Goal: Information Seeking & Learning: Learn about a topic

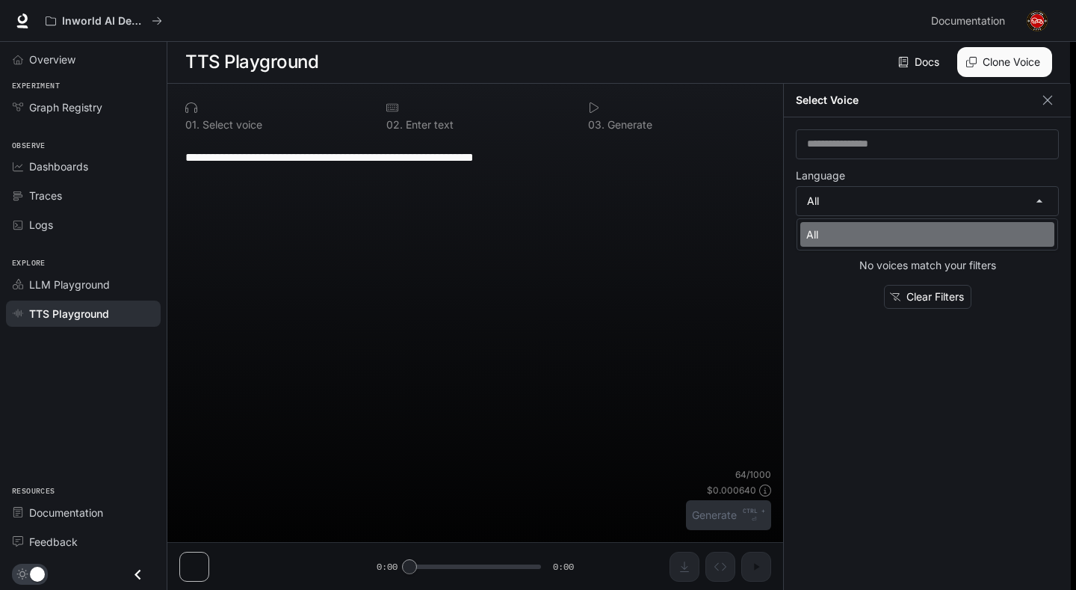
click at [950, 223] on li "All" at bounding box center [927, 234] width 254 height 25
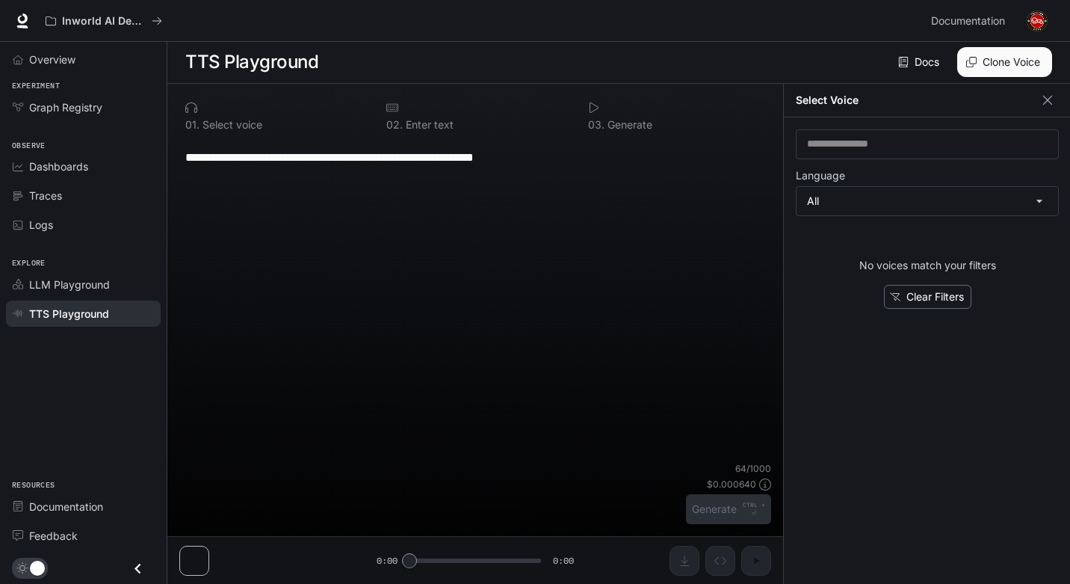
click at [940, 292] on button "Clear Filters" at bounding box center [927, 297] width 87 height 25
click at [930, 146] on input "text" at bounding box center [928, 144] width 262 height 15
click at [1054, 101] on icon "button" at bounding box center [1047, 100] width 15 height 15
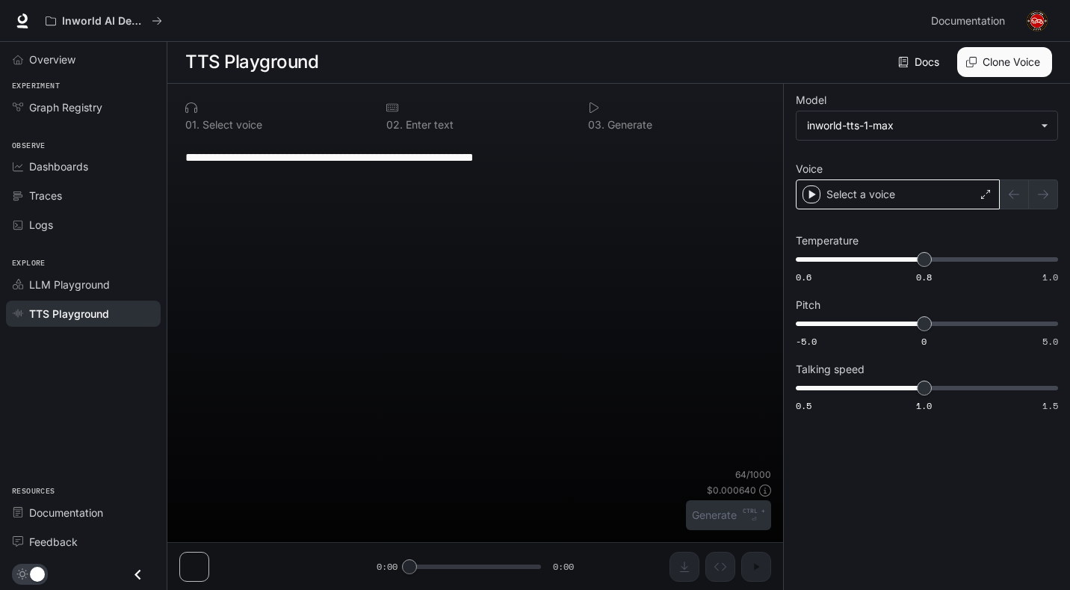
click at [941, 200] on div "Select a voice" at bounding box center [898, 194] width 204 height 30
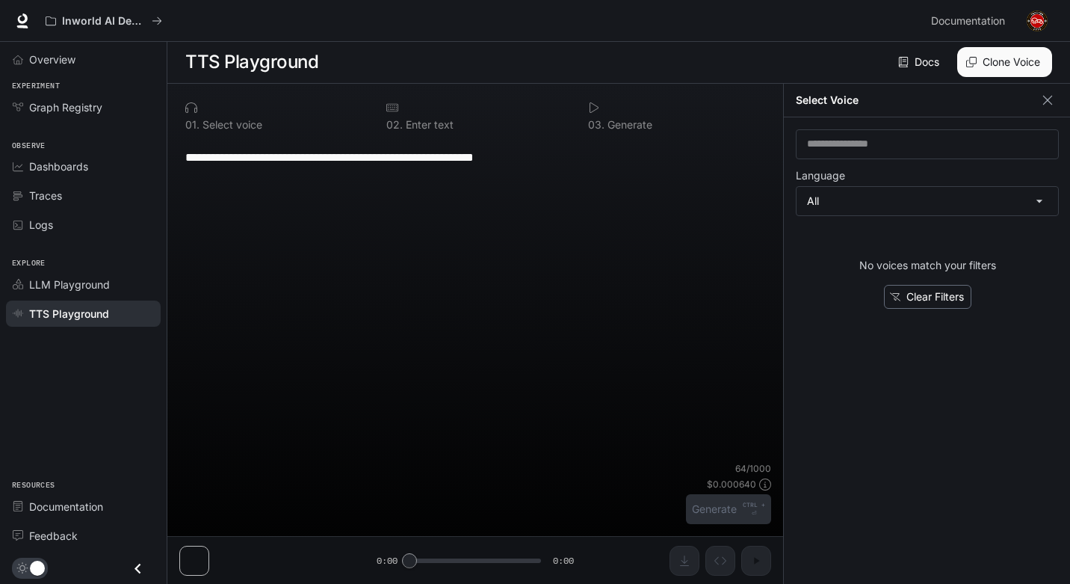
click at [897, 293] on icon "button" at bounding box center [895, 296] width 10 height 10
click at [782, 234] on div "**********" at bounding box center [475, 334] width 616 height 500
click at [901, 203] on body "**********" at bounding box center [535, 291] width 1070 height 584
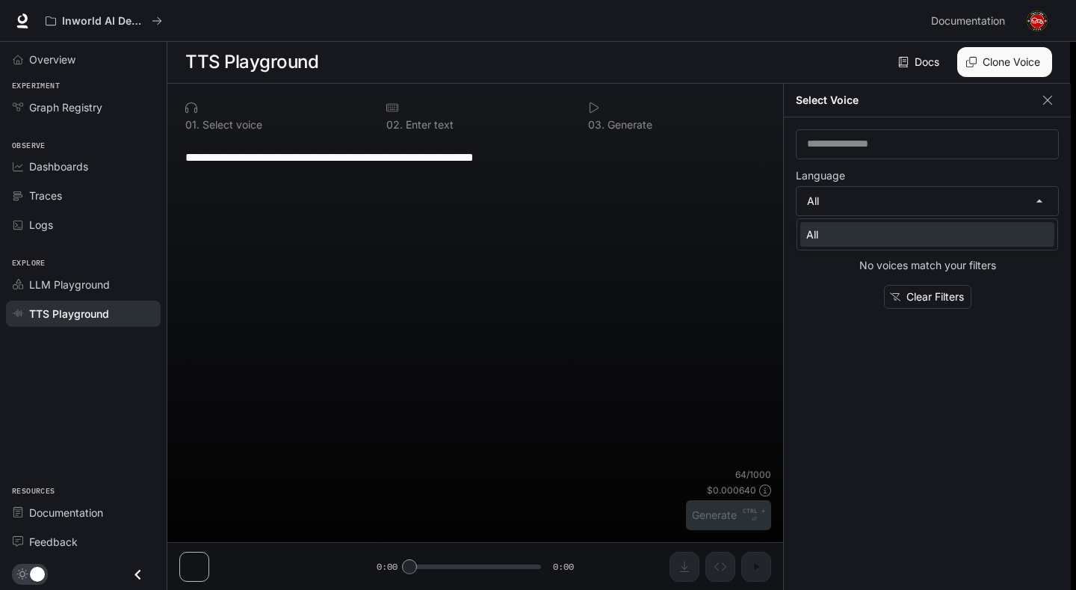
click at [942, 236] on div "All" at bounding box center [924, 234] width 236 height 16
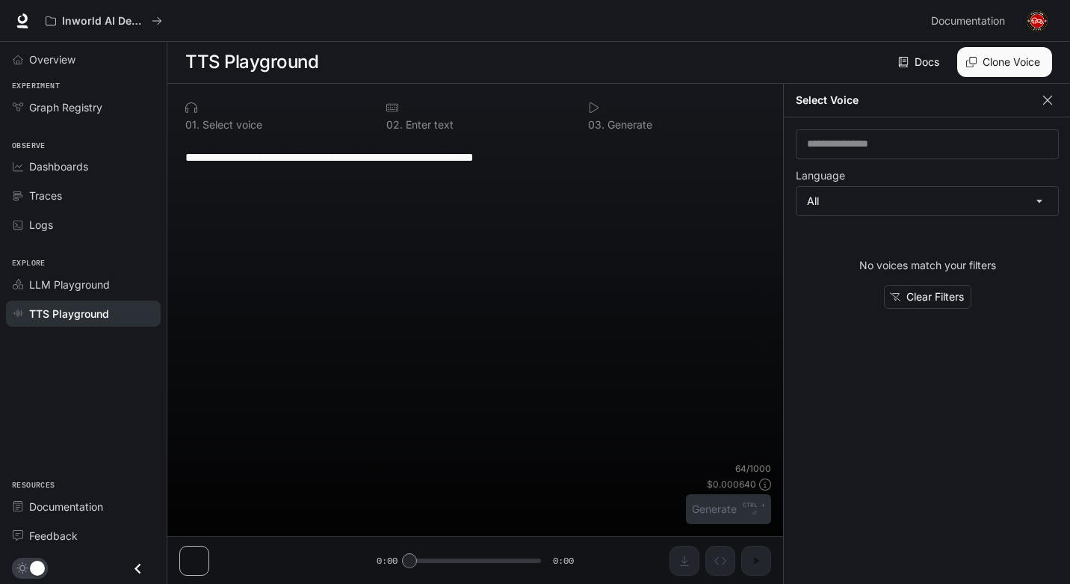
click at [1049, 108] on button "button" at bounding box center [1047, 100] width 22 height 22
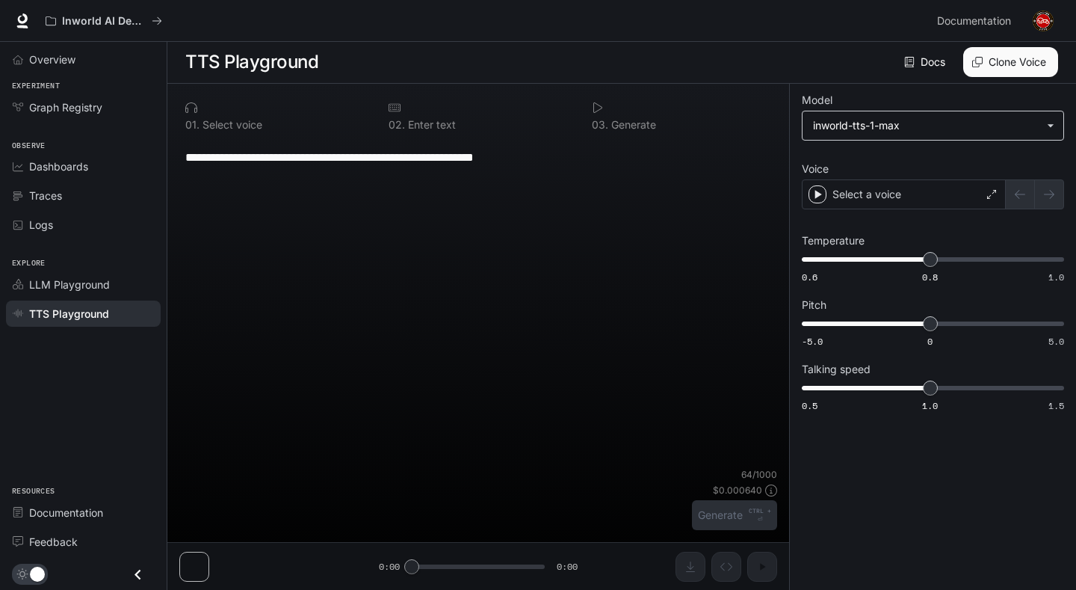
click at [860, 123] on body "**********" at bounding box center [538, 294] width 1076 height 590
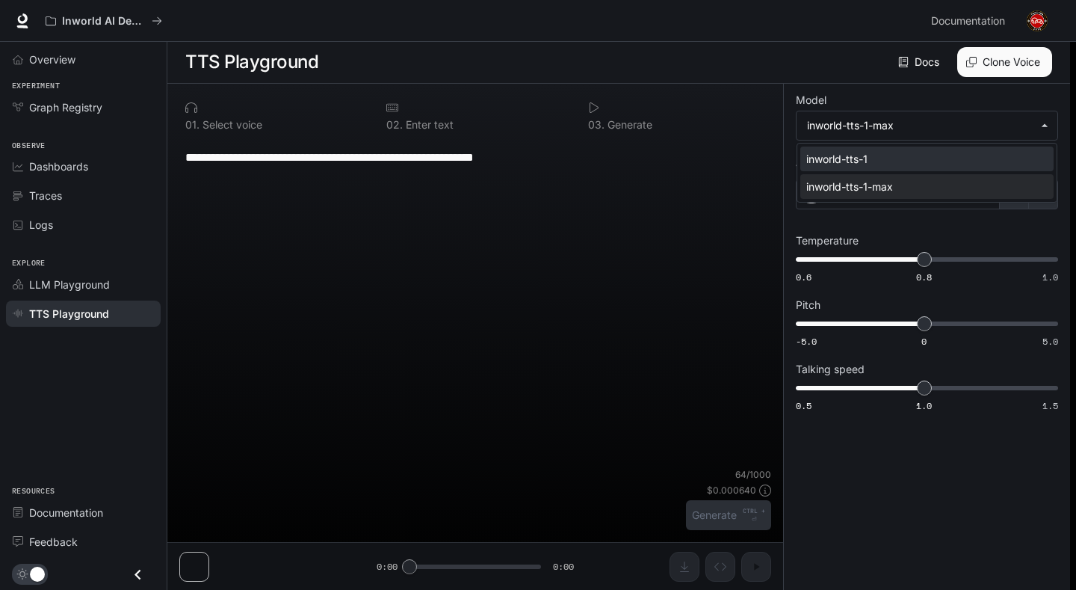
drag, startPoint x: 867, startPoint y: 158, endPoint x: 873, endPoint y: 168, distance: 11.4
click at [867, 158] on div "inworld-tts-1" at bounding box center [923, 159] width 235 height 16
type input "**********"
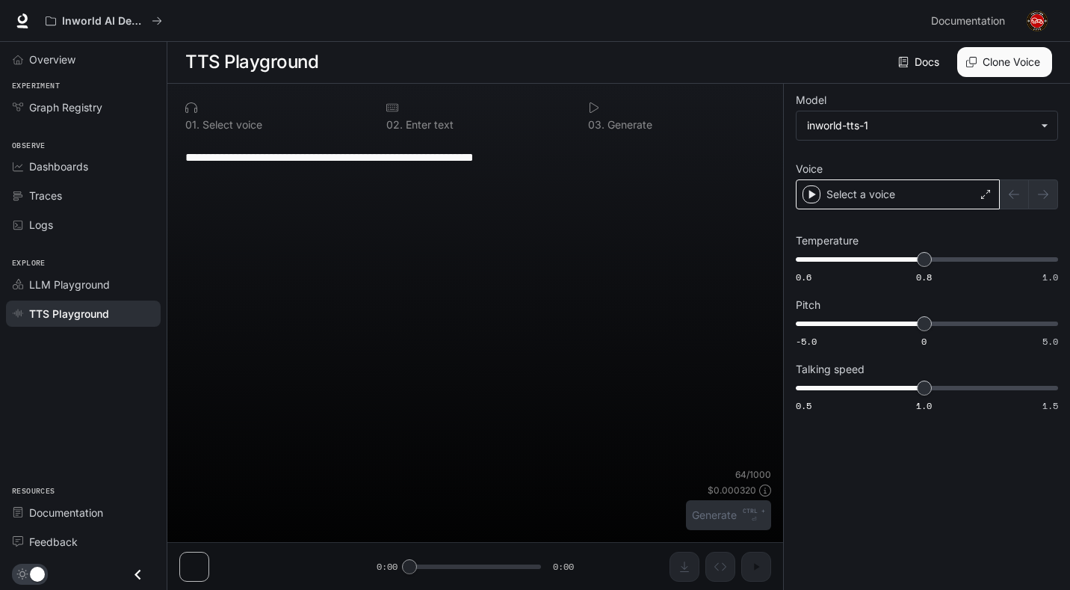
click at [895, 198] on div "Select a voice" at bounding box center [898, 194] width 204 height 30
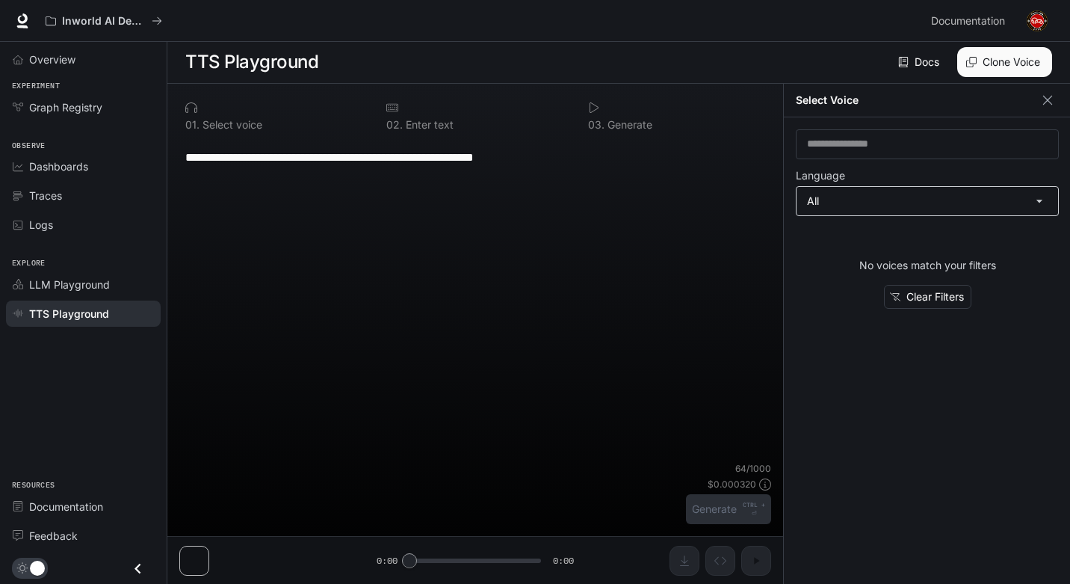
click at [902, 202] on body "**********" at bounding box center [535, 291] width 1070 height 584
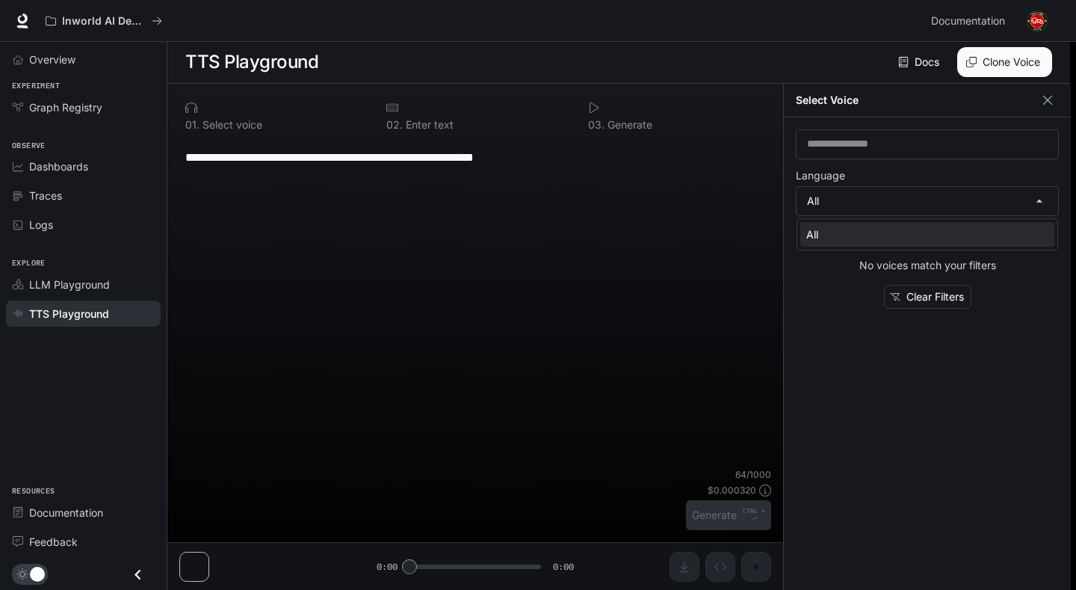
click at [930, 297] on div at bounding box center [538, 295] width 1076 height 590
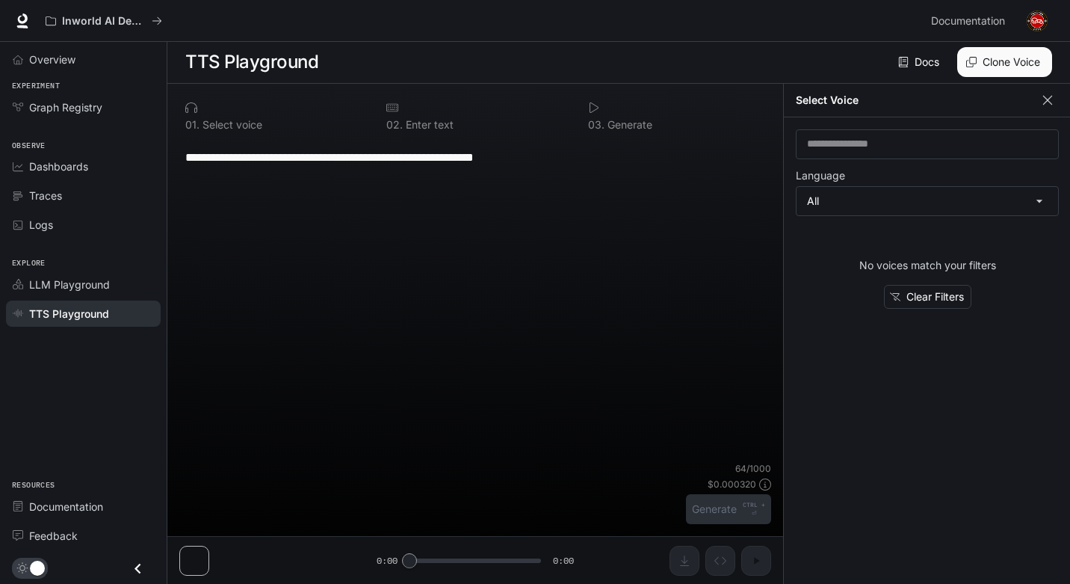
click at [1045, 111] on div "Select Voice" at bounding box center [927, 101] width 287 height 34
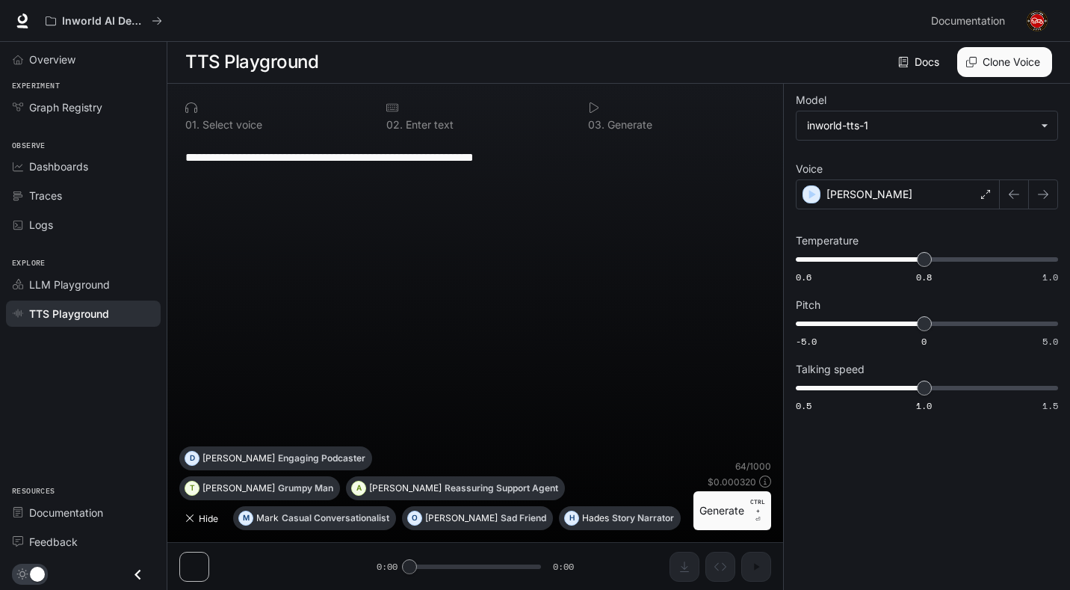
click at [191, 519] on icon "button" at bounding box center [189, 517] width 7 height 7
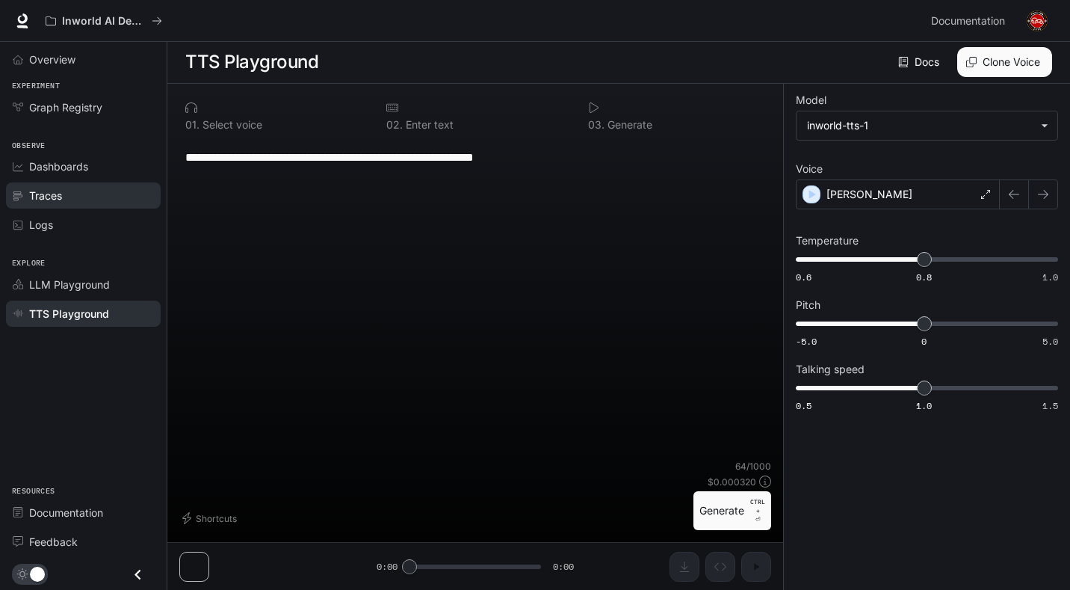
click at [90, 194] on div "Traces" at bounding box center [91, 196] width 125 height 16
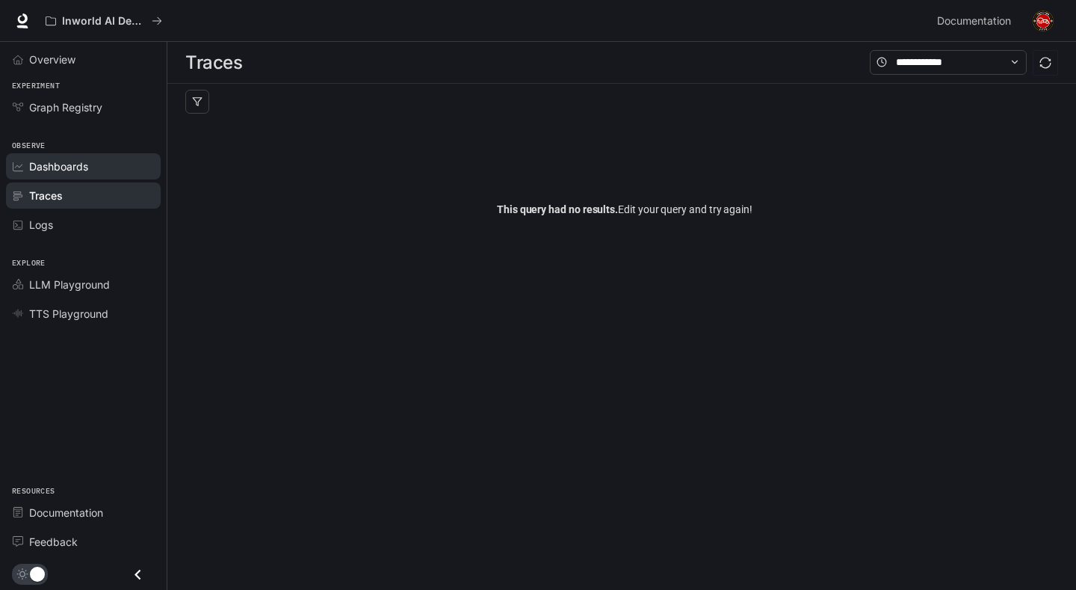
click at [84, 168] on span "Dashboards" at bounding box center [58, 166] width 59 height 16
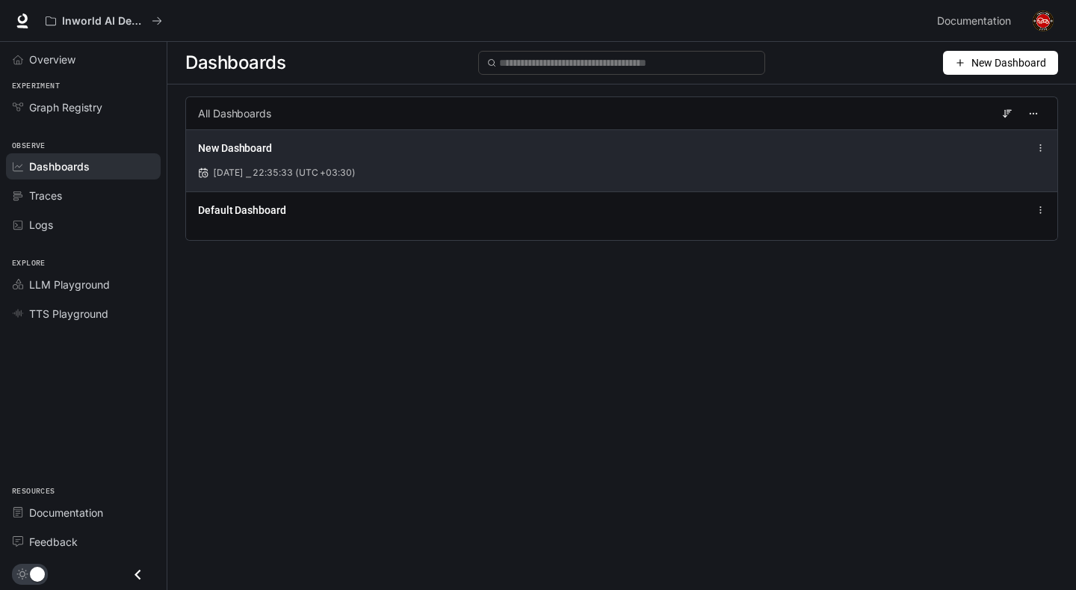
click at [402, 167] on div "Aug 14, 2025 ⎯ 22:35:33 (UTC +03:30)" at bounding box center [621, 172] width 847 height 13
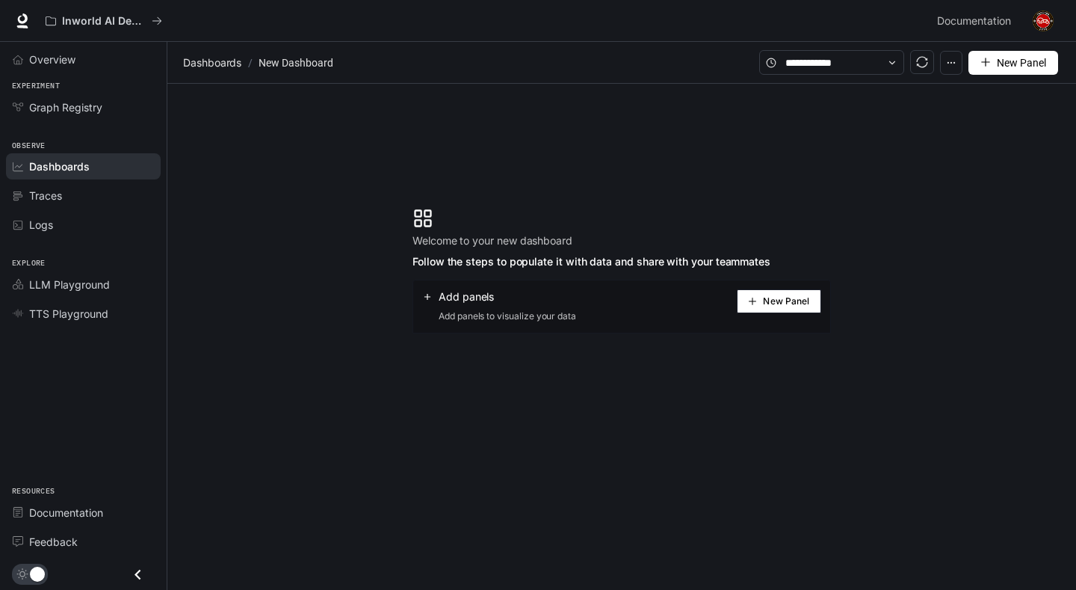
click at [956, 68] on button "button" at bounding box center [951, 63] width 22 height 24
click at [956, 63] on icon "button" at bounding box center [951, 63] width 10 height 10
click at [749, 306] on button "New Panel" at bounding box center [779, 301] width 84 height 24
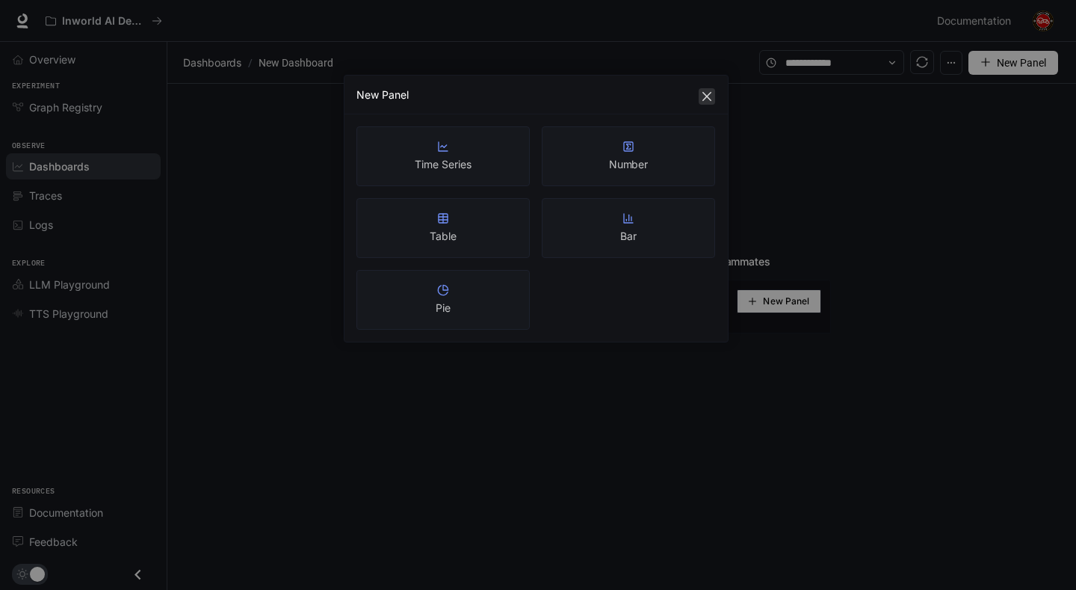
click at [708, 96] on icon "close" at bounding box center [706, 96] width 9 height 9
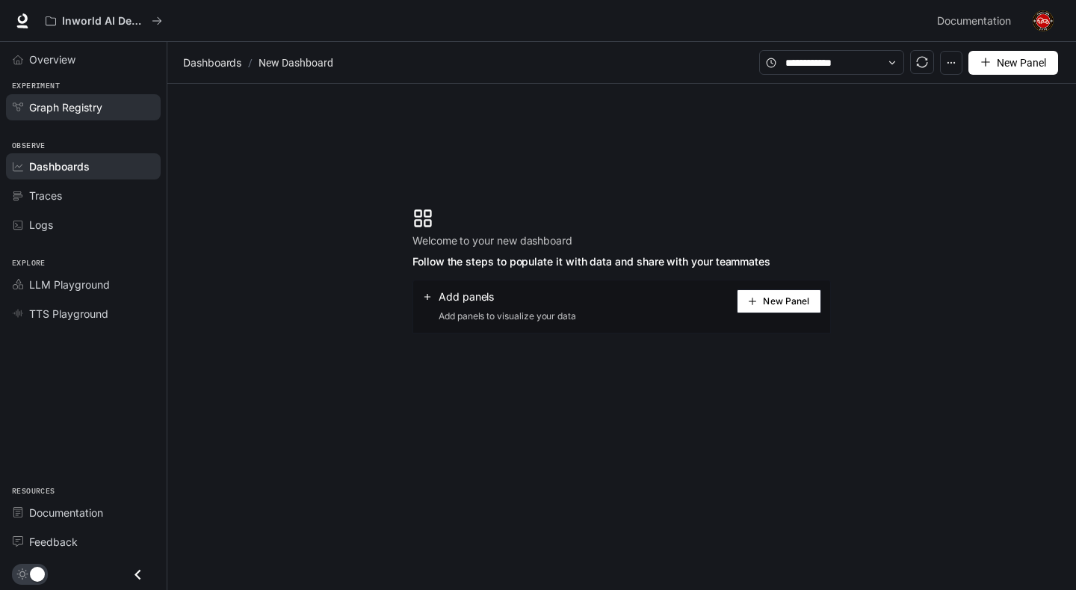
click at [75, 104] on span "Graph Registry" at bounding box center [65, 107] width 73 height 16
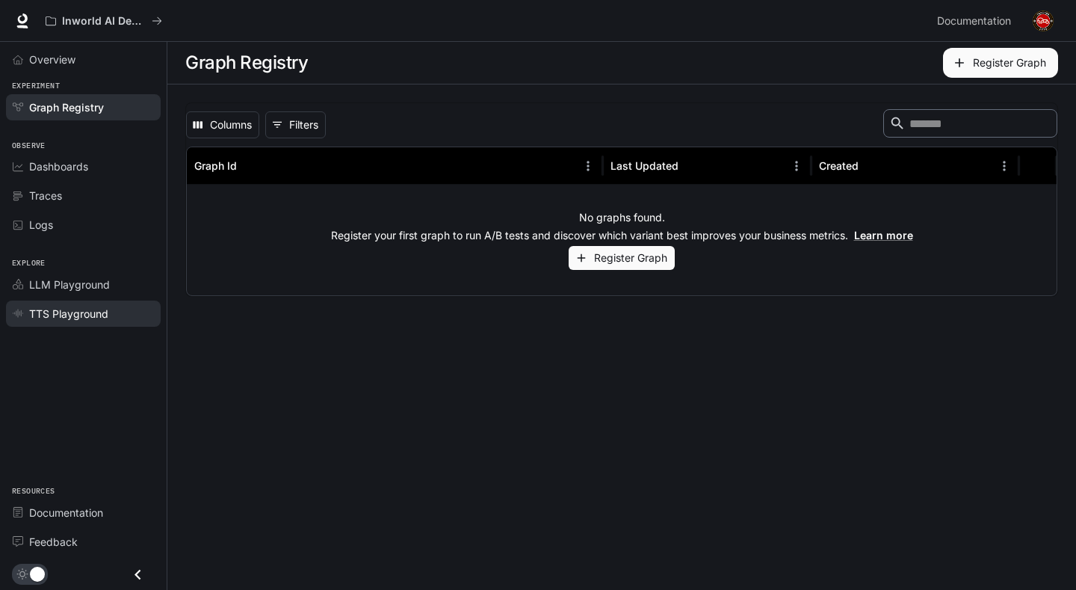
click at [108, 314] on span "TTS Playground" at bounding box center [68, 314] width 79 height 16
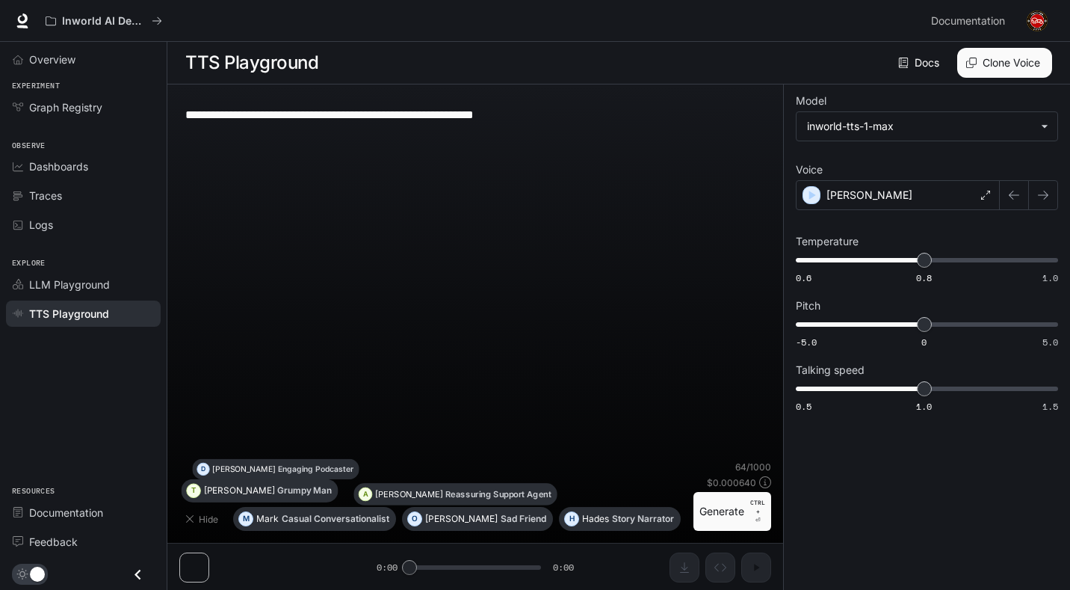
type input "**********"
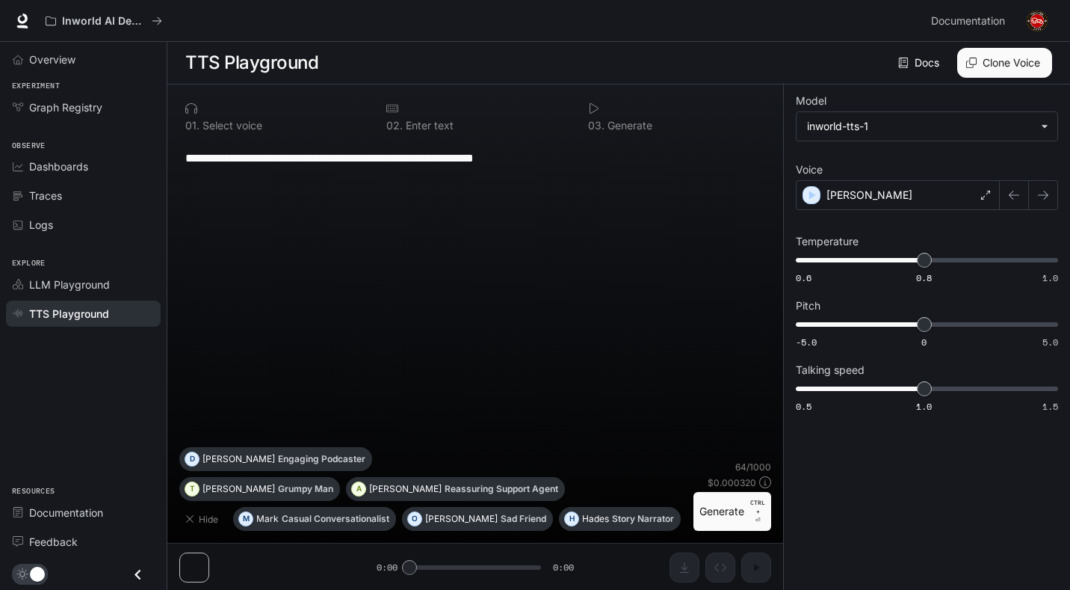
click at [982, 67] on button "Clone Voice" at bounding box center [1004, 63] width 95 height 30
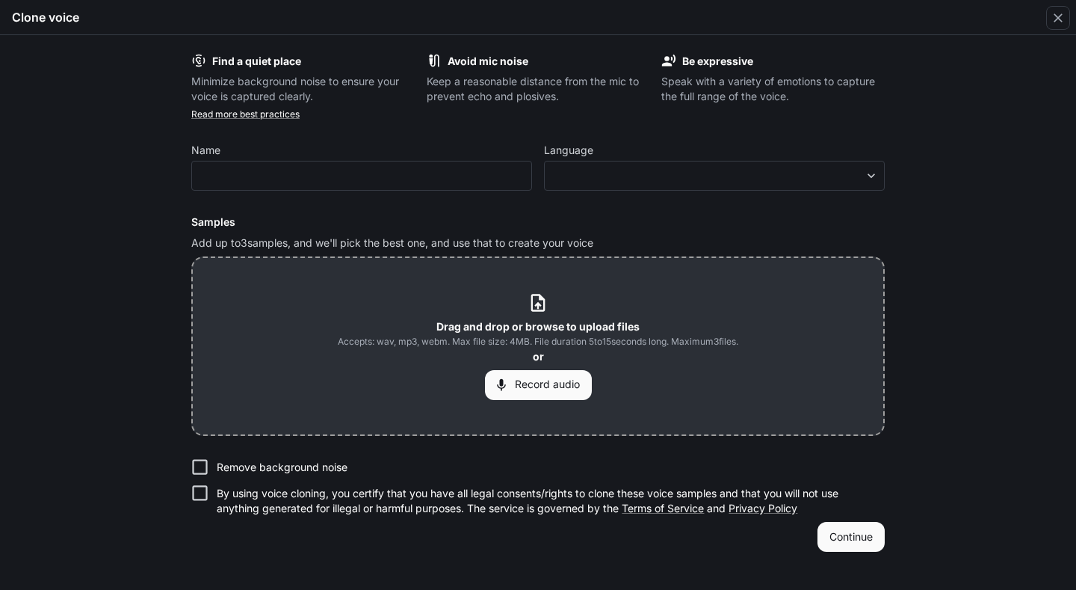
click at [510, 327] on b "Drag and drop or browse to upload files" at bounding box center [537, 326] width 203 height 13
click at [596, 181] on body "**********" at bounding box center [538, 295] width 1076 height 590
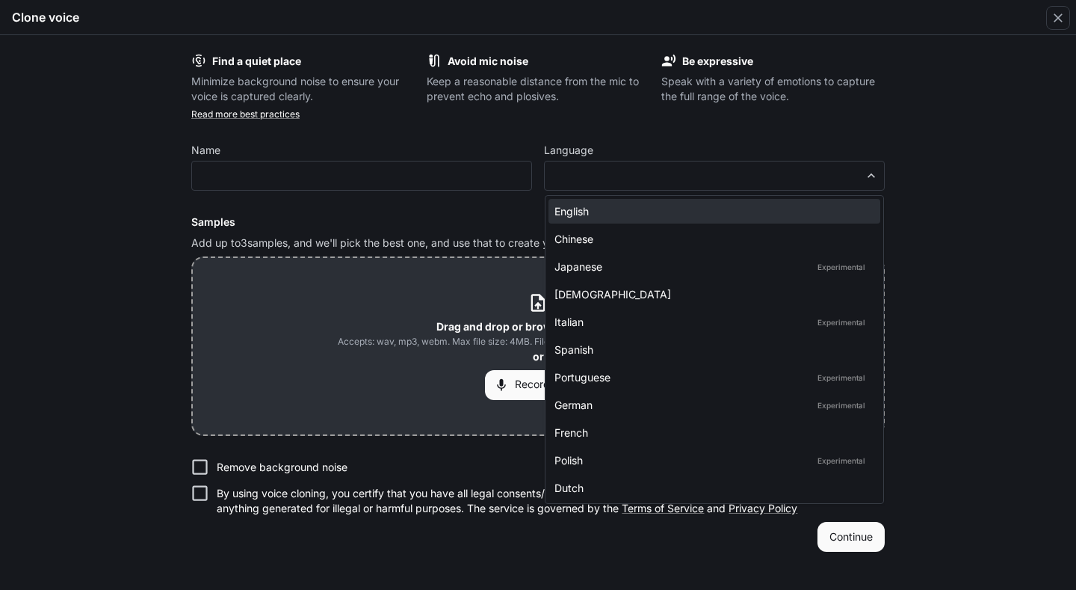
click at [625, 211] on div "English" at bounding box center [711, 211] width 314 height 16
type input "*****"
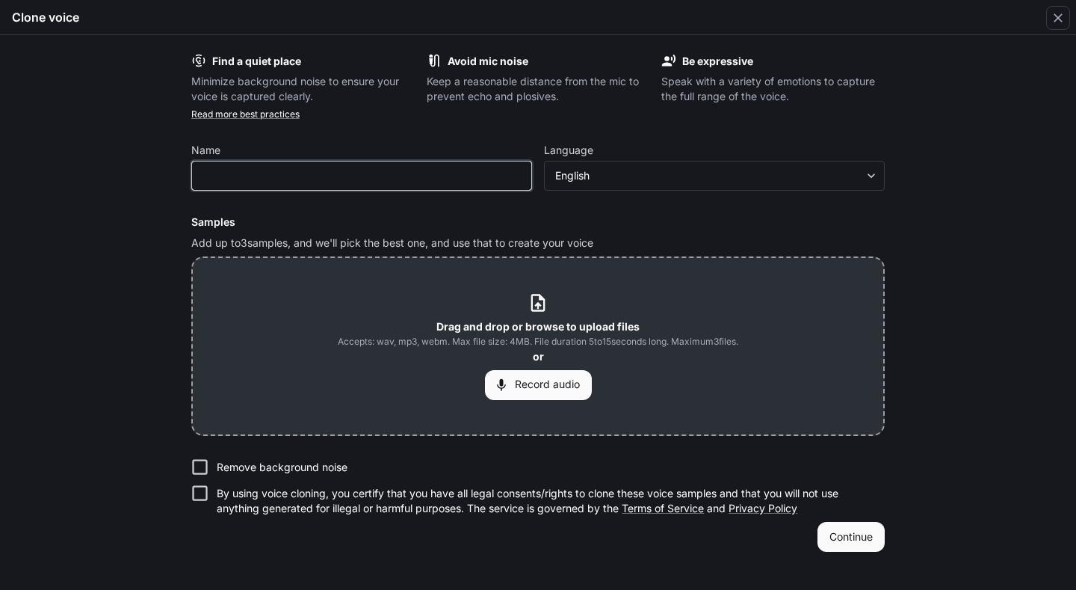
click at [291, 170] on input "text" at bounding box center [361, 175] width 339 height 15
type input "****"
click at [817, 522] on button "Continue" at bounding box center [850, 537] width 67 height 30
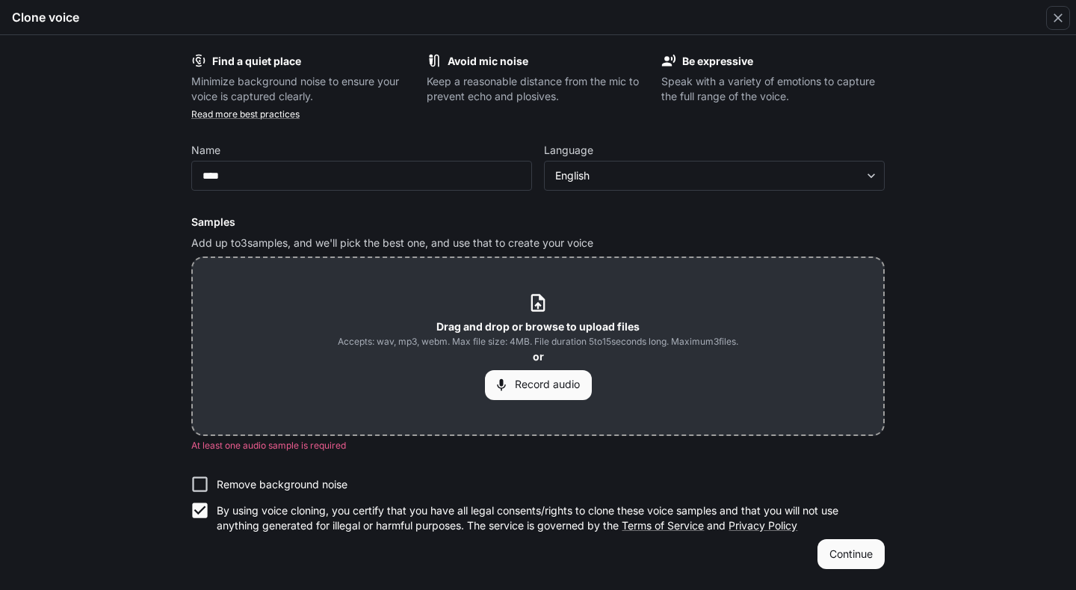
click at [818, 554] on button "Continue" at bounding box center [850, 554] width 67 height 30
click at [847, 557] on button "Continue" at bounding box center [850, 554] width 67 height 30
click at [510, 388] on button "Record audio" at bounding box center [538, 385] width 107 height 30
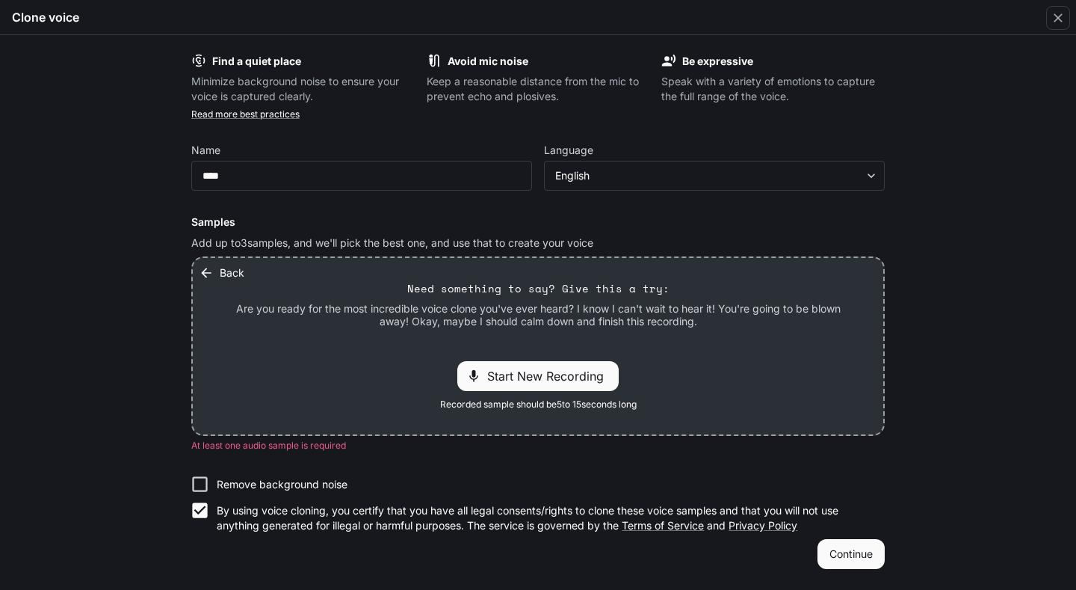
click at [205, 272] on icon "button" at bounding box center [206, 272] width 15 height 15
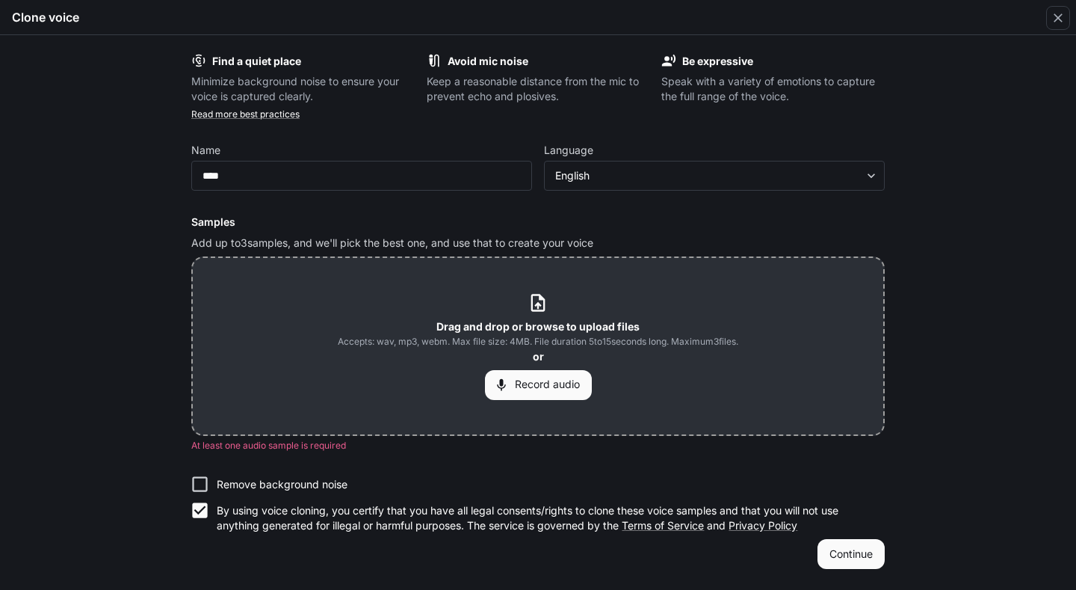
click at [518, 314] on div "Drag and drop or browse to upload files Accepts: wav, mp3, webm. Max file size:…" at bounding box center [538, 345] width 401 height 107
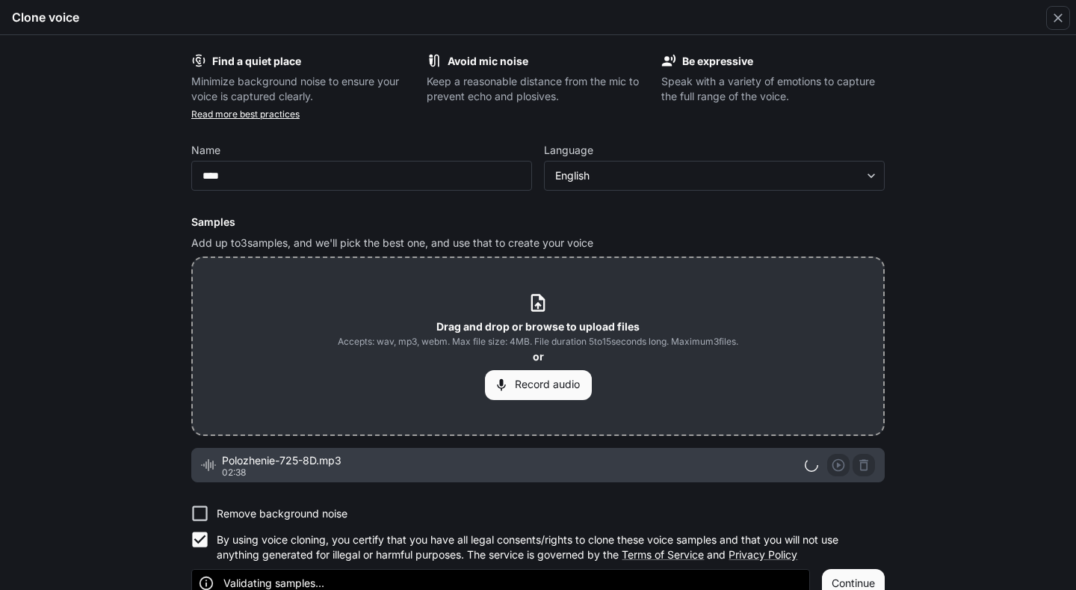
click at [238, 114] on link "Read more best practices" at bounding box center [245, 113] width 108 height 11
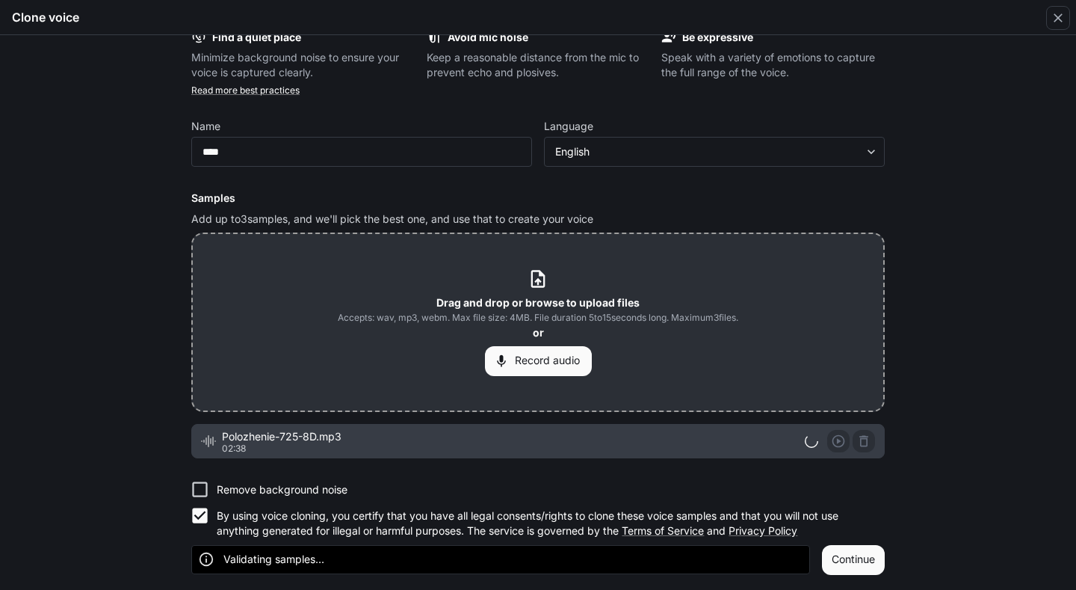
scroll to position [27, 0]
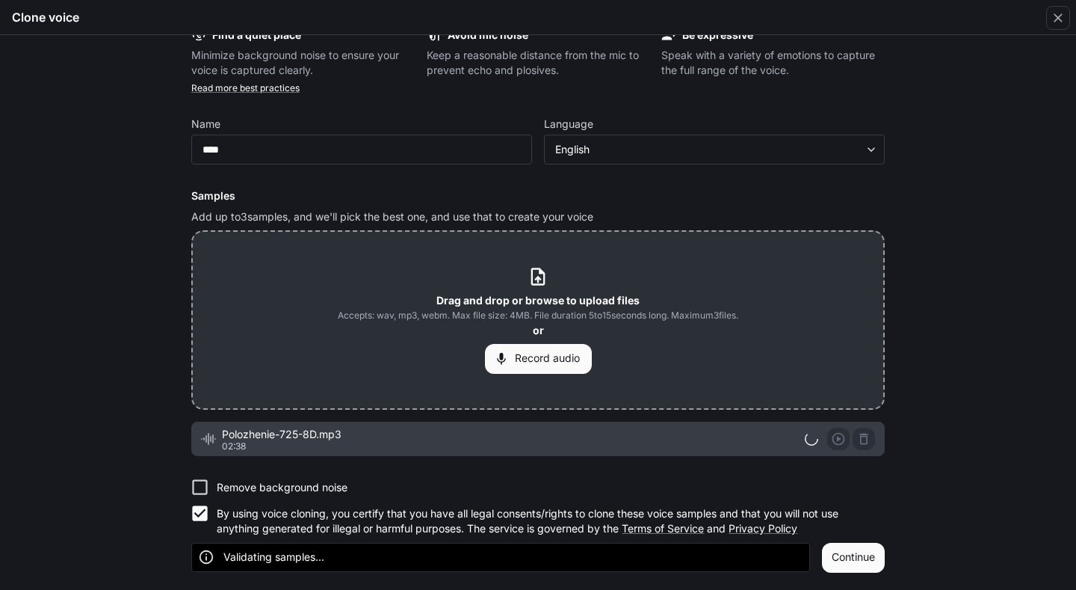
click at [862, 437] on div at bounding box center [840, 438] width 70 height 22
click at [671, 478] on label "Remove background noise" at bounding box center [528, 487] width 690 height 26
click at [581, 457] on form "Find a quiet place Minimize background noise to ensure your voice is captured c…" at bounding box center [537, 299] width 693 height 545
drag, startPoint x: 378, startPoint y: 558, endPoint x: 388, endPoint y: 558, distance: 9.7
click at [388, 558] on div "Validating samples..." at bounding box center [500, 556] width 619 height 28
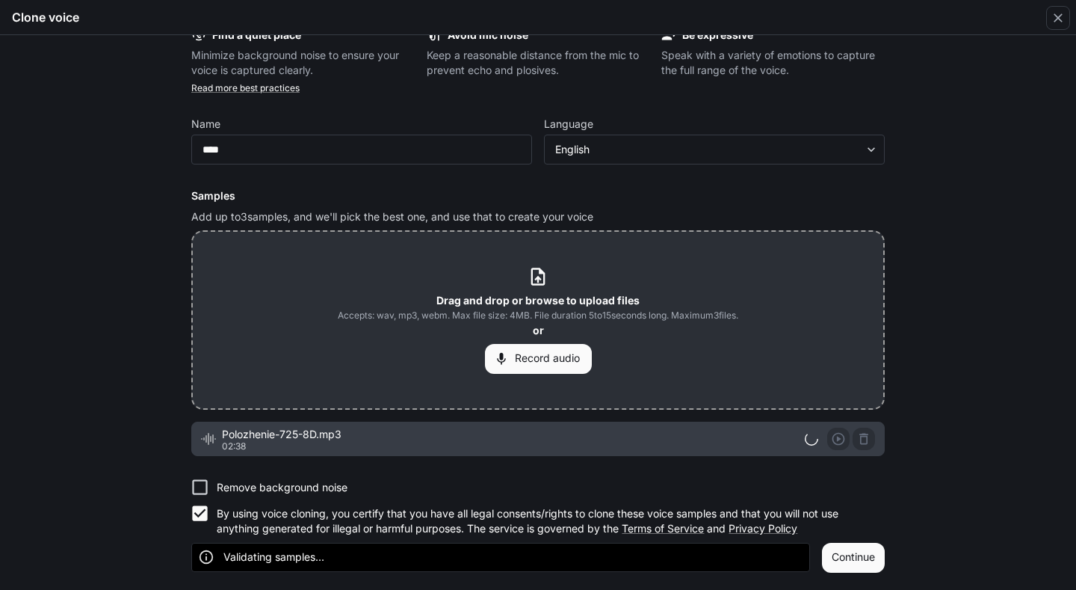
click at [500, 557] on div "Validating samples..." at bounding box center [500, 556] width 619 height 28
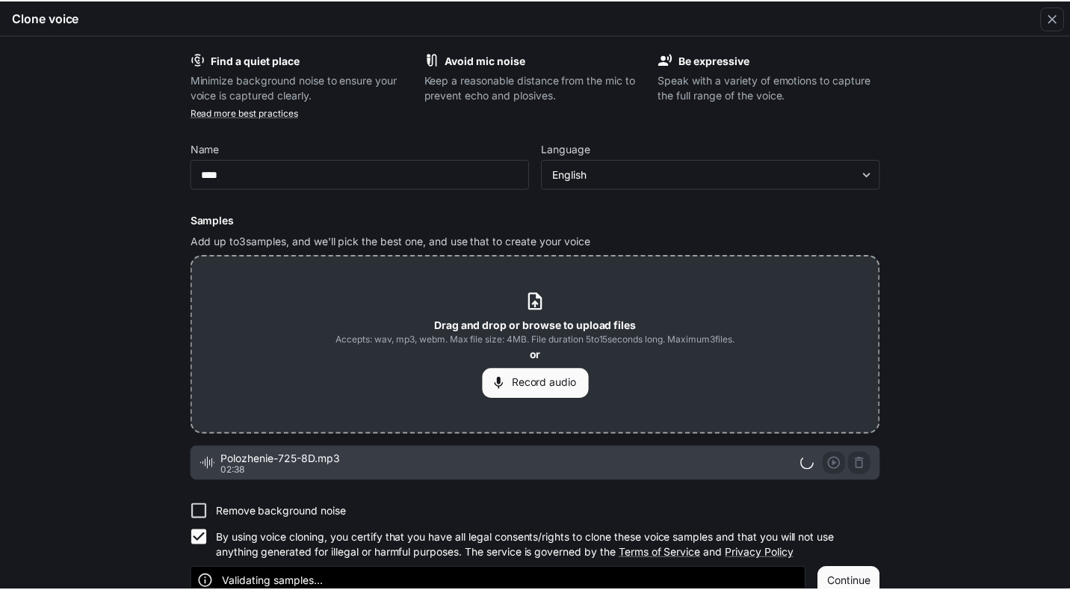
scroll to position [0, 0]
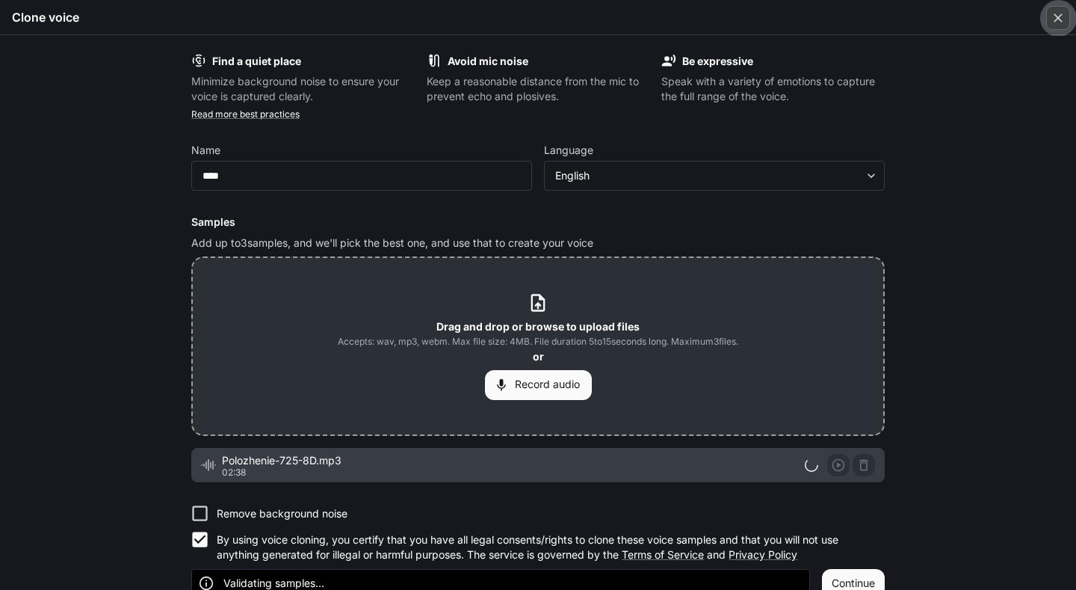
click at [1052, 18] on icon "button" at bounding box center [1058, 17] width 15 height 15
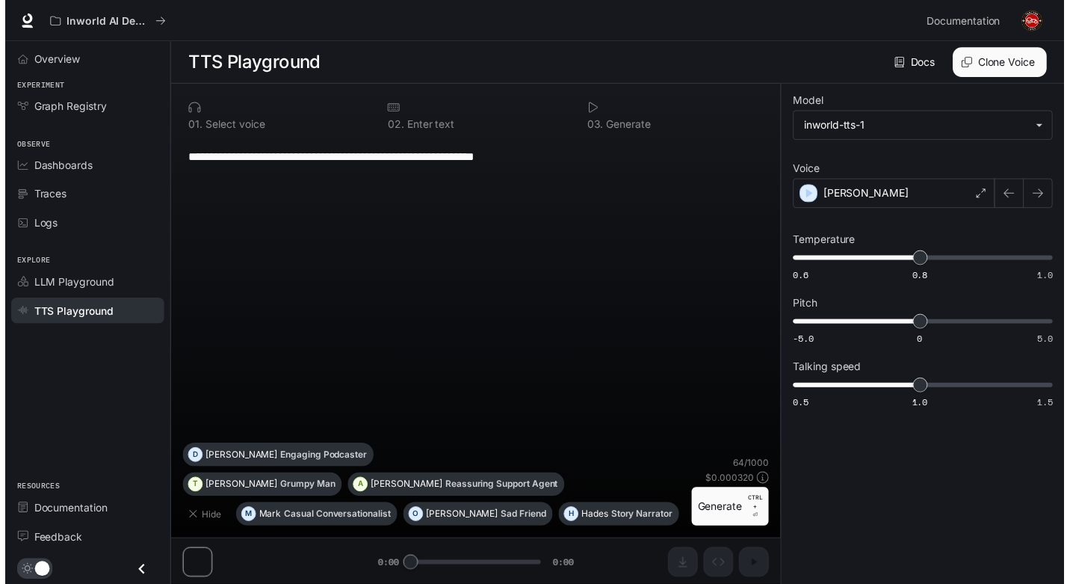
scroll to position [1, 0]
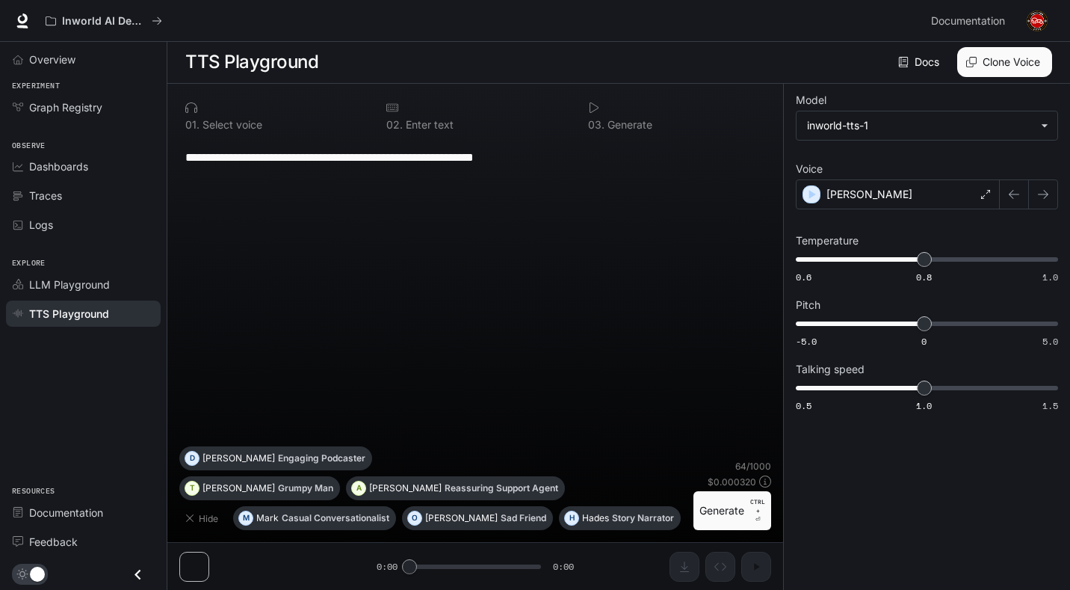
click at [696, 296] on div "**********" at bounding box center [475, 292] width 592 height 307
click at [209, 126] on p "Select voice" at bounding box center [231, 125] width 63 height 10
click at [309, 248] on div "**********" at bounding box center [475, 292] width 592 height 307
click at [188, 513] on icon "button" at bounding box center [190, 518] width 12 height 12
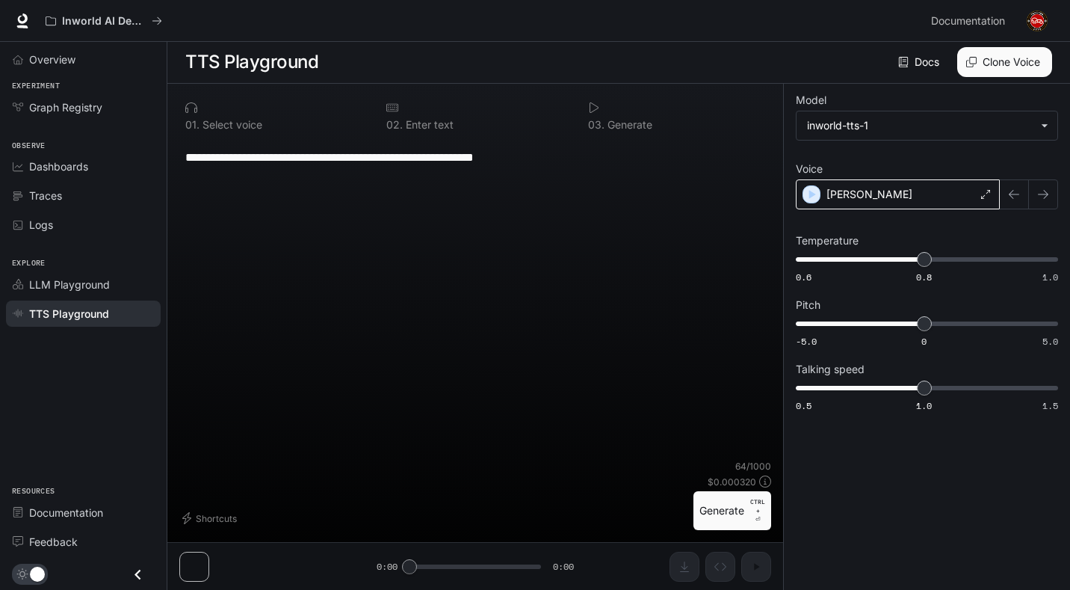
click at [860, 187] on div "Alex" at bounding box center [898, 194] width 204 height 30
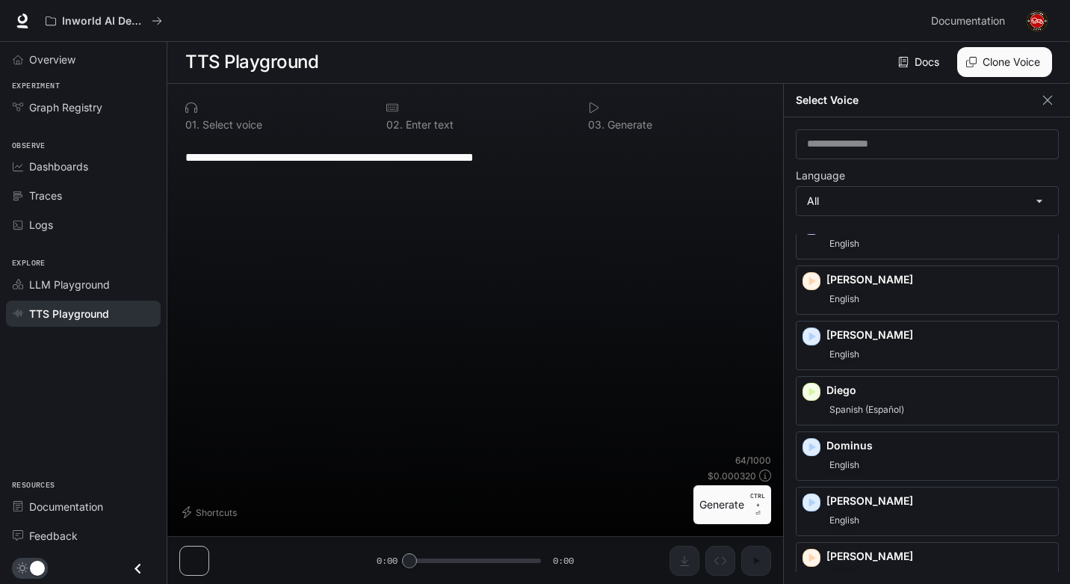
scroll to position [299, 0]
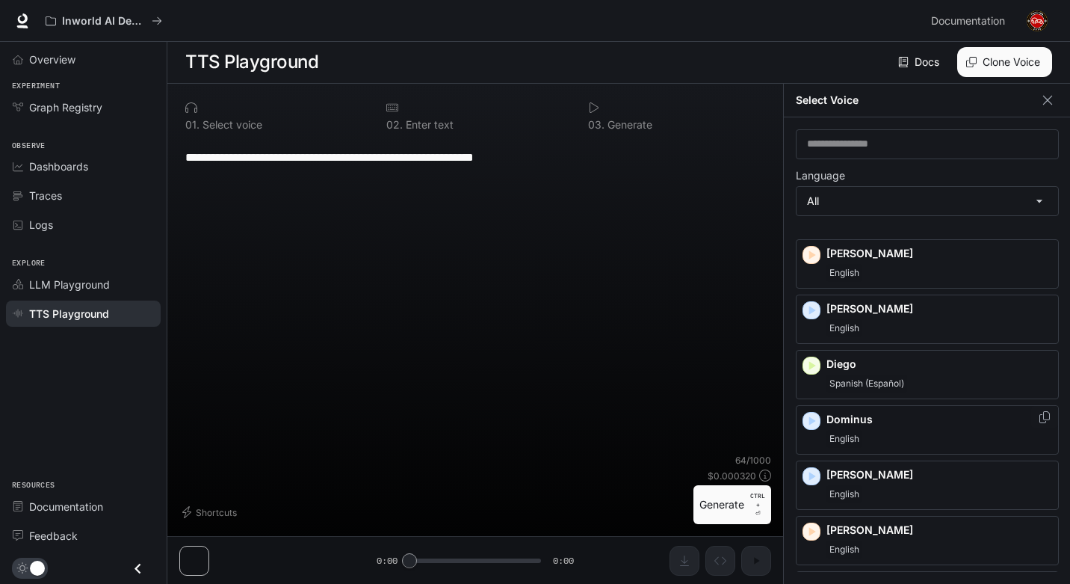
click at [813, 418] on icon "button" at bounding box center [811, 420] width 15 height 15
click at [885, 432] on div "English" at bounding box center [939, 439] width 226 height 18
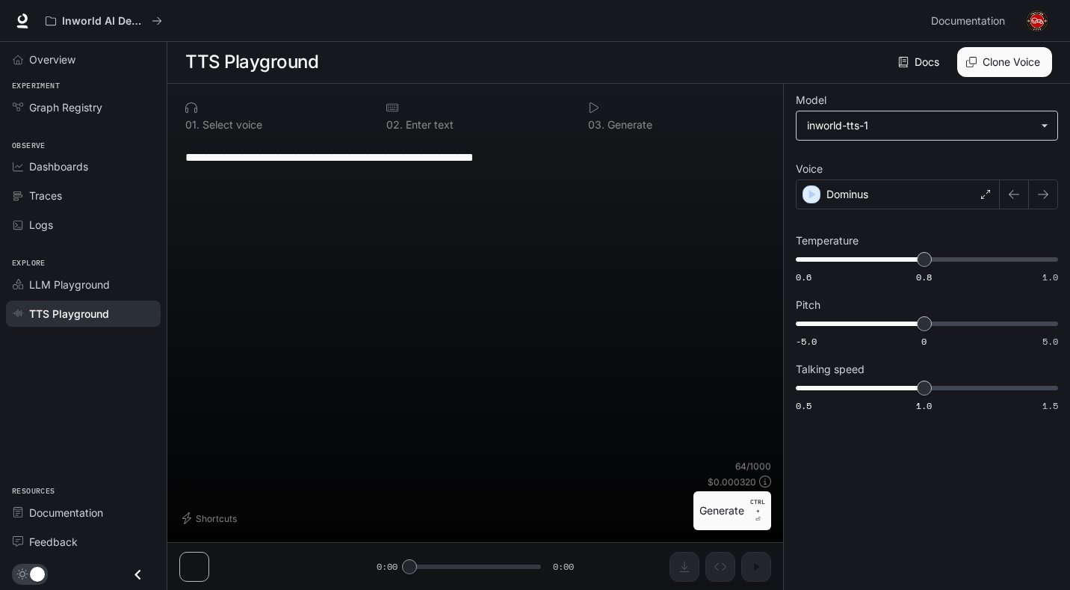
click at [865, 135] on body "**********" at bounding box center [535, 294] width 1070 height 590
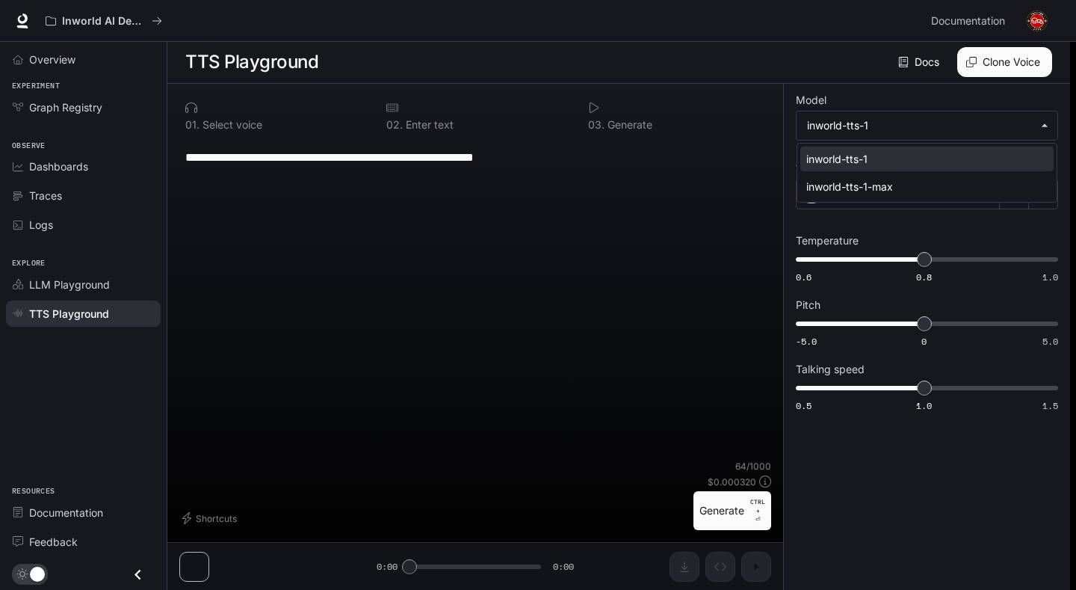
click at [874, 164] on div "inworld-tts-1" at bounding box center [923, 159] width 235 height 16
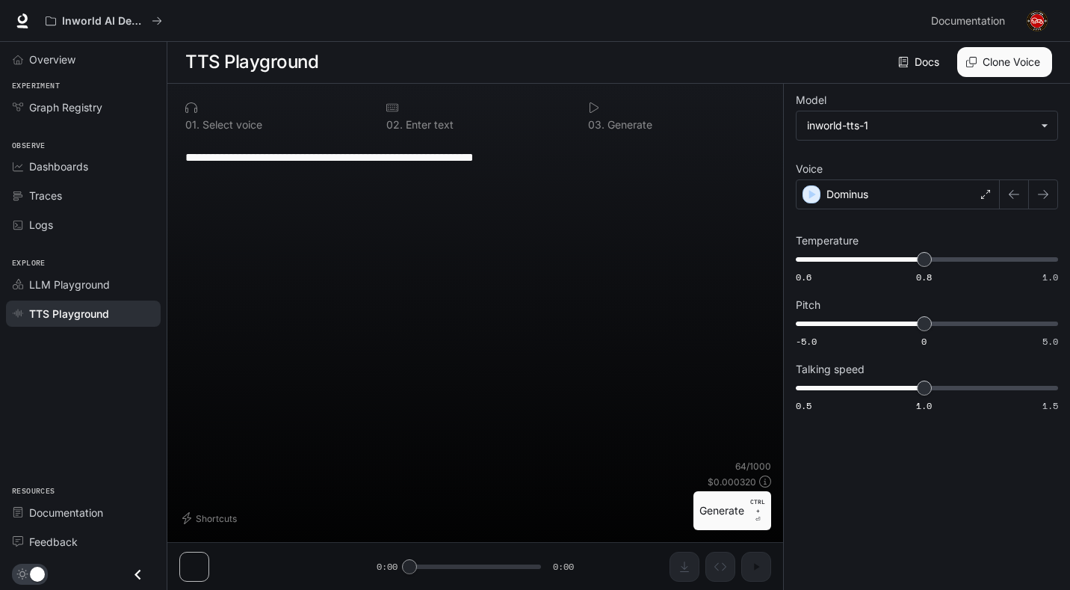
click at [578, 174] on div "**********" at bounding box center [475, 157] width 580 height 36
drag, startPoint x: 582, startPoint y: 164, endPoint x: 187, endPoint y: 182, distance: 395.7
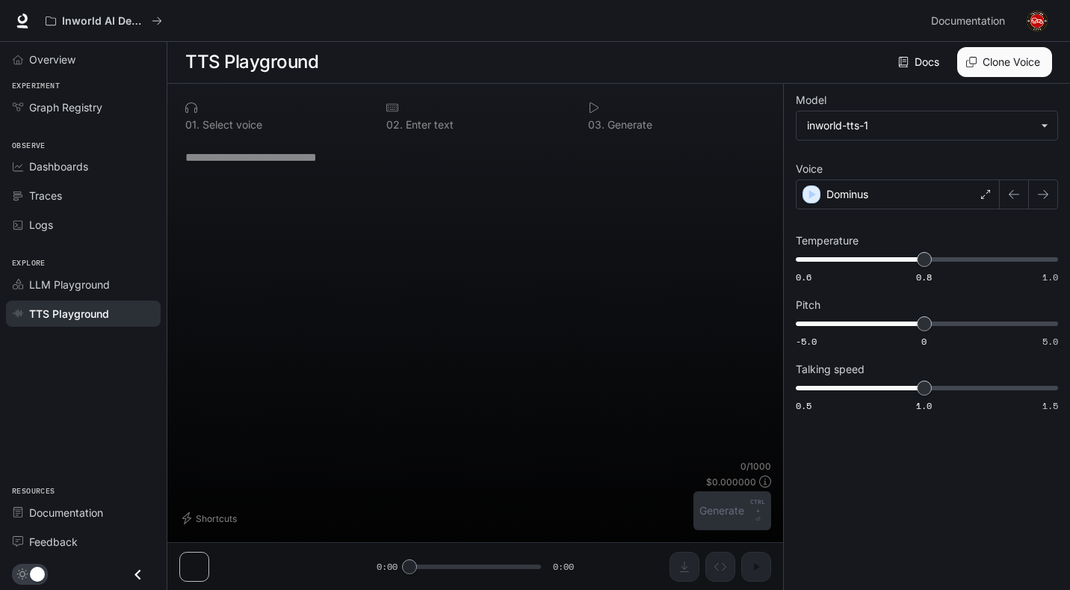
type textarea "*"
click at [419, 109] on div at bounding box center [474, 108] width 177 height 12
click at [407, 178] on div "* ​" at bounding box center [475, 299] width 592 height 321
click at [424, 167] on div "* ​" at bounding box center [475, 157] width 580 height 36
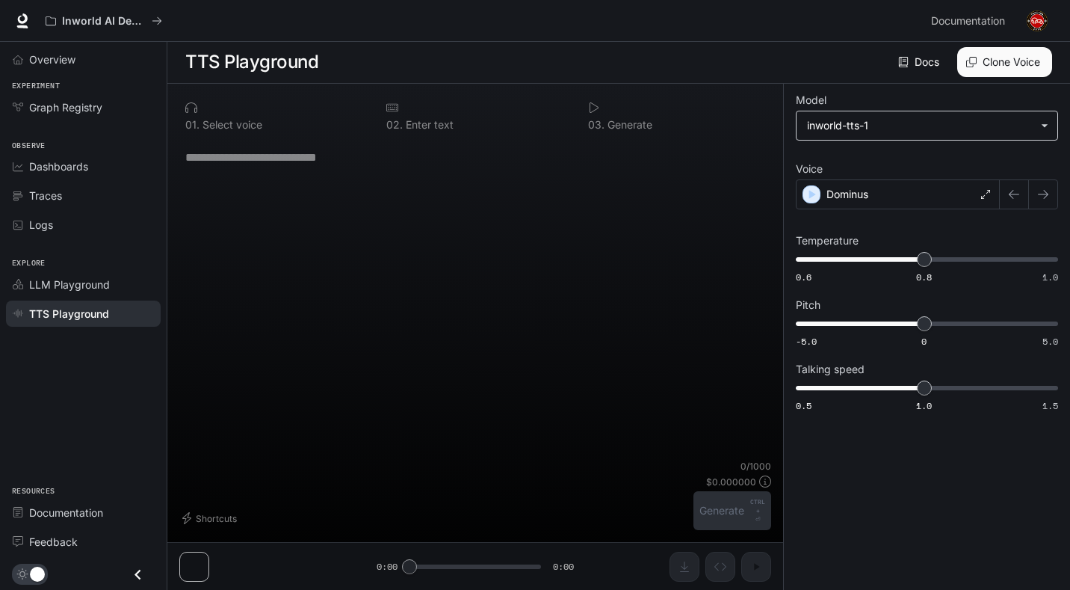
click at [865, 126] on body "**********" at bounding box center [535, 294] width 1070 height 590
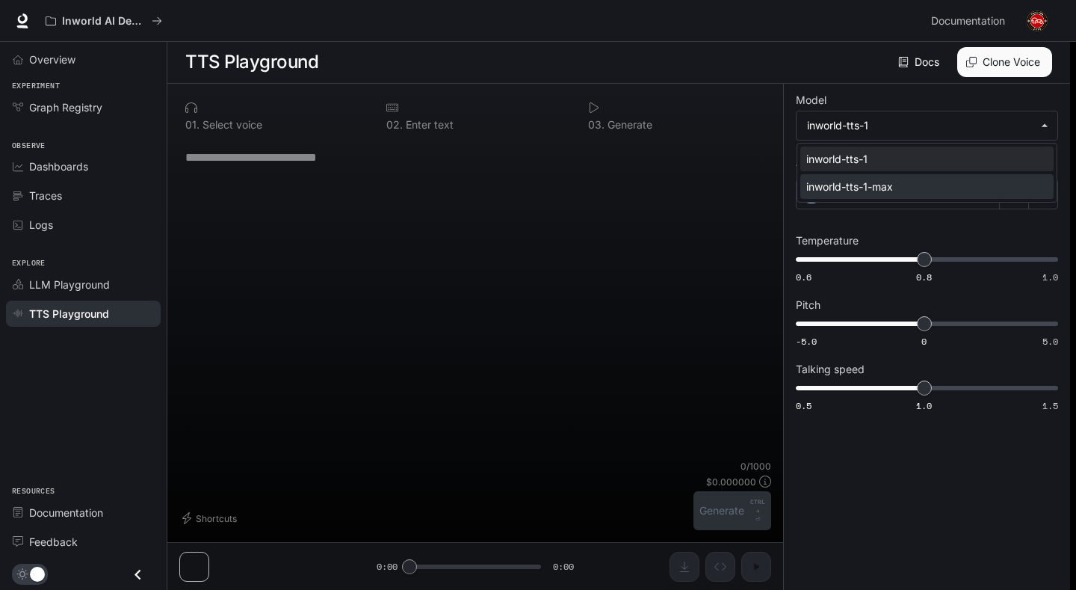
click at [853, 192] on div "inworld-tts-1-max" at bounding box center [923, 187] width 235 height 16
type input "**********"
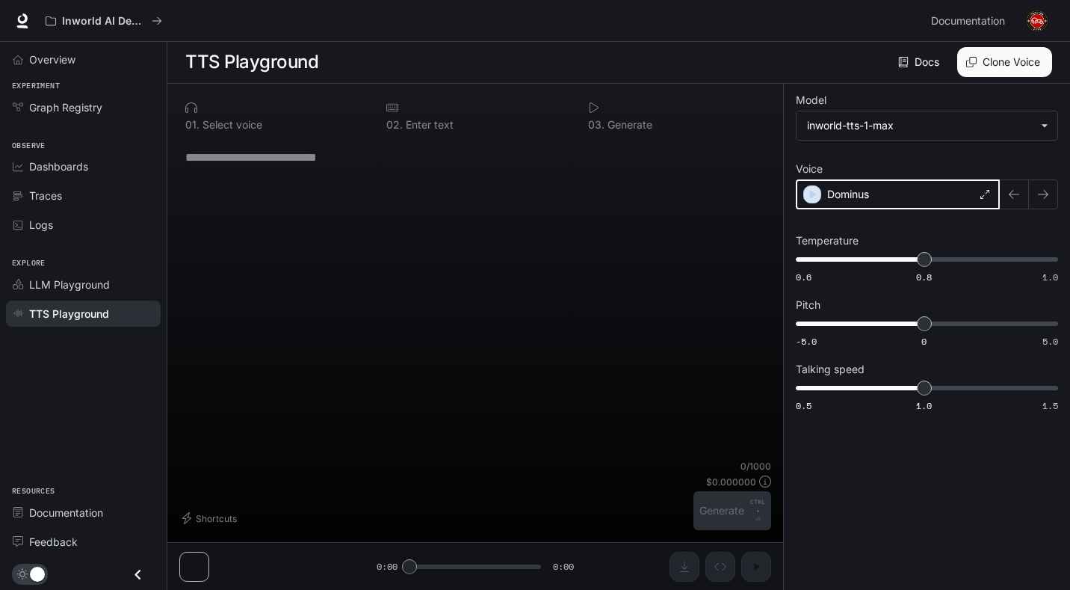
click at [820, 198] on div "button" at bounding box center [812, 194] width 18 height 18
click at [194, 560] on div "0 1 . Select voice 0 2 . Enter text 0 3 . Generate * ​ Shortcuts 0 / 1000 $ 0.0…" at bounding box center [475, 337] width 616 height 506
drag, startPoint x: 218, startPoint y: 566, endPoint x: 324, endPoint y: 551, distance: 106.3
click at [324, 551] on div "0 1 . Select voice 0 2 . Enter text 0 3 . Generate * ​ Shortcuts 0 / 1000 $ 0.0…" at bounding box center [475, 337] width 616 height 506
click at [905, 60] on icon at bounding box center [903, 62] width 9 height 10
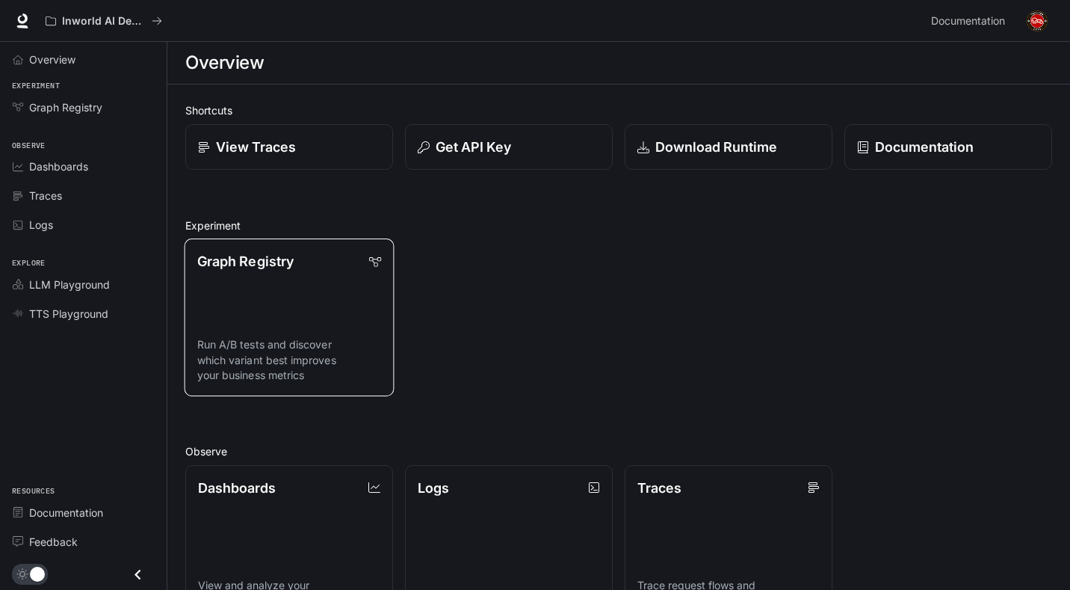
click at [349, 291] on link "Graph Registry Run A/B tests and discover which variant best improves your busi…" at bounding box center [290, 317] width 210 height 158
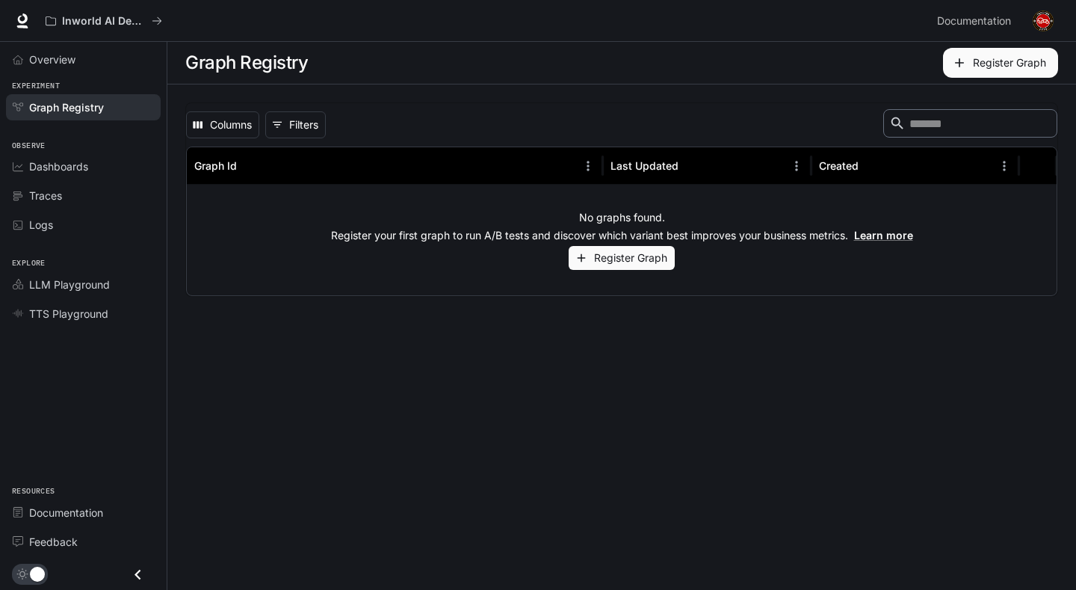
click at [623, 260] on button "Register Graph" at bounding box center [622, 258] width 106 height 25
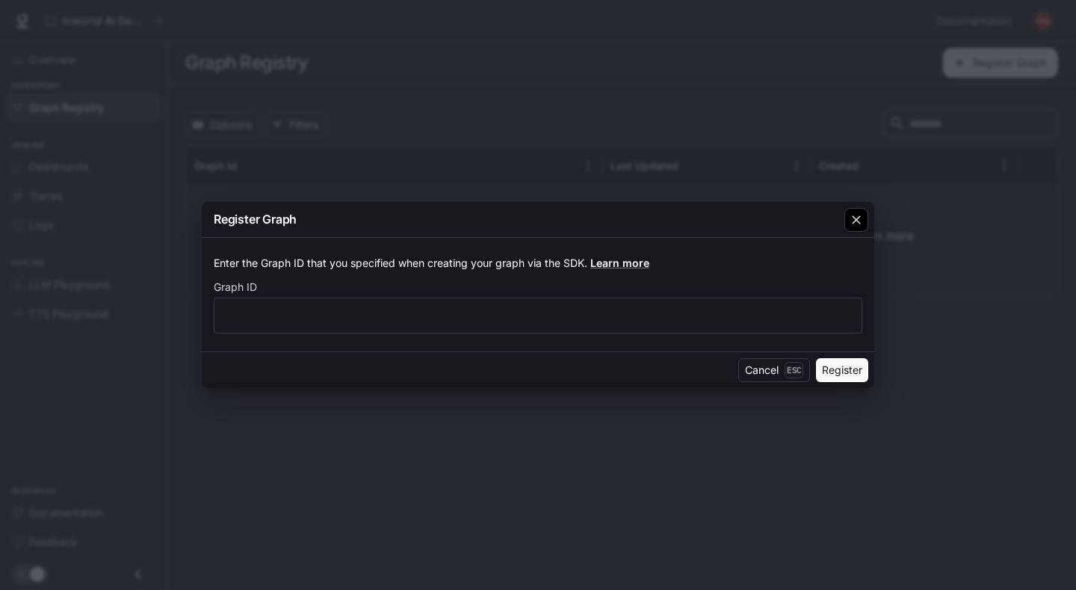
click at [860, 221] on icon "button" at bounding box center [856, 219] width 15 height 15
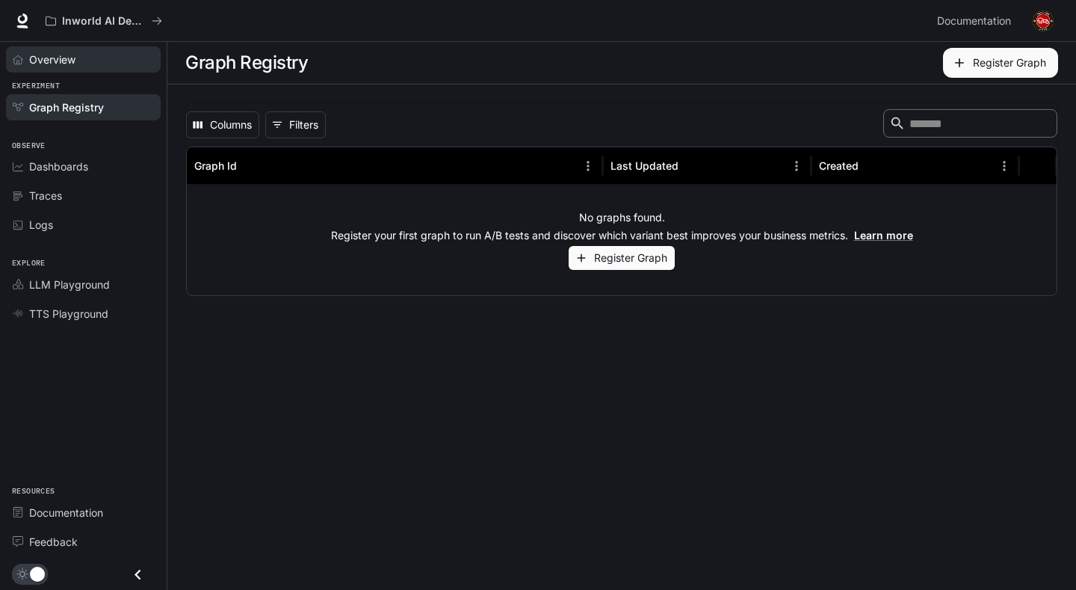
click at [66, 55] on span "Overview" at bounding box center [52, 60] width 46 height 16
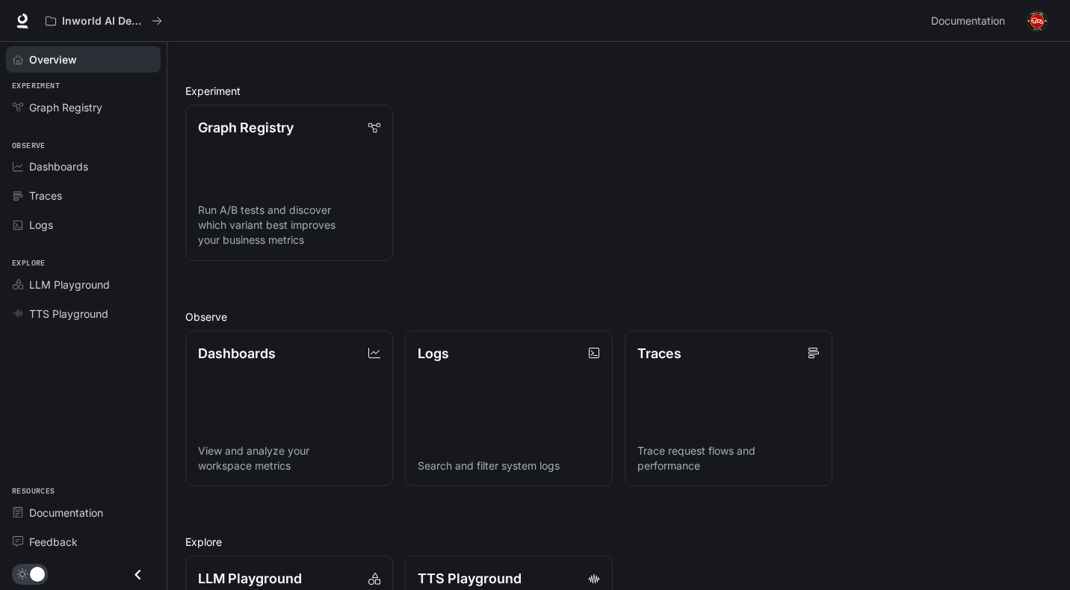
scroll to position [149, 0]
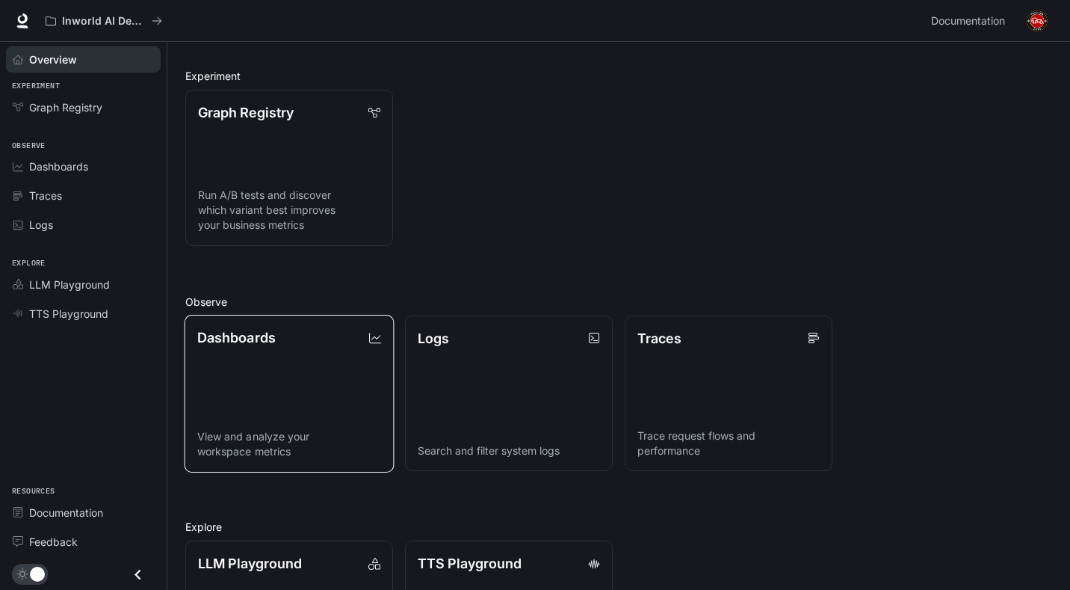
click at [322, 373] on link "Dashboards View and analyze your workspace metrics" at bounding box center [290, 393] width 210 height 158
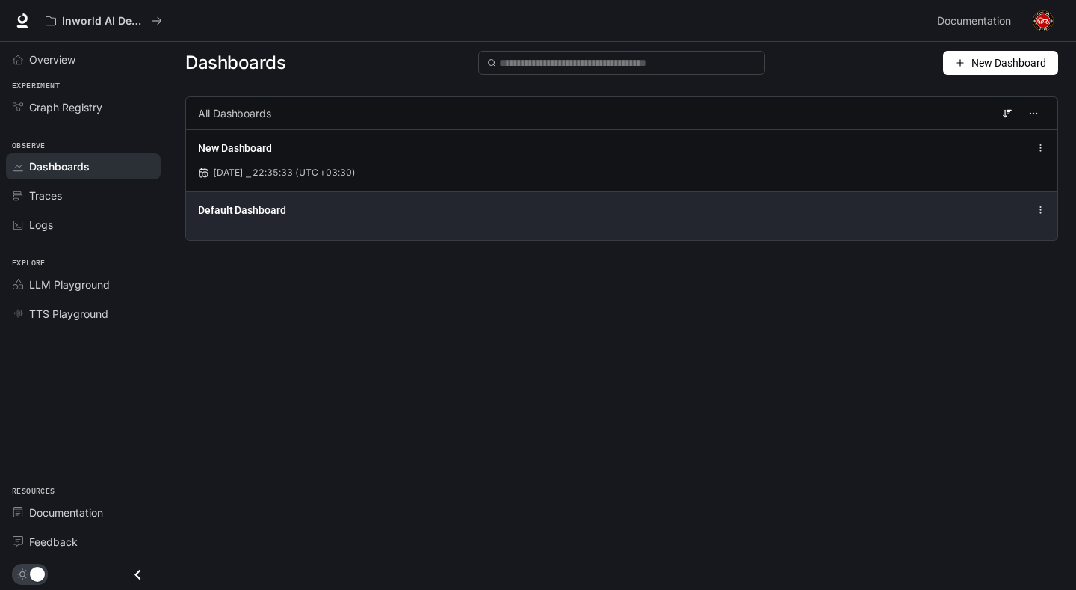
click at [399, 201] on div "Default Dashboard" at bounding box center [621, 210] width 847 height 18
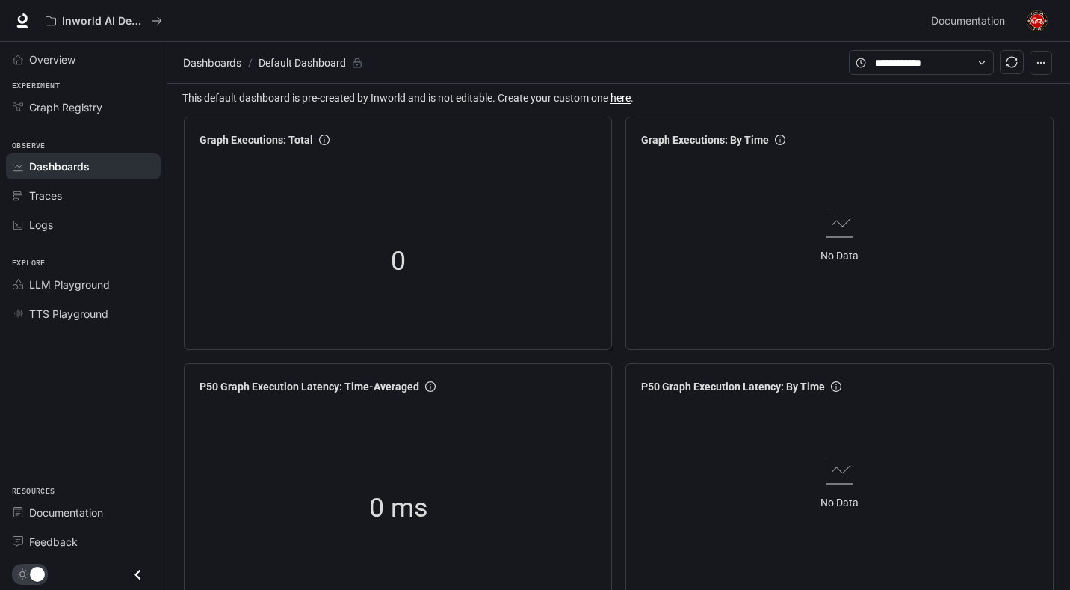
click at [602, 119] on div "Graph Executions: Total 0" at bounding box center [398, 233] width 428 height 233
click at [595, 129] on span "more" at bounding box center [585, 140] width 22 height 22
click at [587, 135] on icon "more" at bounding box center [585, 139] width 10 height 10
click at [548, 173] on span "View" at bounding box center [545, 171] width 78 height 16
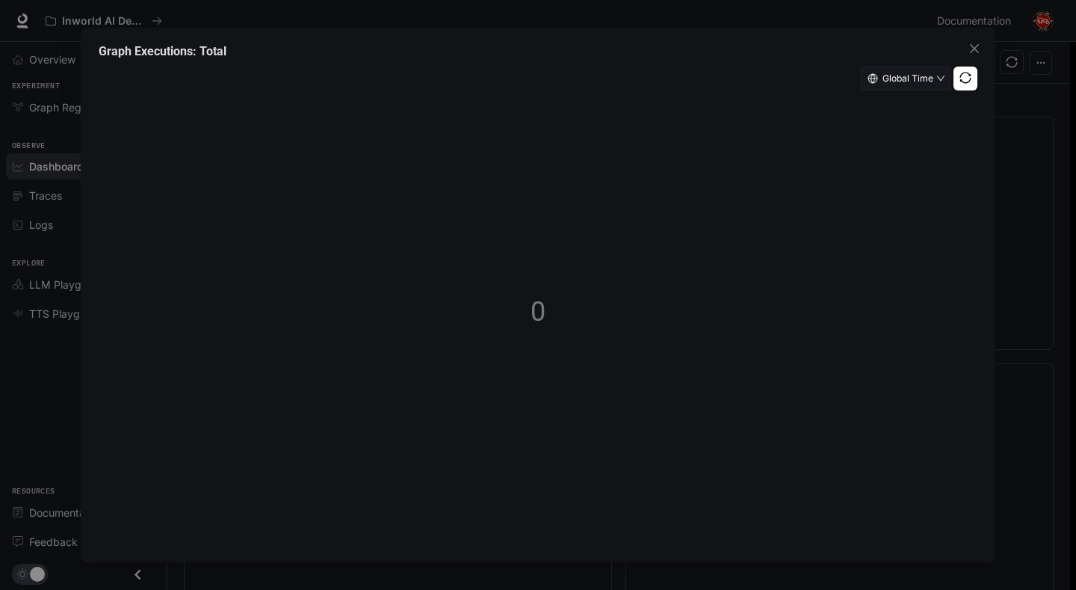
drag, startPoint x: 547, startPoint y: 322, endPoint x: 560, endPoint y: 307, distance: 19.6
click at [557, 309] on div "Global Time 0" at bounding box center [538, 302] width 879 height 471
drag, startPoint x: 560, startPoint y: 306, endPoint x: 593, endPoint y: 226, distance: 86.2
click at [531, 288] on div "Global Time 0" at bounding box center [538, 302] width 879 height 471
click at [862, 126] on div "Global Time 0" at bounding box center [538, 302] width 879 height 471
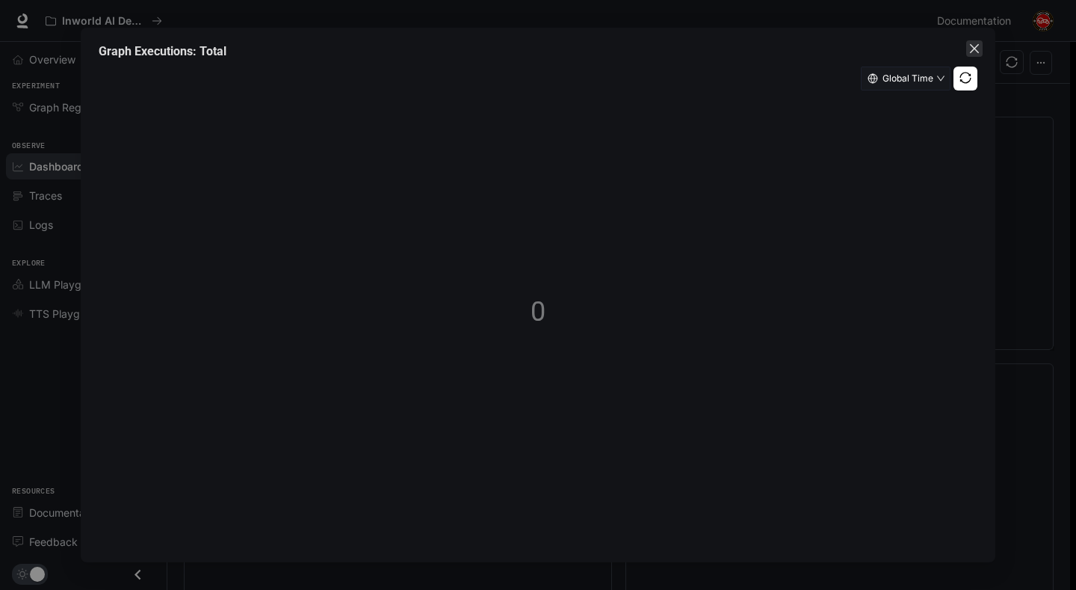
click at [972, 55] on button "Close" at bounding box center [974, 48] width 16 height 16
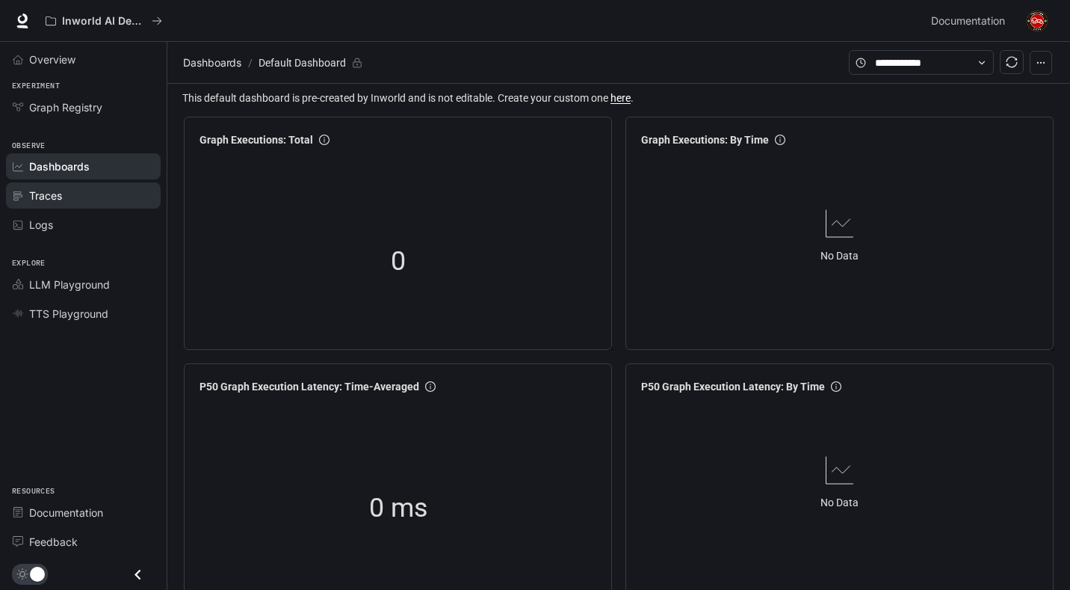
click at [65, 202] on div "Traces" at bounding box center [91, 196] width 125 height 16
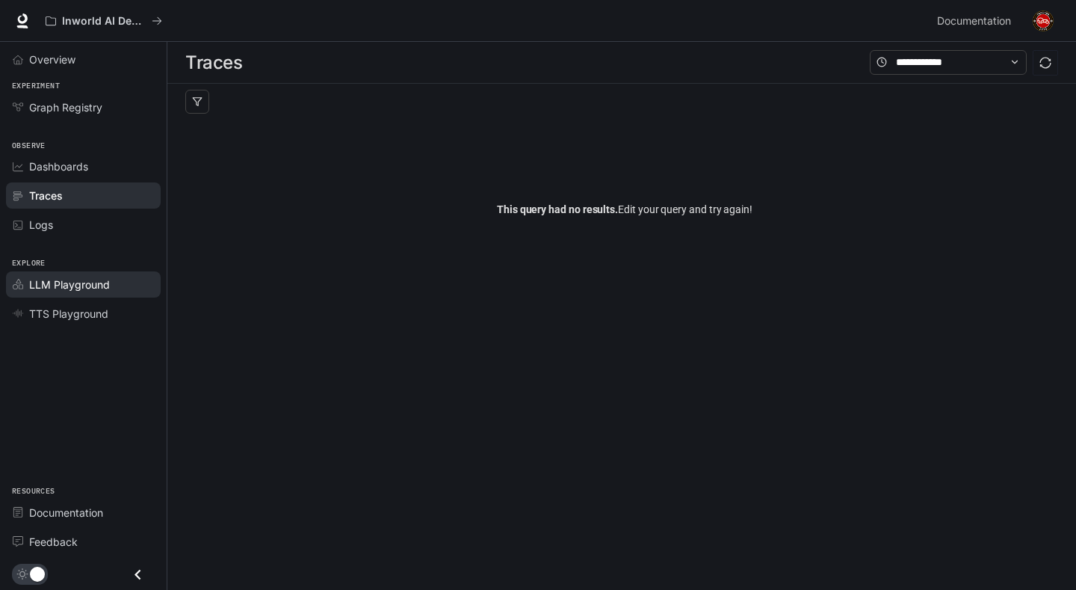
click at [87, 277] on span "LLM Playground" at bounding box center [69, 284] width 81 height 16
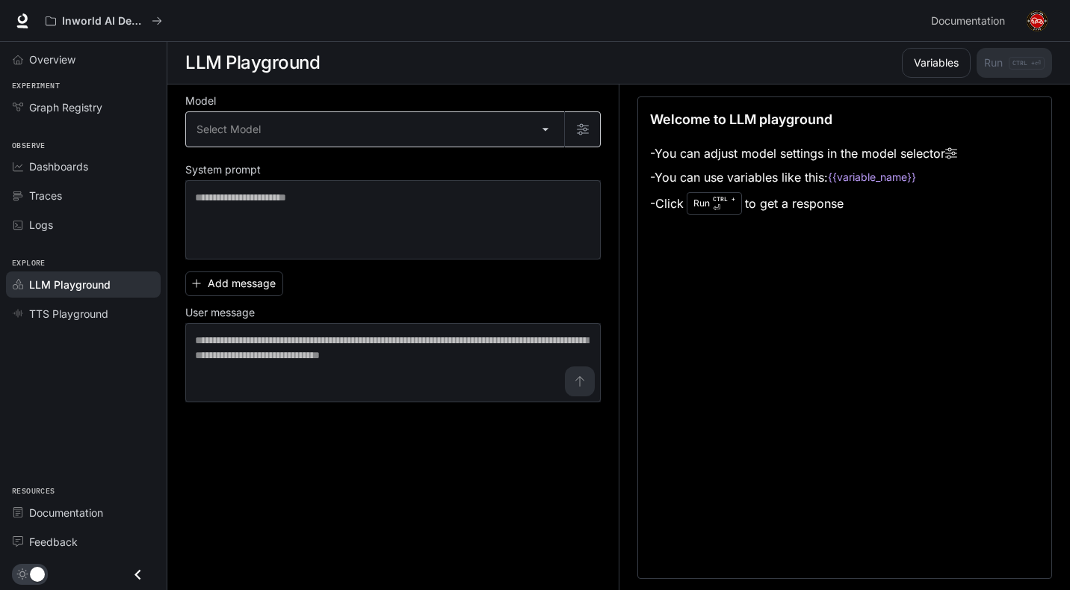
click at [457, 123] on body "Skip to main content Inworld AI Demos Documentation Documentation Portal Overvi…" at bounding box center [535, 295] width 1070 height 590
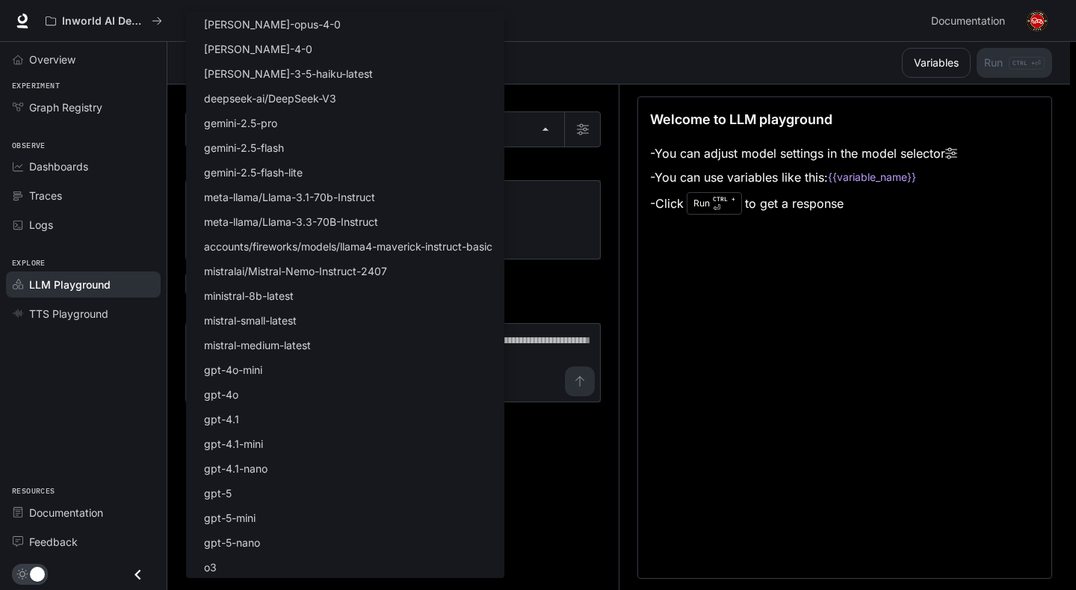
click at [550, 159] on div at bounding box center [538, 295] width 1076 height 590
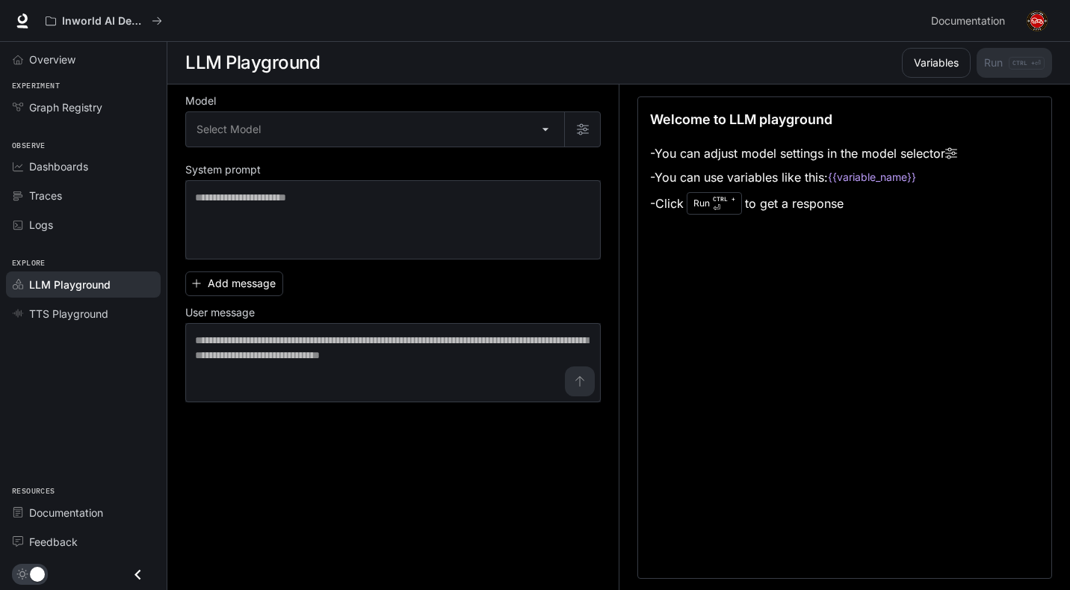
click at [463, 288] on div "Add message User message * ​" at bounding box center [392, 333] width 415 height 137
click at [99, 321] on link "TTS Playground" at bounding box center [83, 313] width 155 height 26
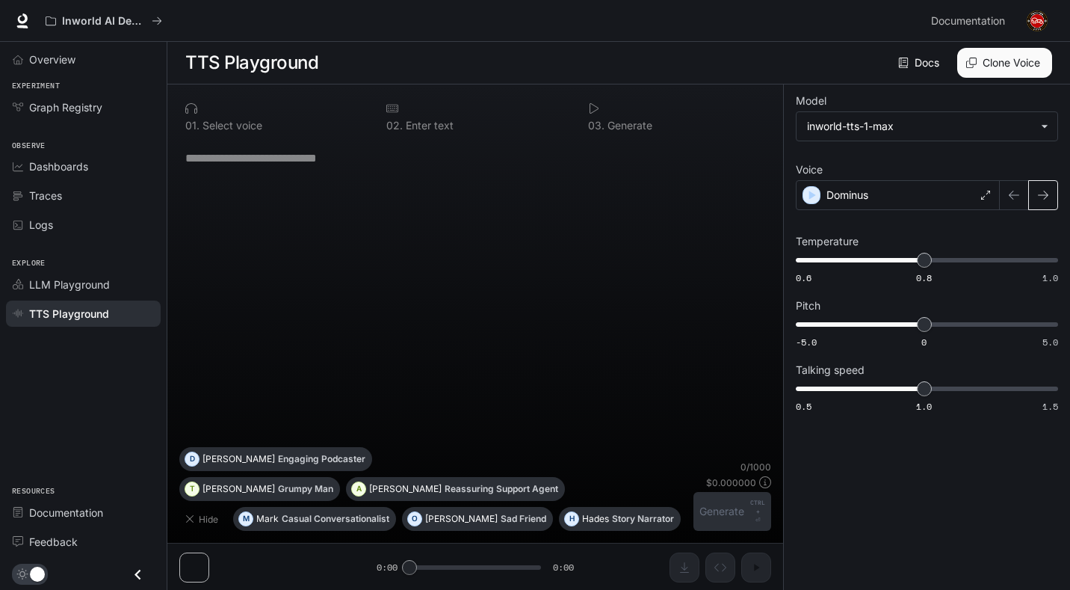
click at [1034, 191] on button "button" at bounding box center [1043, 195] width 30 height 30
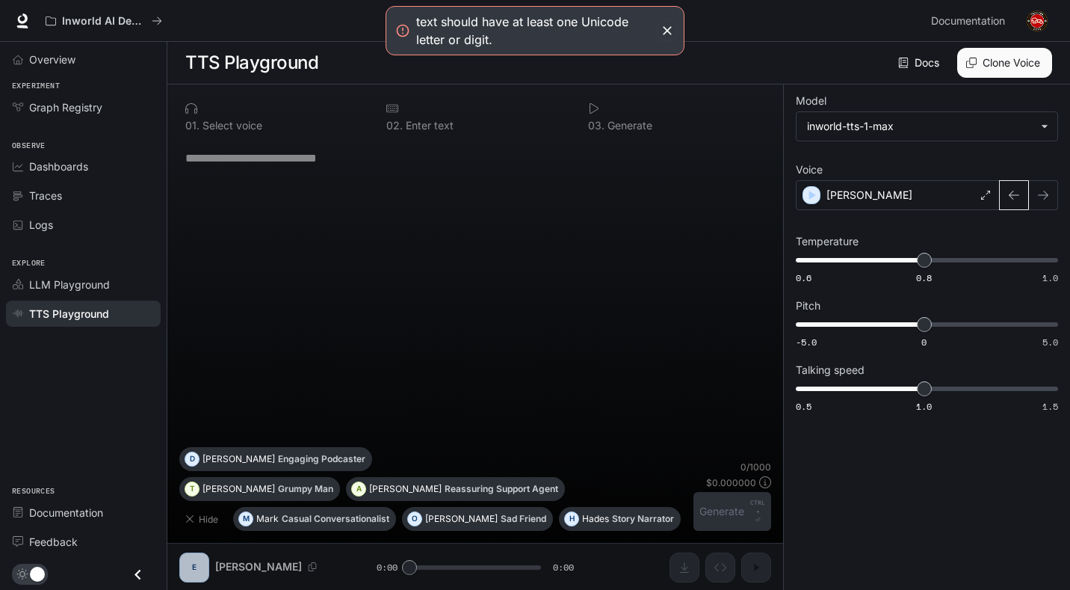
click at [1018, 202] on button "button" at bounding box center [1014, 195] width 30 height 30
click at [308, 176] on div "* ​" at bounding box center [475, 293] width 592 height 307
click at [301, 163] on textarea at bounding box center [475, 157] width 580 height 17
click at [323, 160] on textarea at bounding box center [475, 157] width 580 height 17
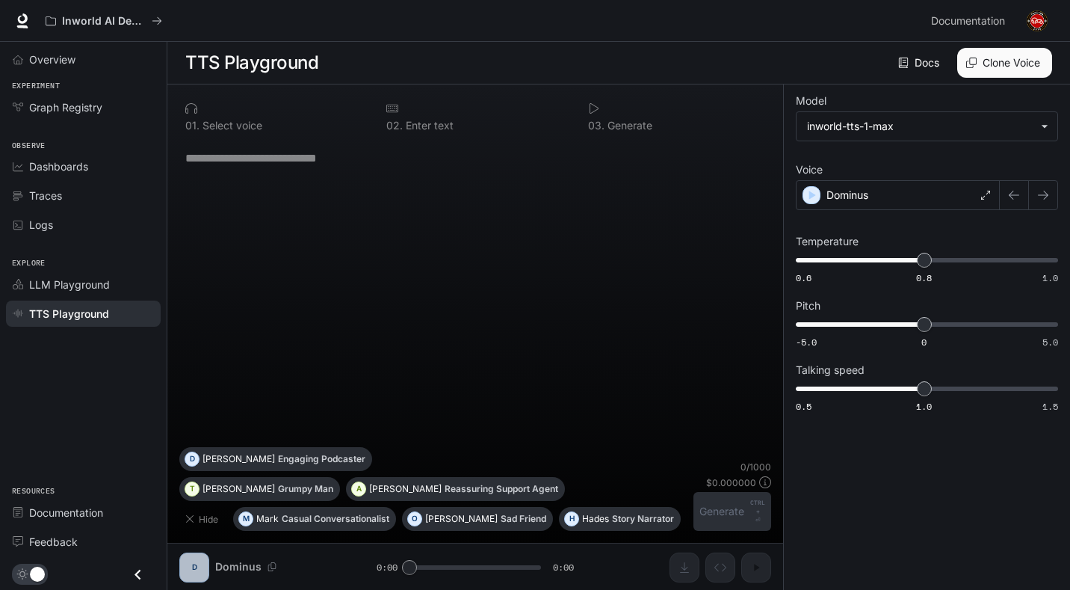
drag, startPoint x: 412, startPoint y: 565, endPoint x: 430, endPoint y: 566, distance: 17.3
click at [429, 566] on div "0 1 . Select voice 0 2 . Enter text 0 3 . Generate * ​ Hide M Mark Casual Conve…" at bounding box center [475, 337] width 616 height 506
click at [344, 170] on div "* ​" at bounding box center [475, 158] width 580 height 36
click at [344, 169] on div "* ​" at bounding box center [475, 158] width 580 height 36
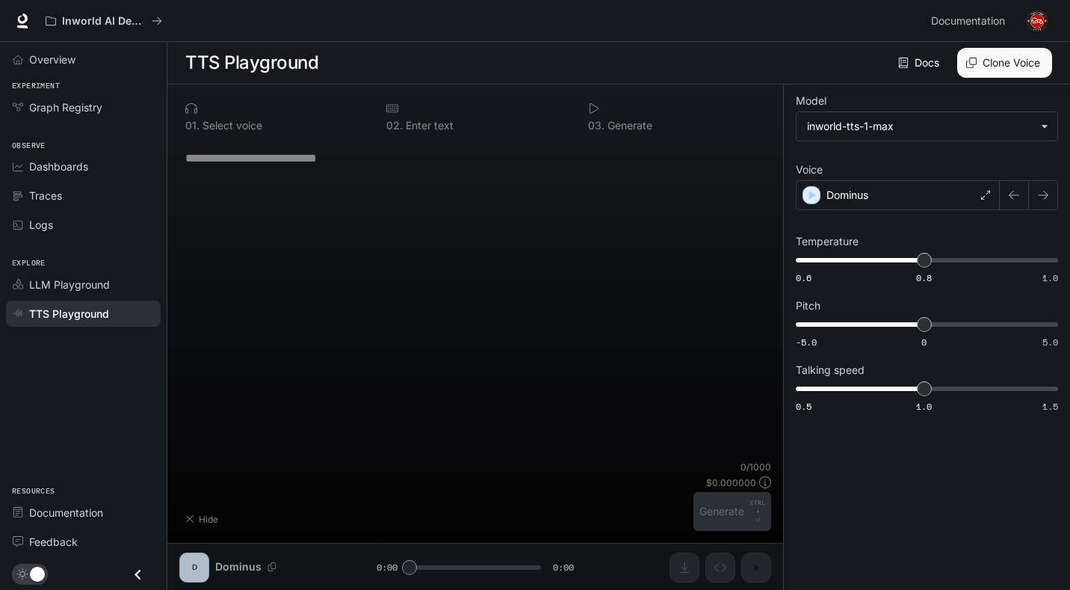
type textarea "*"
click at [232, 164] on textarea at bounding box center [475, 157] width 580 height 17
paste textarea "**********"
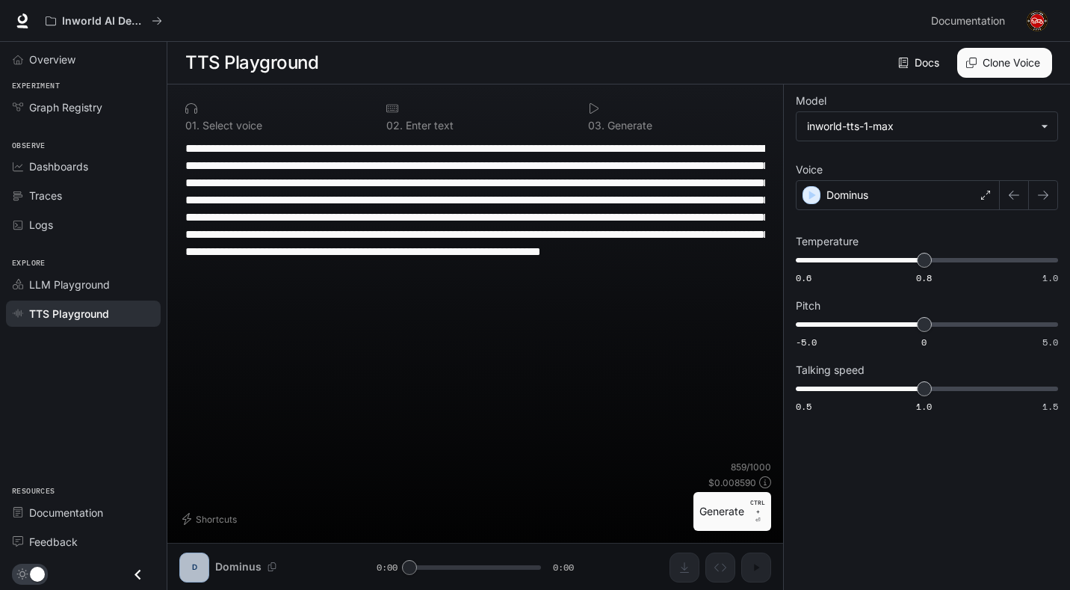
type textarea "**********"
click at [712, 508] on button "Generate CTRL + ⏎" at bounding box center [732, 511] width 78 height 39
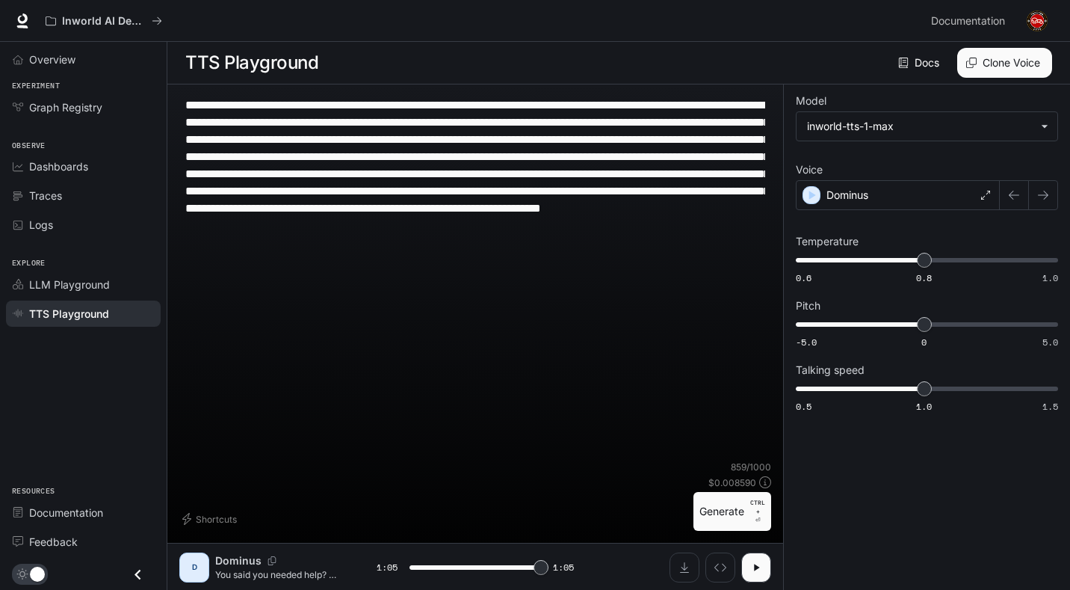
type input "*"
click at [882, 200] on div "Dominus" at bounding box center [898, 195] width 204 height 30
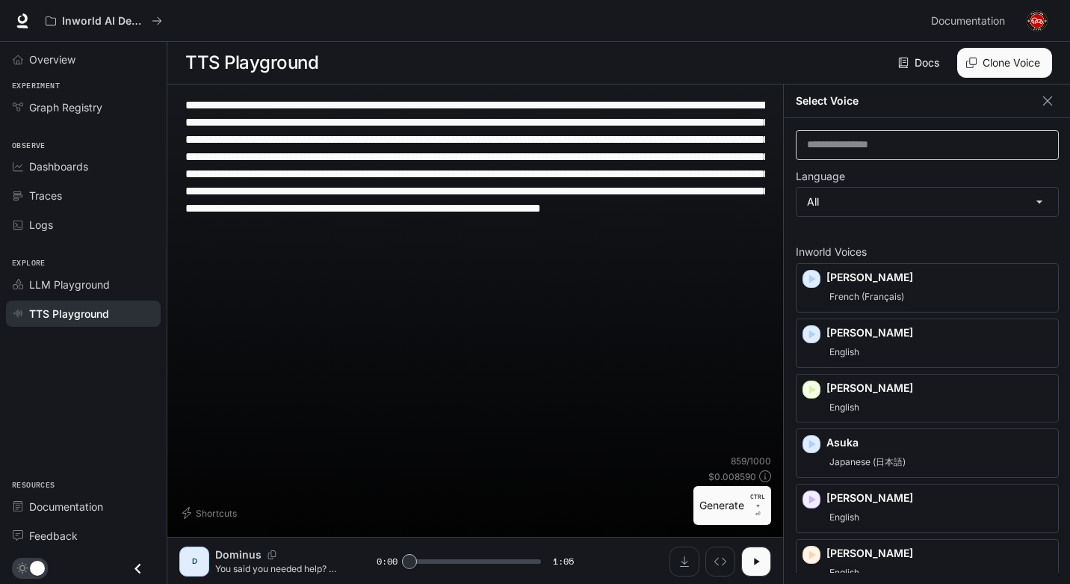
click at [859, 158] on div "​" at bounding box center [927, 145] width 263 height 30
click at [870, 196] on body "**********" at bounding box center [535, 292] width 1070 height 584
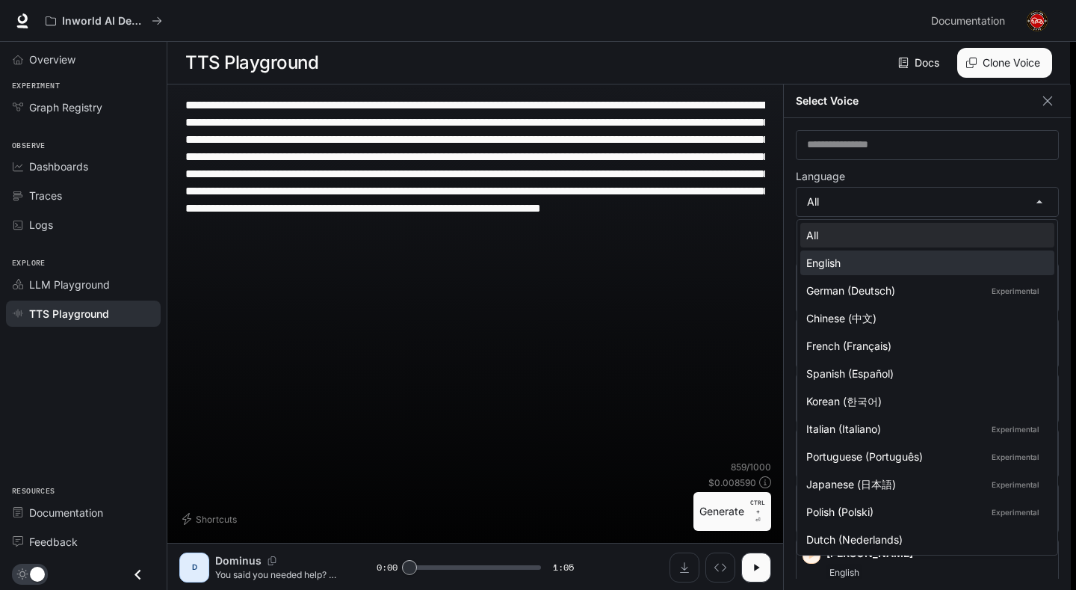
click at [846, 262] on div "English" at bounding box center [924, 263] width 236 height 16
type input "*****"
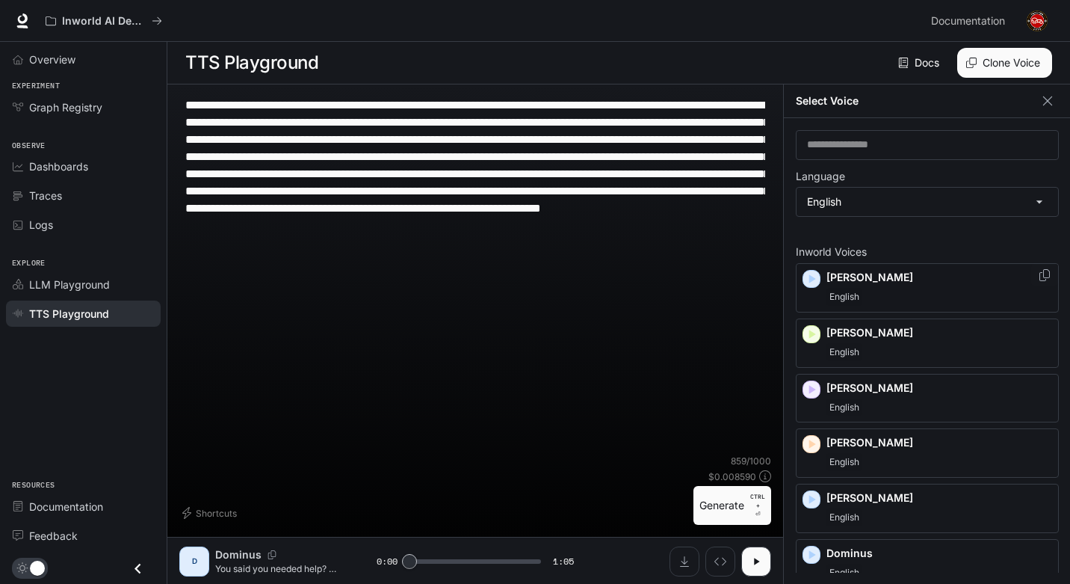
click at [811, 276] on icon "button" at bounding box center [811, 278] width 15 height 15
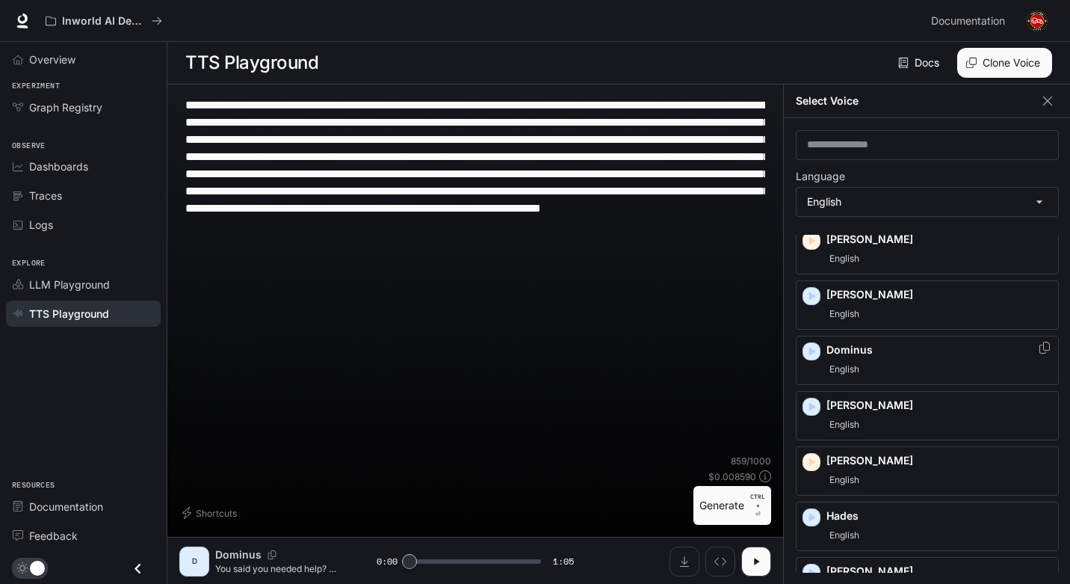
scroll to position [299, 0]
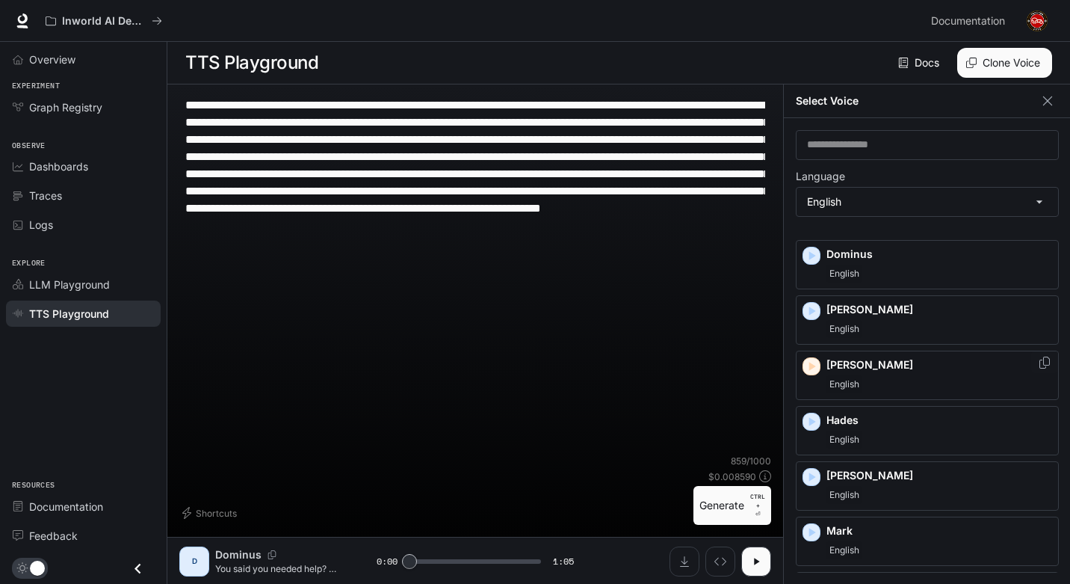
click at [809, 362] on icon "button" at bounding box center [811, 366] width 15 height 15
click at [808, 430] on div "Hades English" at bounding box center [927, 430] width 263 height 49
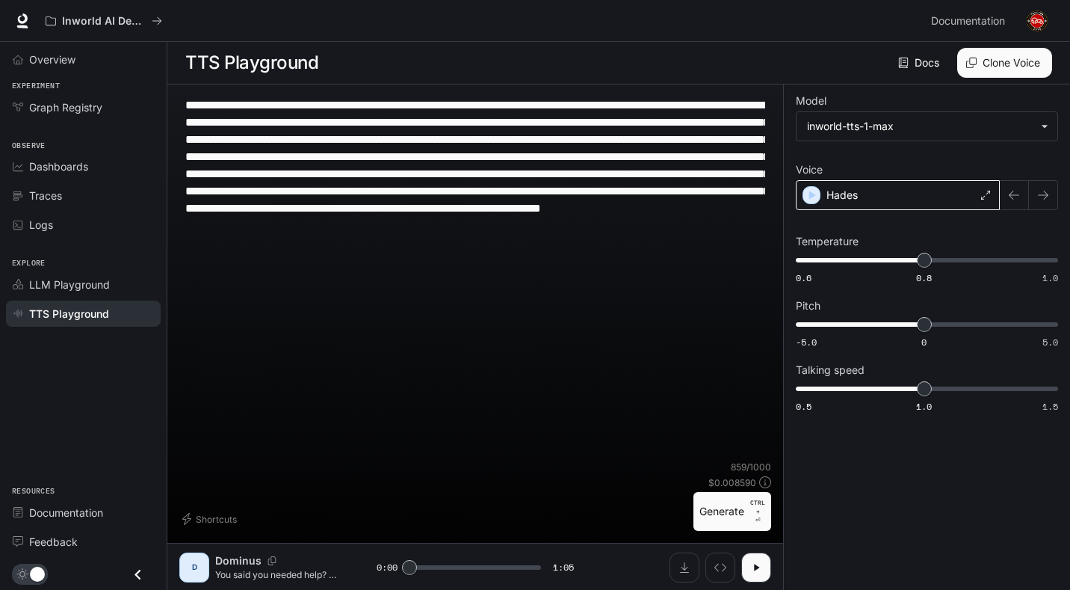
click at [840, 193] on p "Hades" at bounding box center [841, 195] width 31 height 15
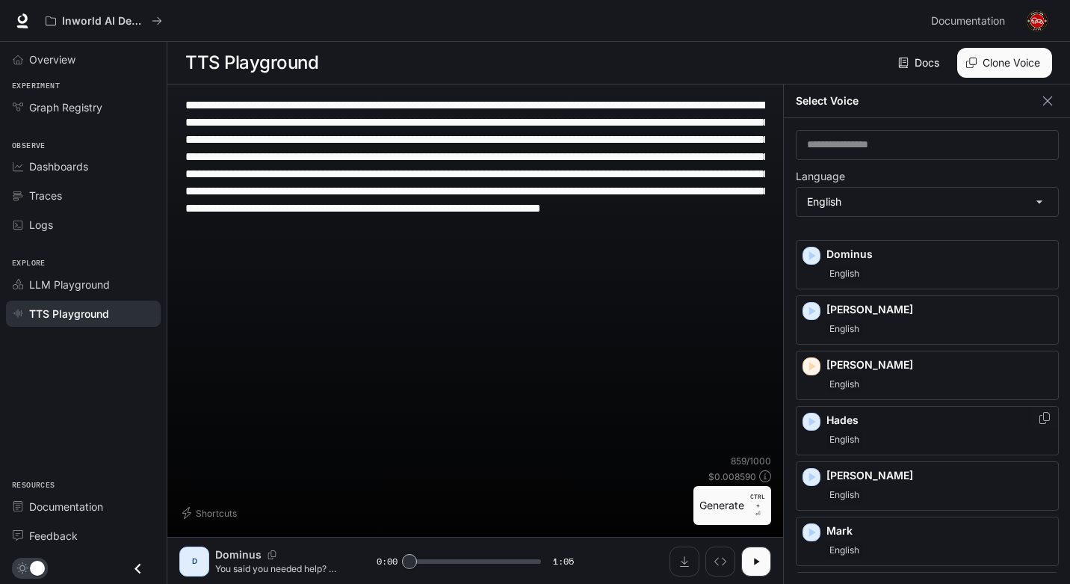
click at [809, 414] on icon "button" at bounding box center [811, 421] width 15 height 15
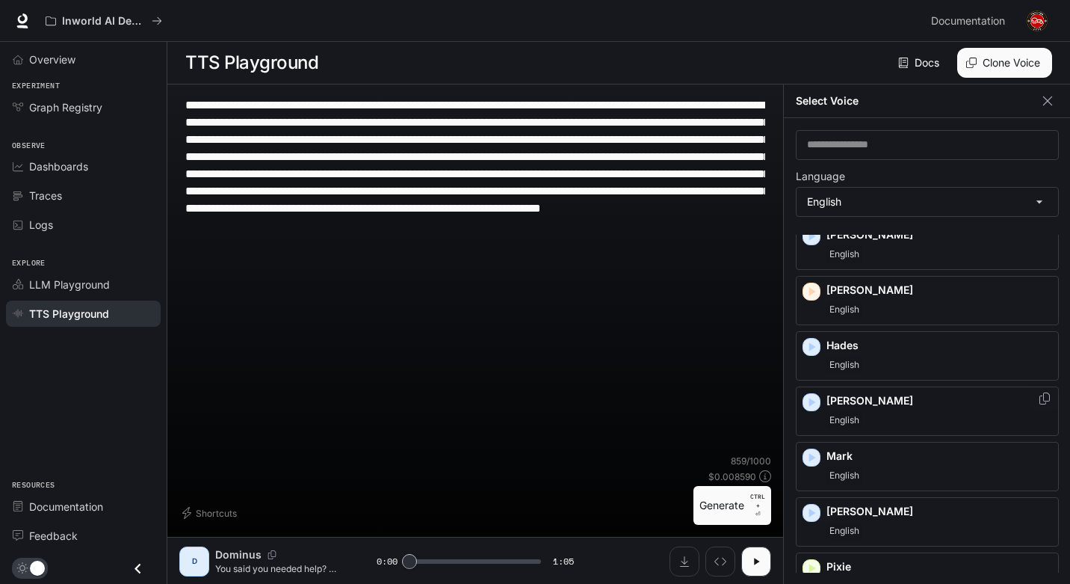
click at [814, 408] on icon "button" at bounding box center [811, 402] width 15 height 15
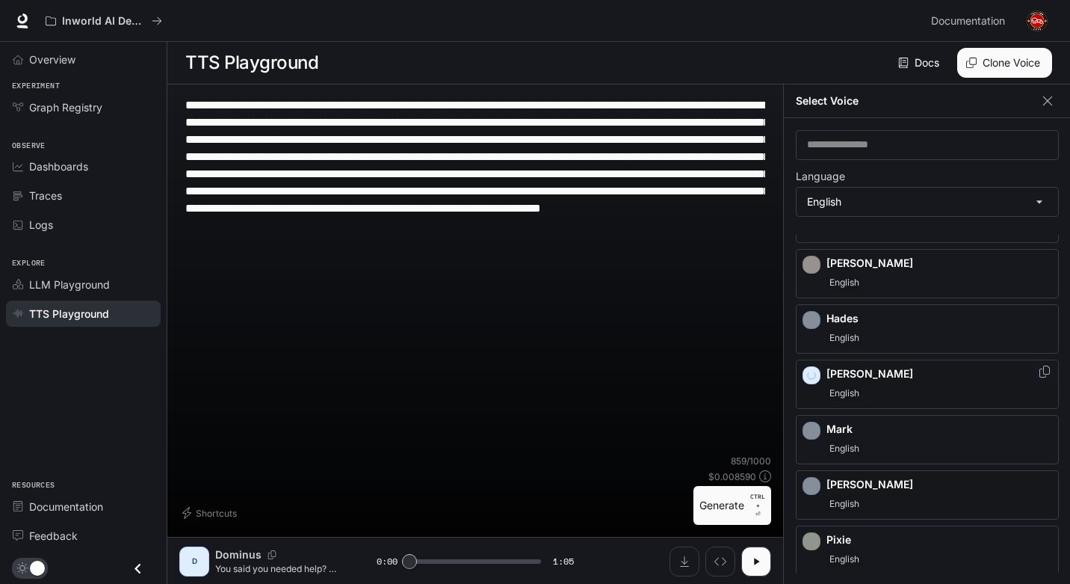
scroll to position [448, 0]
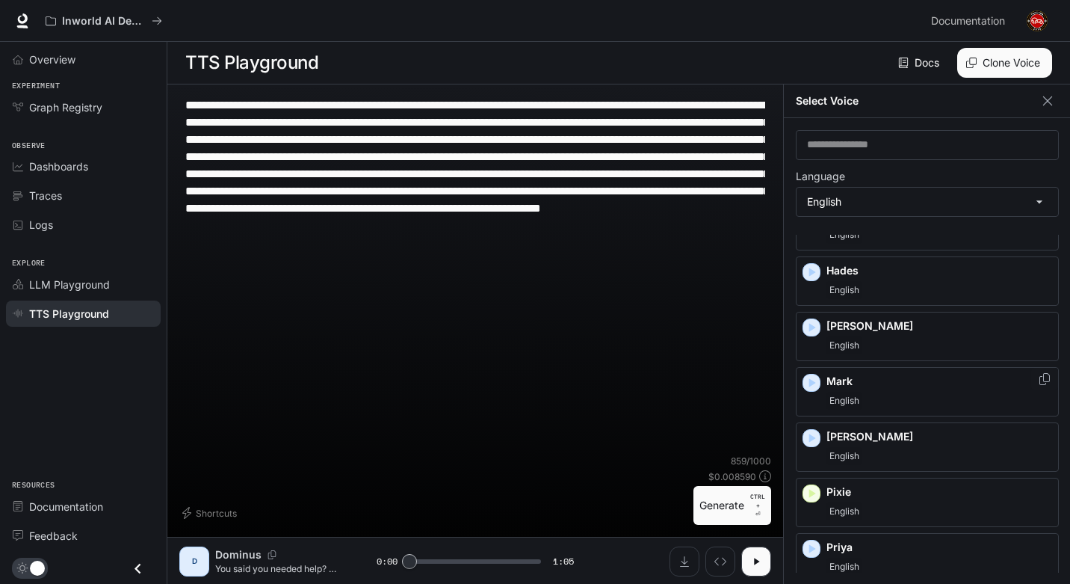
click at [814, 386] on icon "button" at bounding box center [811, 382] width 15 height 15
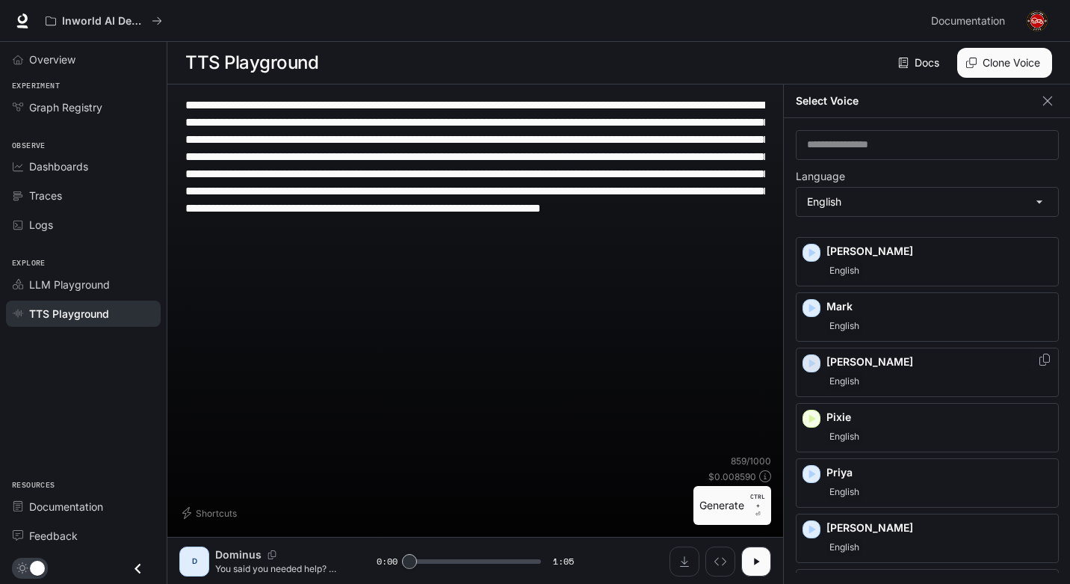
click at [808, 364] on icon "button" at bounding box center [811, 363] width 15 height 15
click at [812, 418] on icon "button" at bounding box center [812, 418] width 7 height 9
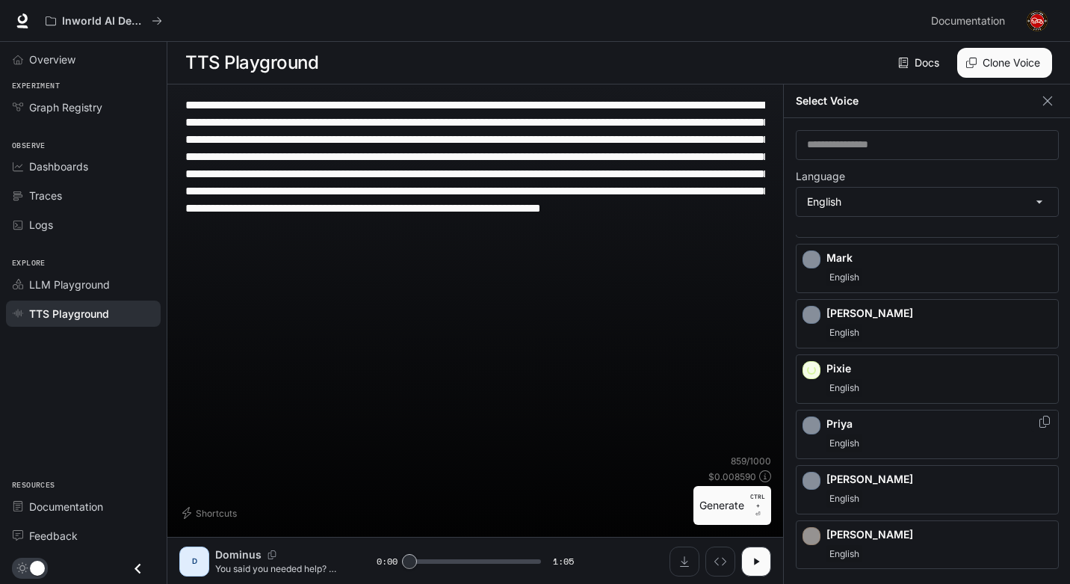
scroll to position [598, 0]
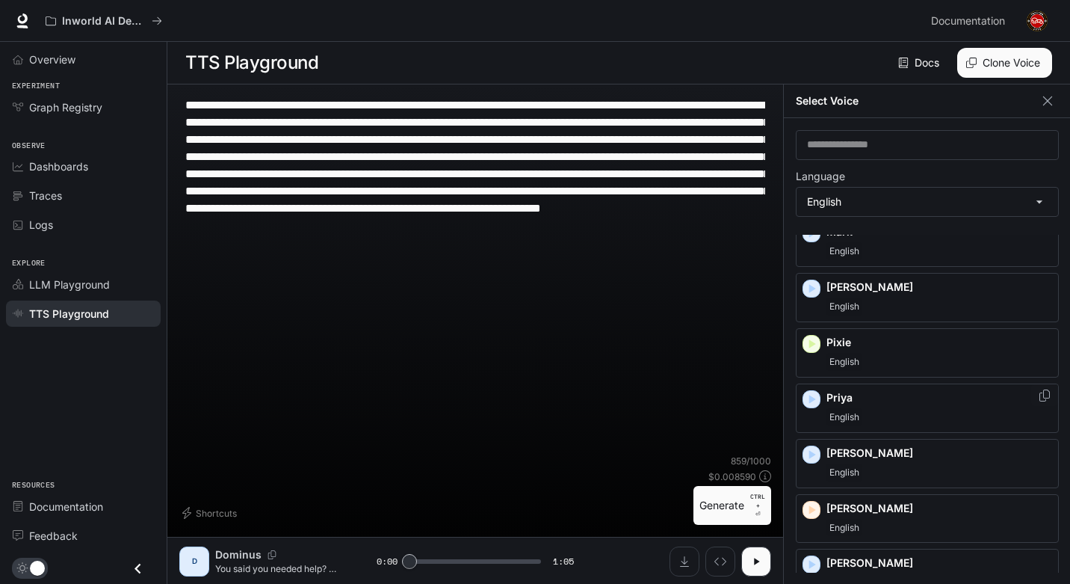
click at [812, 396] on icon "button" at bounding box center [811, 399] width 15 height 15
click at [813, 453] on icon "button" at bounding box center [812, 454] width 7 height 9
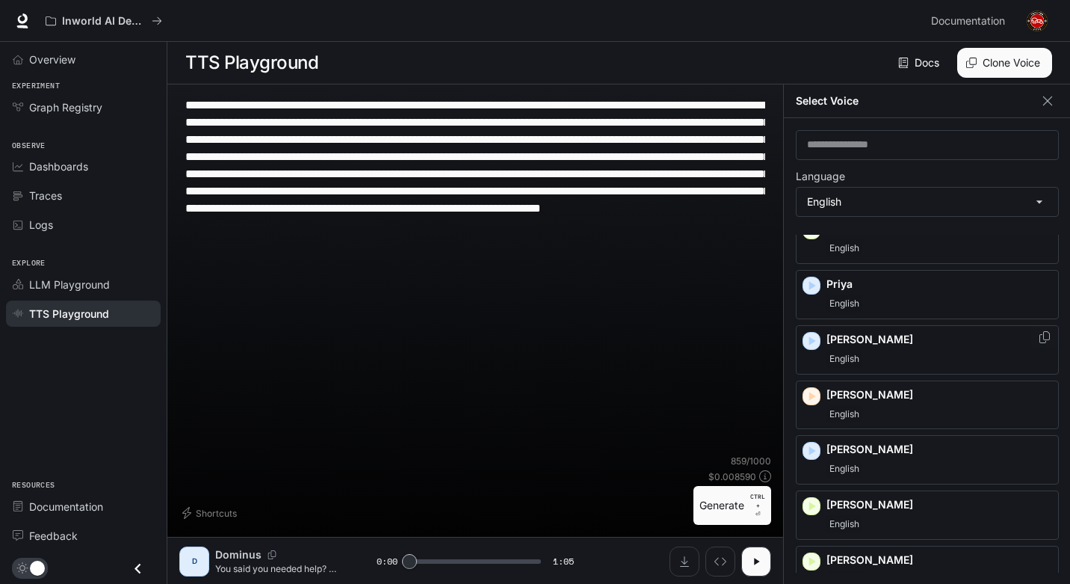
scroll to position [747, 0]
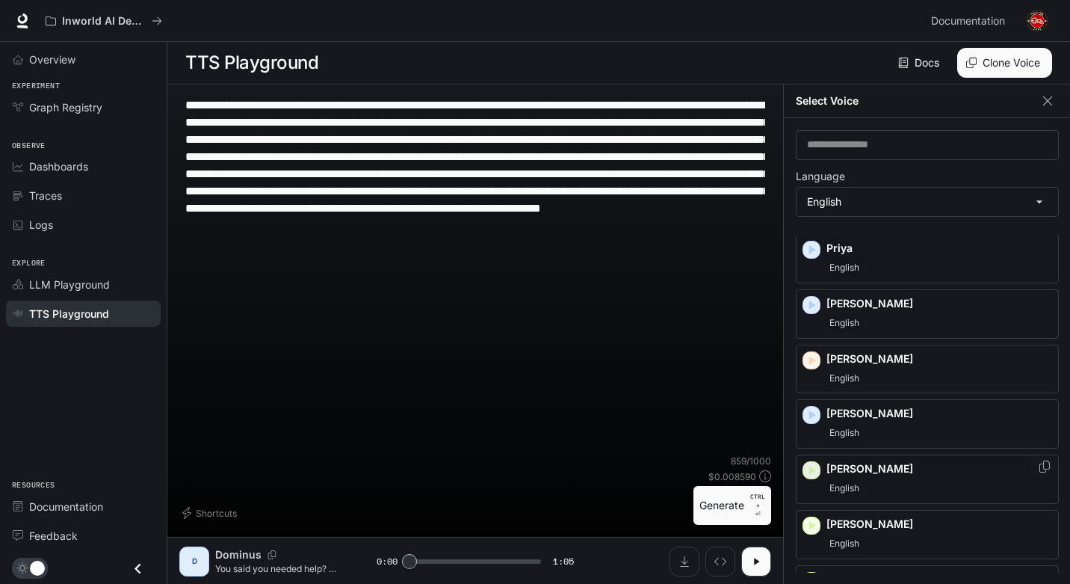
click at [811, 466] on icon "button" at bounding box center [811, 470] width 15 height 15
click at [810, 418] on icon "button" at bounding box center [812, 415] width 7 height 9
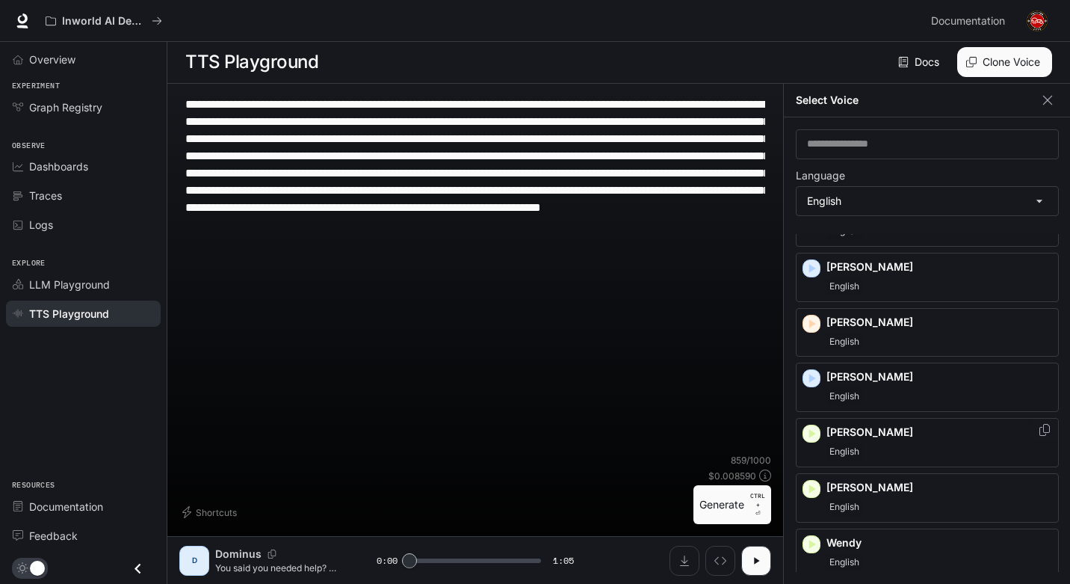
scroll to position [7, 0]
click at [811, 484] on icon "button" at bounding box center [812, 488] width 7 height 9
click at [815, 537] on icon "button" at bounding box center [811, 544] width 15 height 15
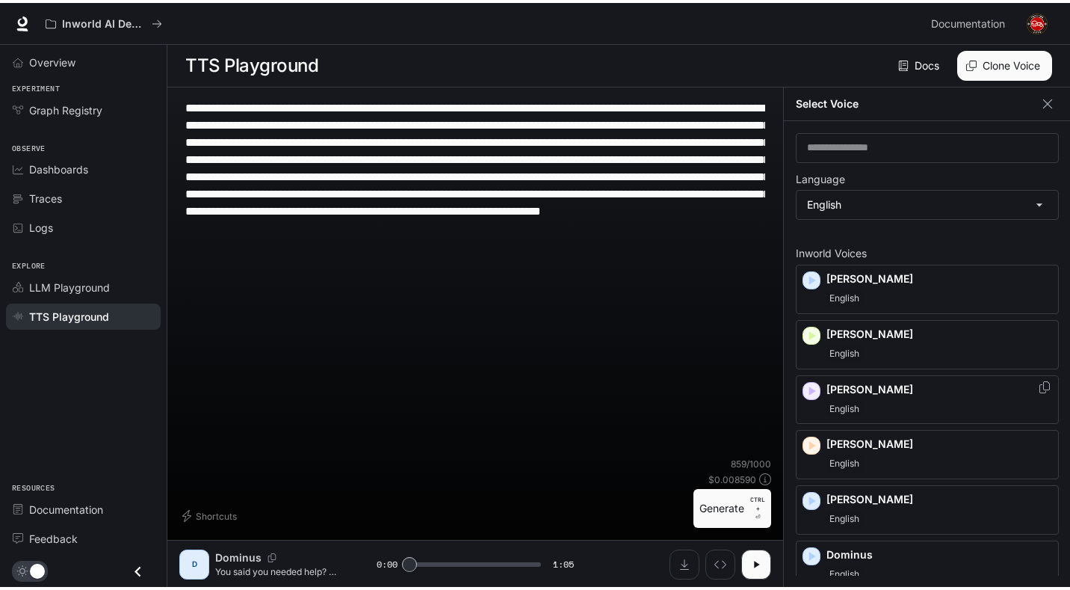
scroll to position [0, 0]
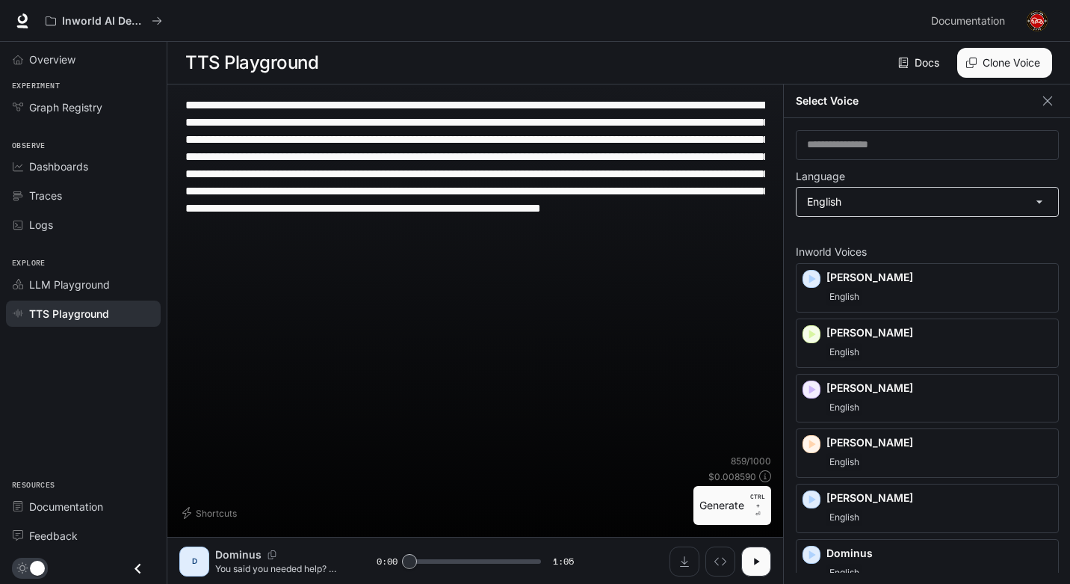
click at [845, 210] on body "**********" at bounding box center [535, 292] width 1070 height 584
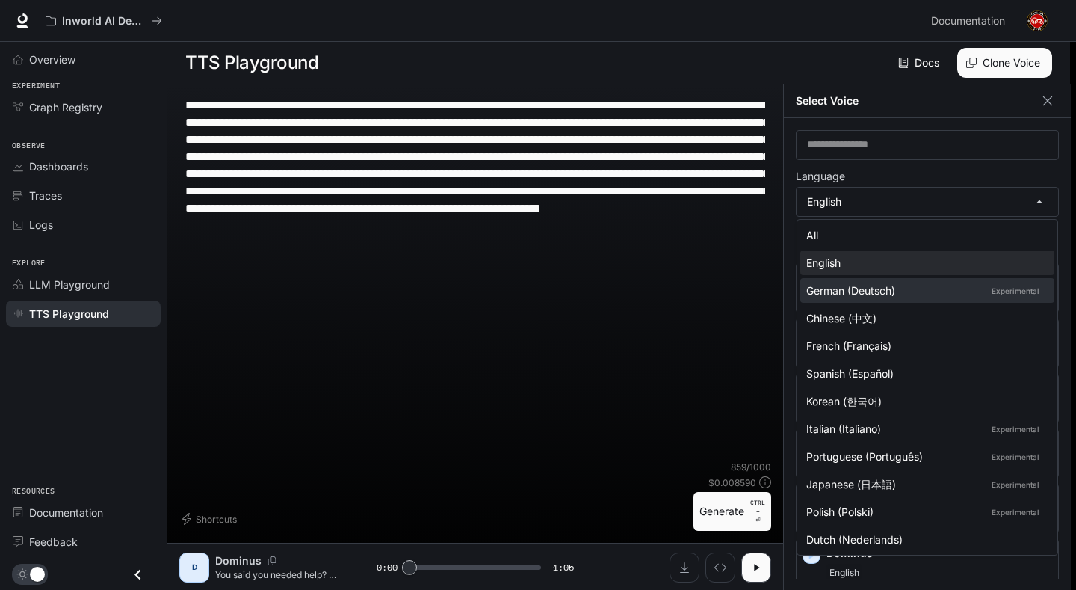
click at [869, 287] on div "German (Deutsch) Experimental" at bounding box center [924, 290] width 236 height 16
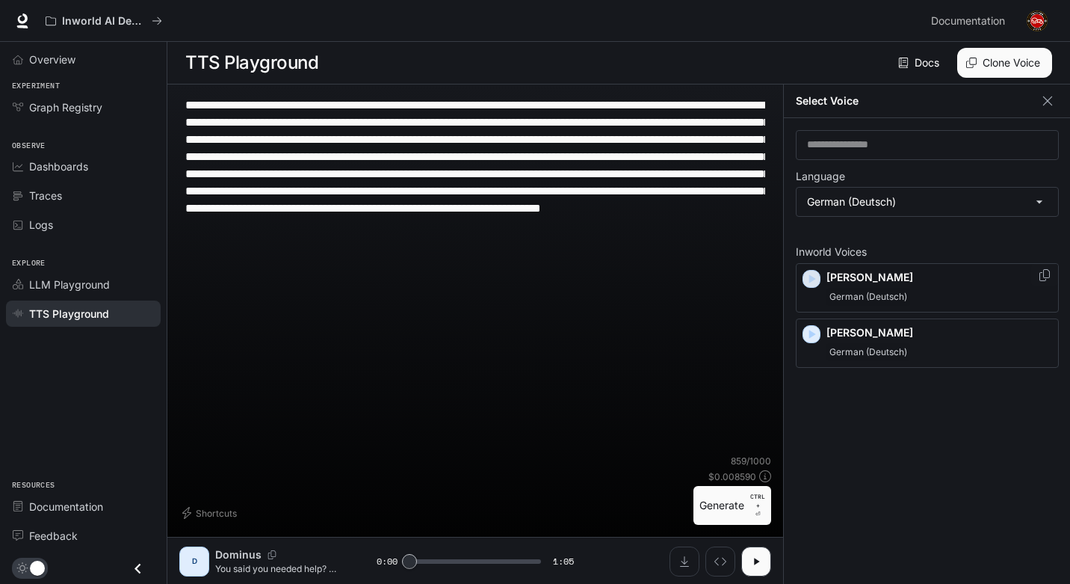
click at [810, 284] on icon "button" at bounding box center [811, 278] width 15 height 15
click at [809, 336] on icon "button" at bounding box center [811, 334] width 15 height 15
click at [826, 204] on body "**********" at bounding box center [535, 292] width 1070 height 584
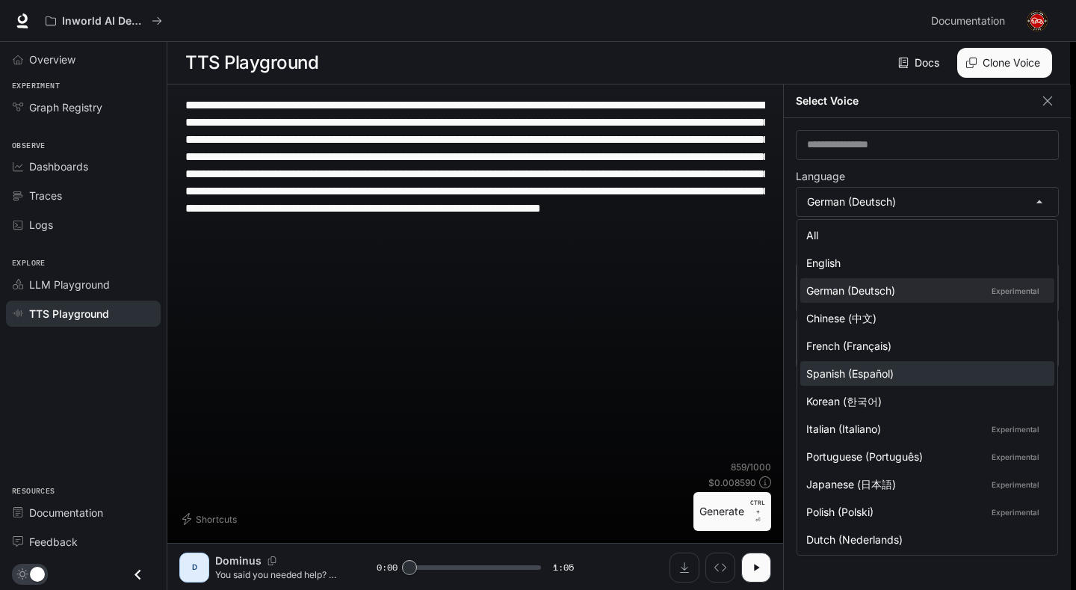
click at [868, 380] on div "Spanish (Español)" at bounding box center [924, 373] width 236 height 16
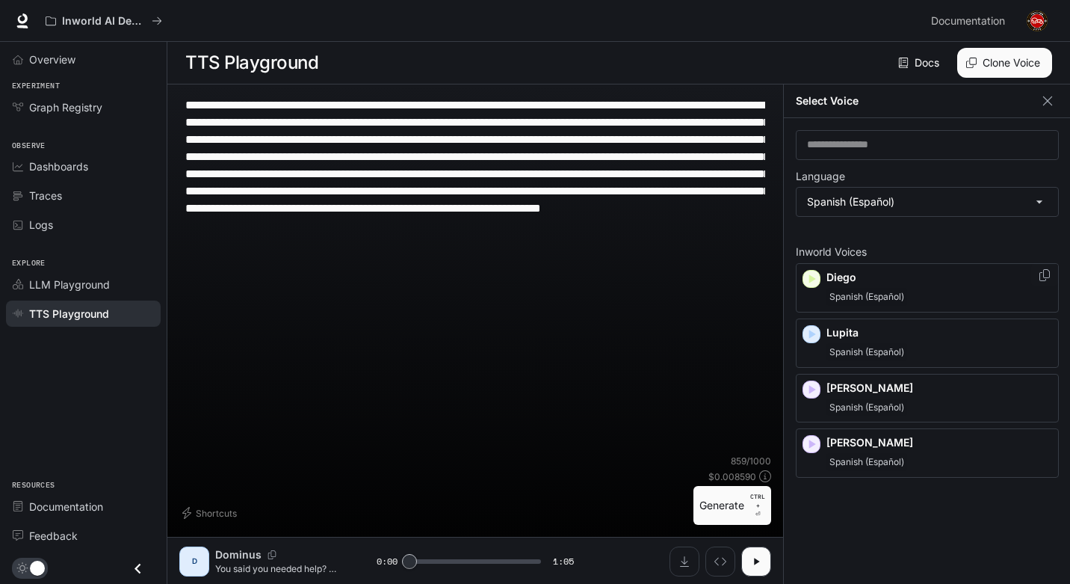
click at [808, 287] on div "button" at bounding box center [812, 279] width 18 height 18
click at [812, 444] on icon "button" at bounding box center [812, 444] width 7 height 9
click at [830, 198] on body "**********" at bounding box center [535, 292] width 1070 height 584
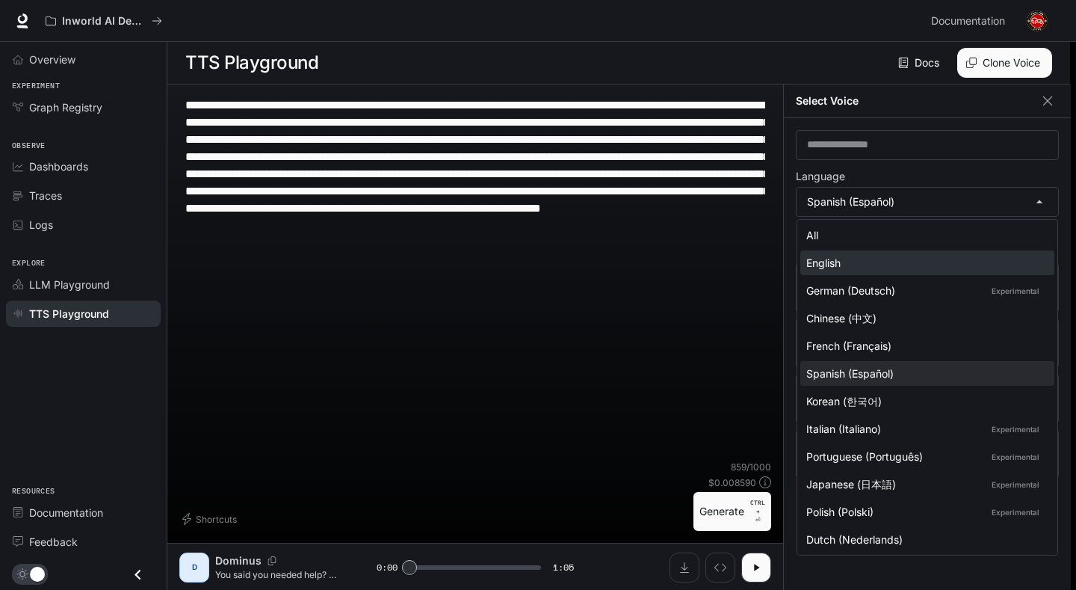
click at [852, 262] on div "English" at bounding box center [924, 263] width 236 height 16
type input "*****"
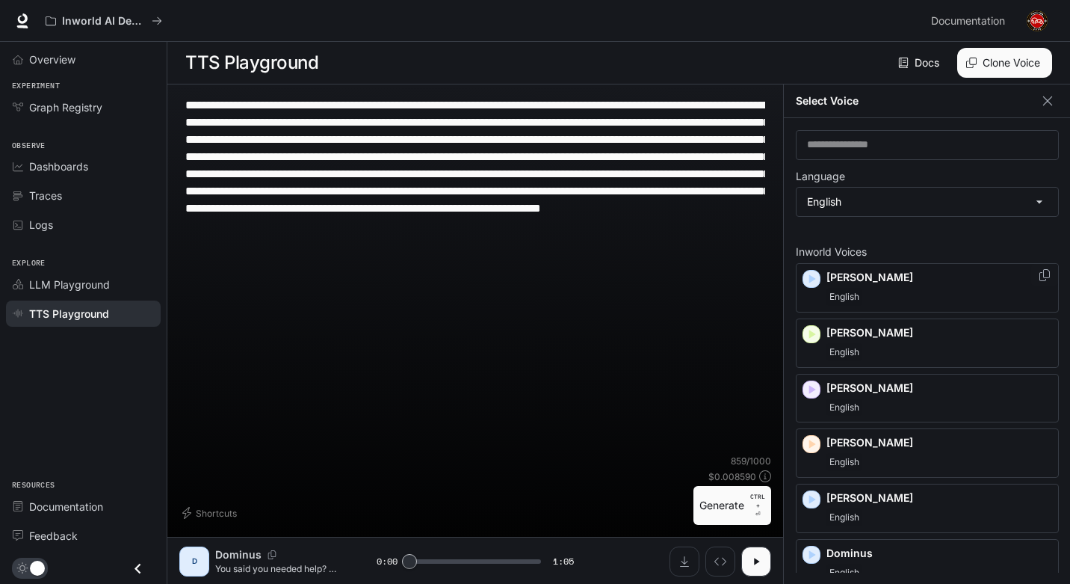
click at [886, 285] on div "Alex English" at bounding box center [939, 288] width 226 height 36
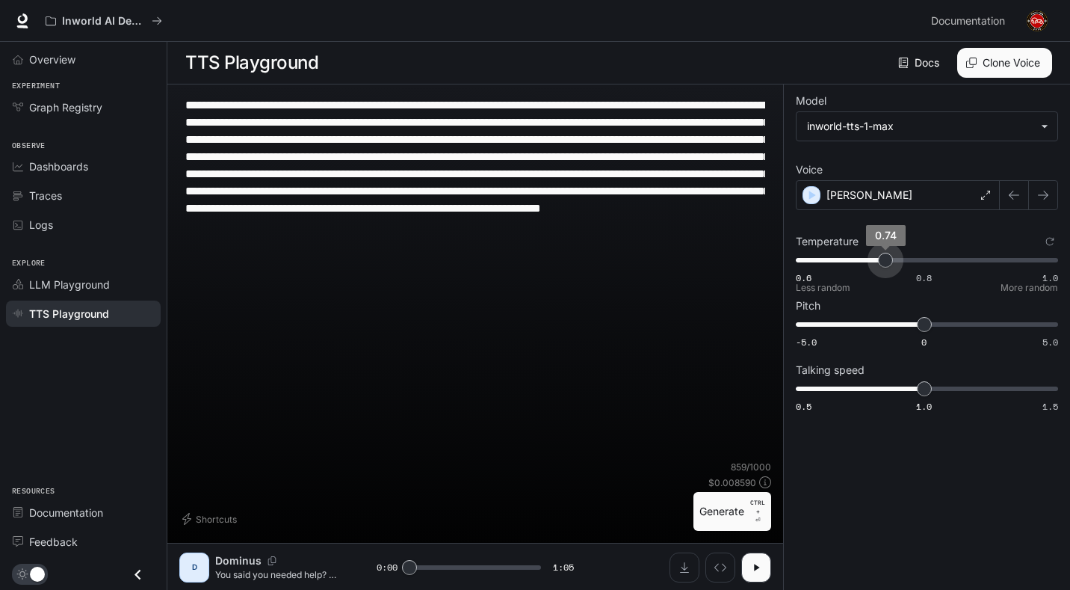
type input "****"
drag, startPoint x: 914, startPoint y: 259, endPoint x: 880, endPoint y: 254, distance: 34.0
click at [880, 255] on span "0.74" at bounding box center [885, 260] width 15 height 15
click at [817, 193] on icon "button" at bounding box center [812, 195] width 15 height 15
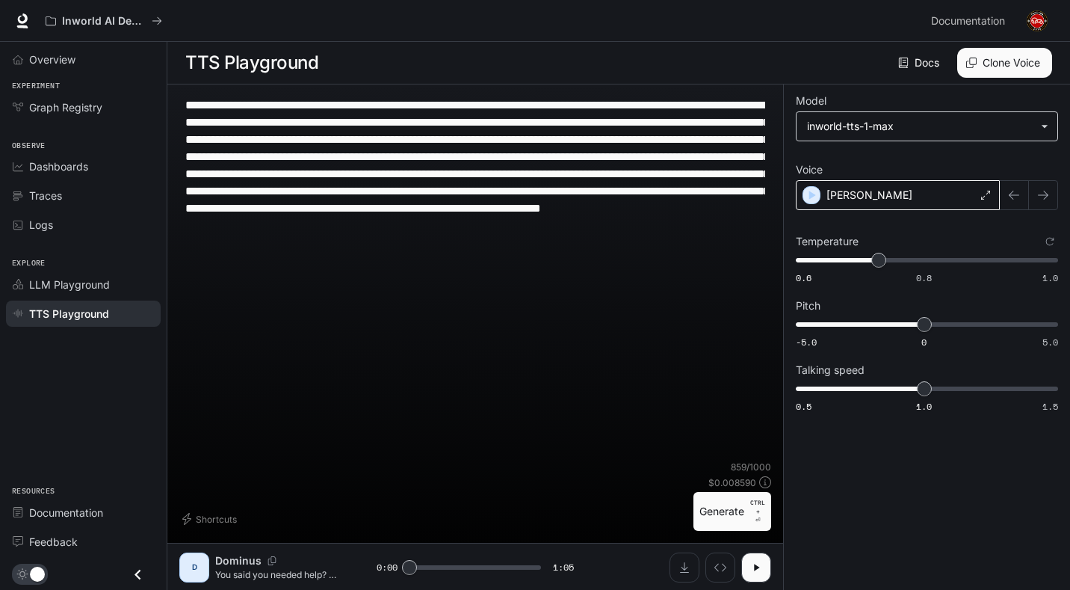
click at [891, 137] on body "**********" at bounding box center [535, 295] width 1070 height 590
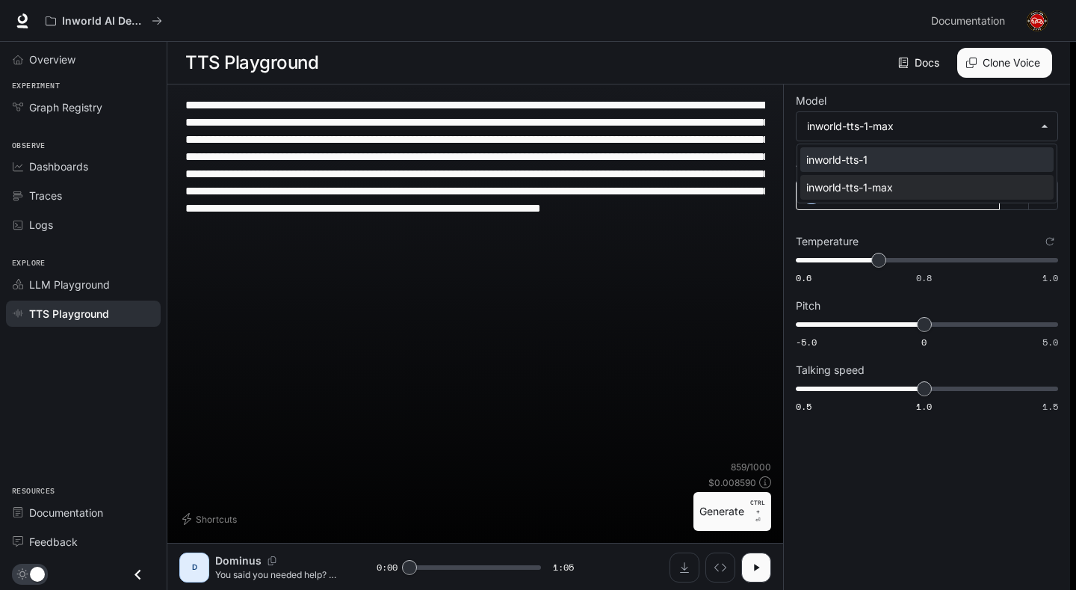
click at [876, 155] on div "inworld-tts-1" at bounding box center [923, 160] width 235 height 16
type input "**********"
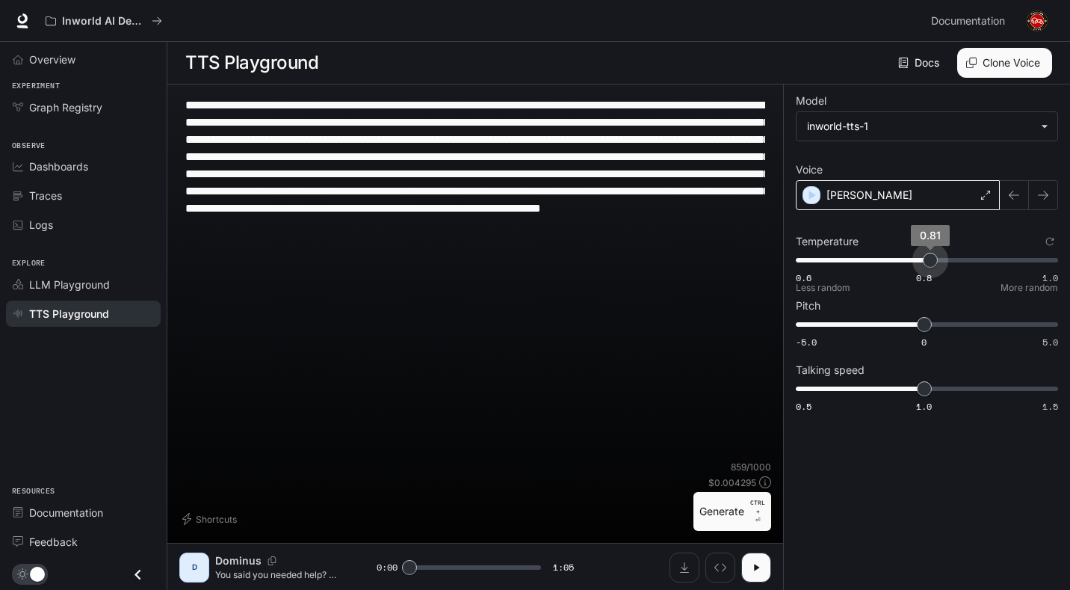
drag, startPoint x: 885, startPoint y: 262, endPoint x: 932, endPoint y: 265, distance: 47.2
click at [932, 265] on span "0.81" at bounding box center [930, 260] width 15 height 15
click at [1046, 244] on icon "Reset to default" at bounding box center [1049, 241] width 9 height 9
type input "***"
click at [194, 571] on div "D" at bounding box center [194, 567] width 24 height 24
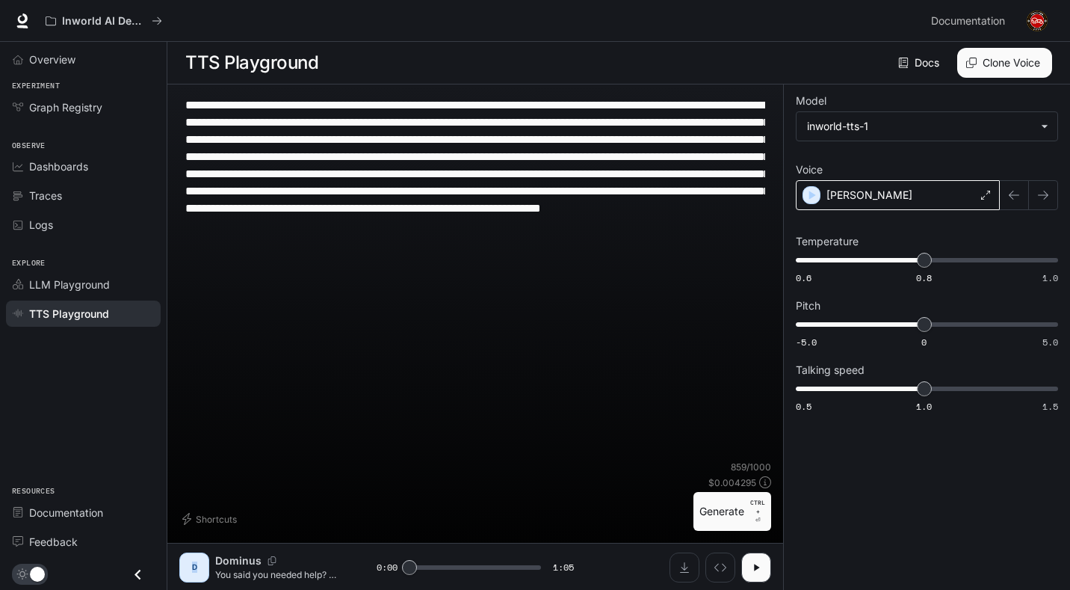
drag, startPoint x: 197, startPoint y: 566, endPoint x: 188, endPoint y: 562, distance: 9.0
click at [189, 562] on div "D" at bounding box center [194, 567] width 24 height 24
click at [254, 554] on p "Dominus" at bounding box center [238, 560] width 46 height 15
click at [939, 205] on div "Alex" at bounding box center [898, 195] width 204 height 30
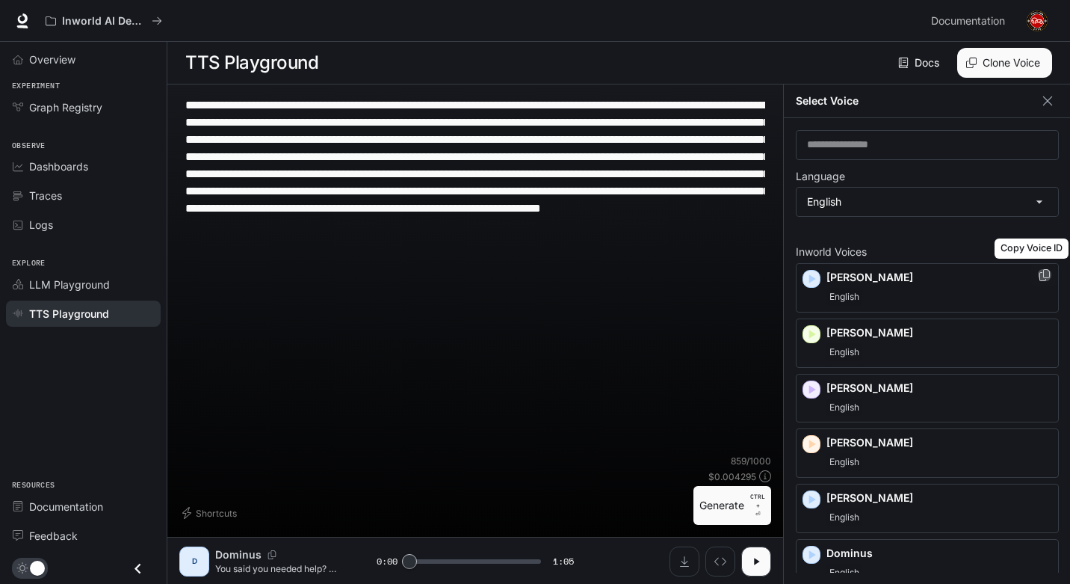
click at [1039, 276] on icon "Copy Voice ID" at bounding box center [1044, 275] width 15 height 12
click at [258, 562] on p "Dominus" at bounding box center [238, 554] width 46 height 15
drag, startPoint x: 250, startPoint y: 564, endPoint x: 229, endPoint y: 565, distance: 21.7
click at [229, 562] on p "Dominus" at bounding box center [238, 554] width 46 height 15
click at [276, 562] on div "Dominus" at bounding box center [295, 554] width 161 height 15
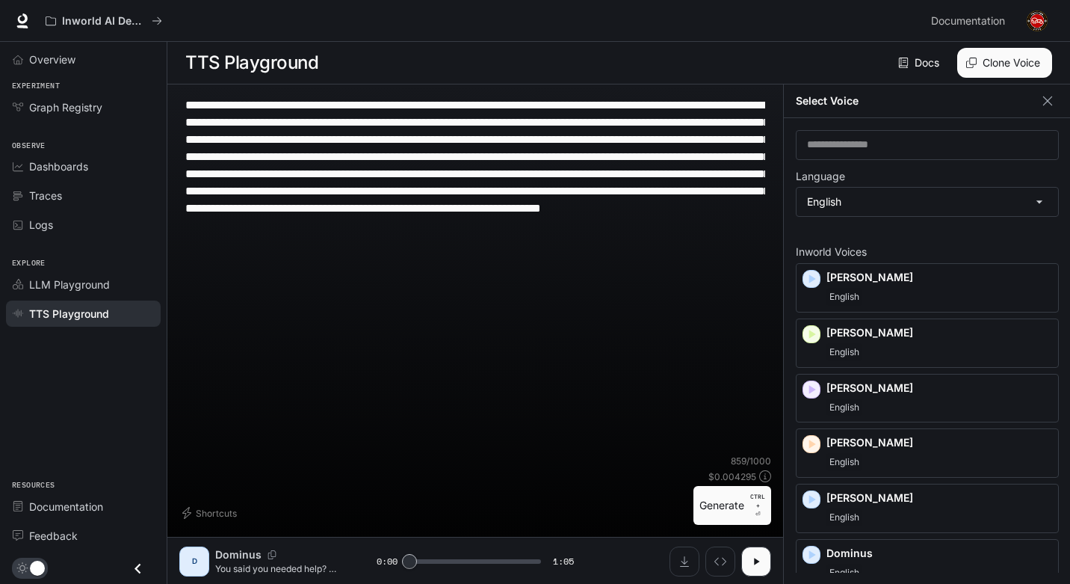
click at [330, 561] on div "Dominus" at bounding box center [295, 554] width 161 height 15
click at [1044, 93] on icon "button" at bounding box center [1047, 100] width 15 height 15
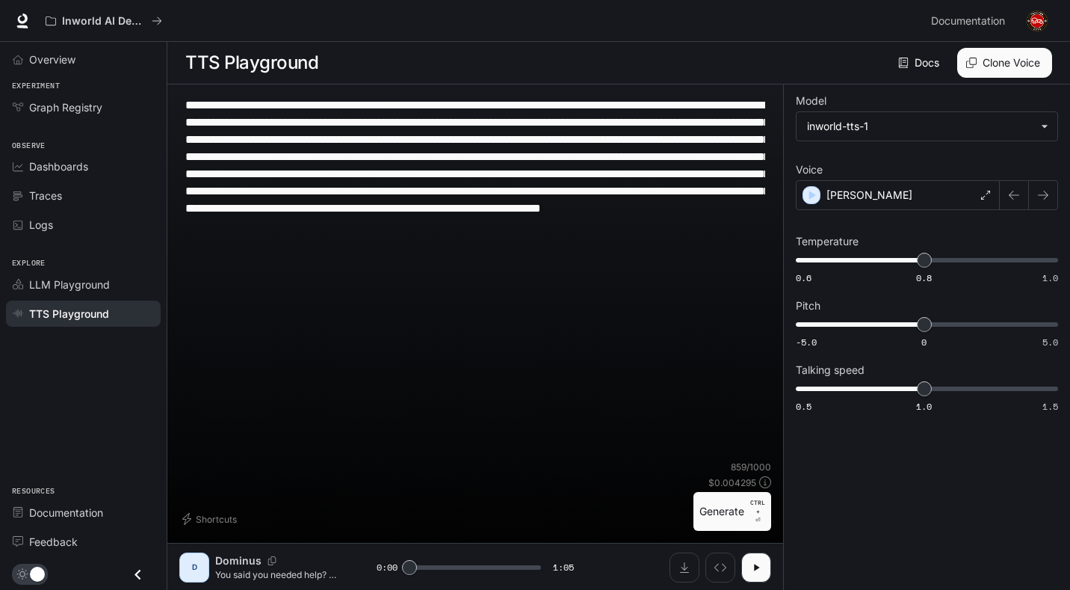
scroll to position [1, 0]
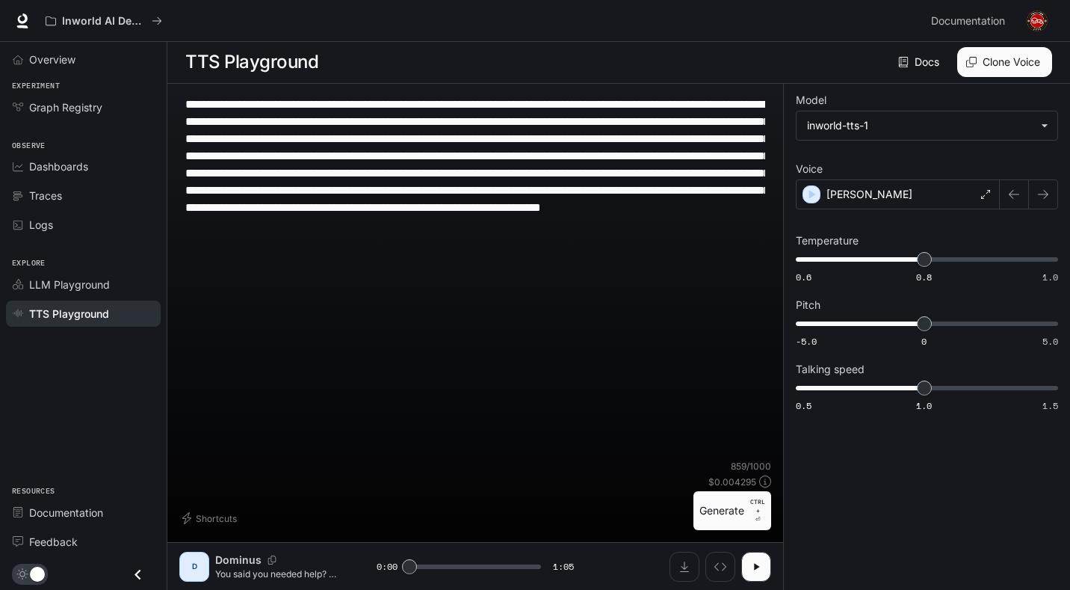
click at [207, 569] on div "D" at bounding box center [194, 566] width 30 height 30
drag, startPoint x: 200, startPoint y: 569, endPoint x: 190, endPoint y: 568, distance: 10.6
click at [190, 568] on div "D" at bounding box center [194, 566] width 24 height 24
click at [343, 563] on div "Dominus" at bounding box center [295, 559] width 161 height 15
click at [713, 566] on button "Inspect" at bounding box center [720, 566] width 30 height 30
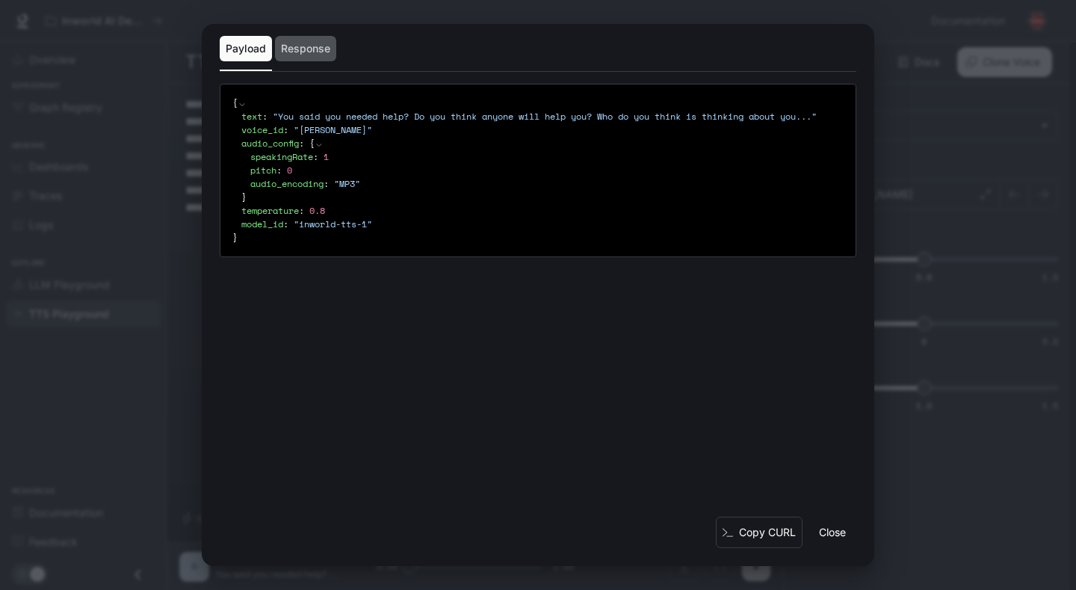
click at [303, 60] on button "Response" at bounding box center [305, 48] width 61 height 25
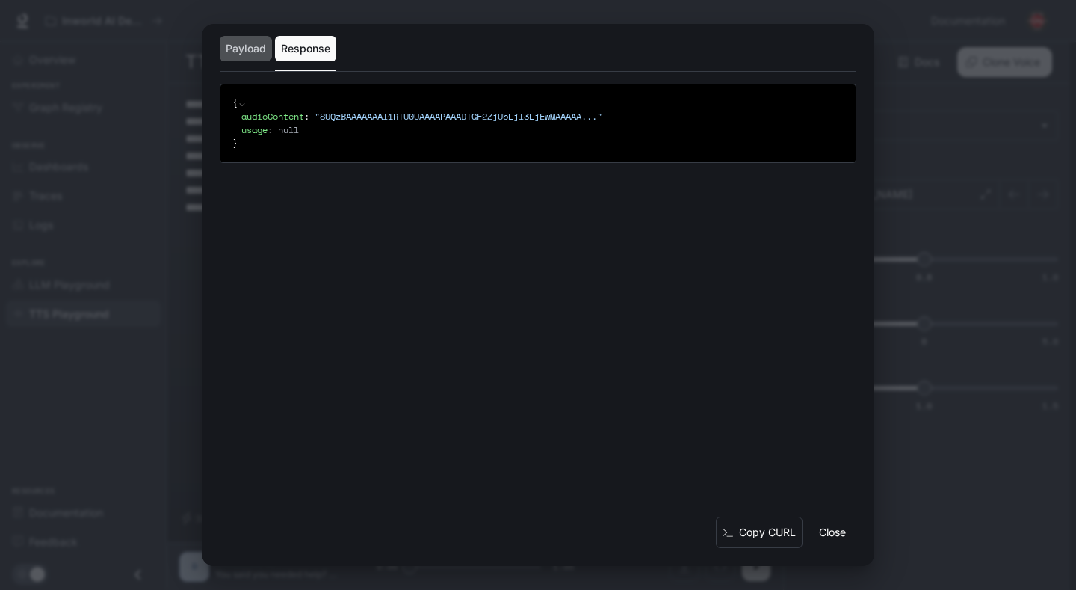
click at [234, 53] on button "Payload" at bounding box center [246, 48] width 52 height 25
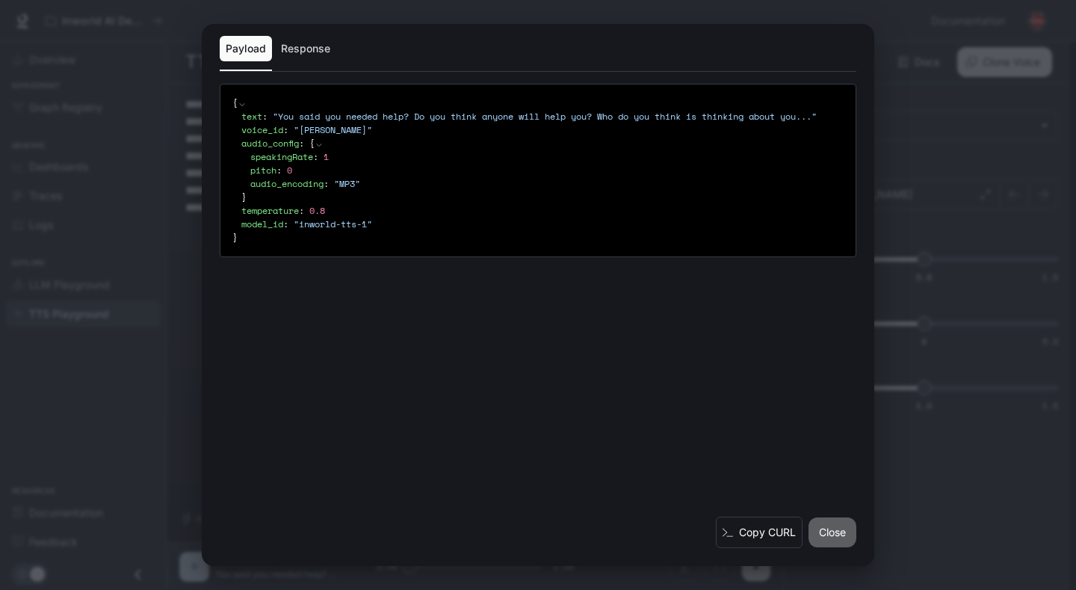
click at [847, 537] on button "Close" at bounding box center [832, 532] width 48 height 30
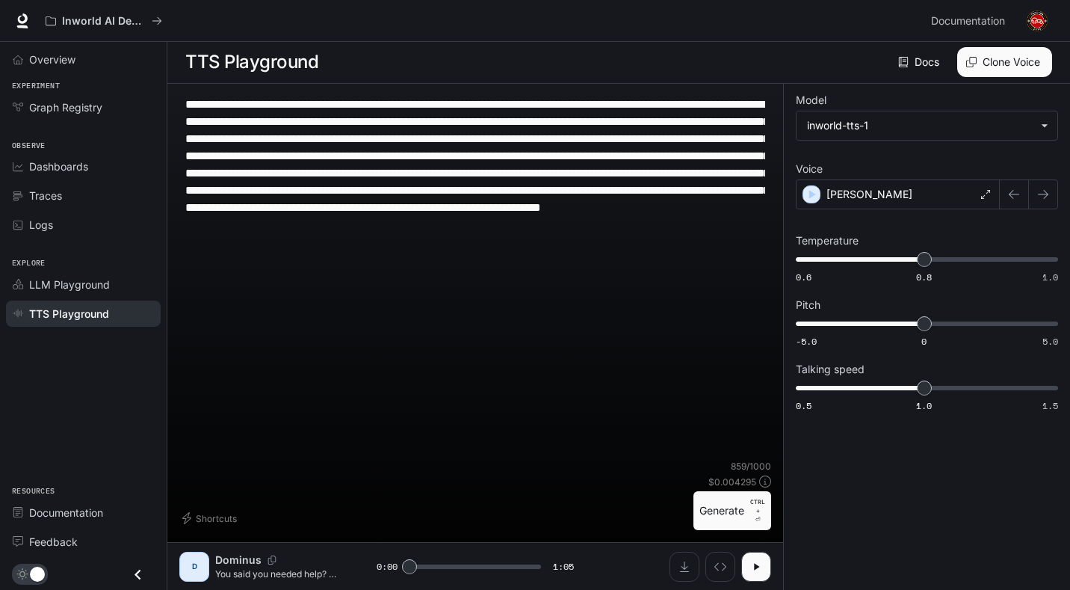
click at [191, 534] on div "**********" at bounding box center [475, 319] width 592 height 446
click at [209, 531] on div "**********" at bounding box center [475, 319] width 592 height 446
click at [210, 524] on button "Shortcuts" at bounding box center [211, 518] width 64 height 24
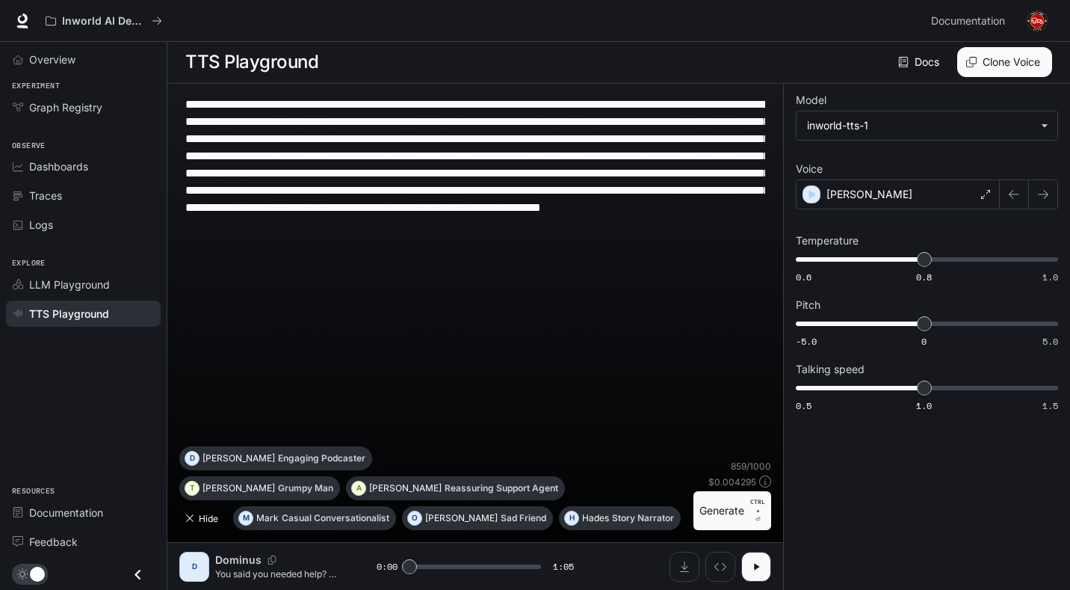
click at [208, 514] on button "Hide" at bounding box center [203, 518] width 48 height 24
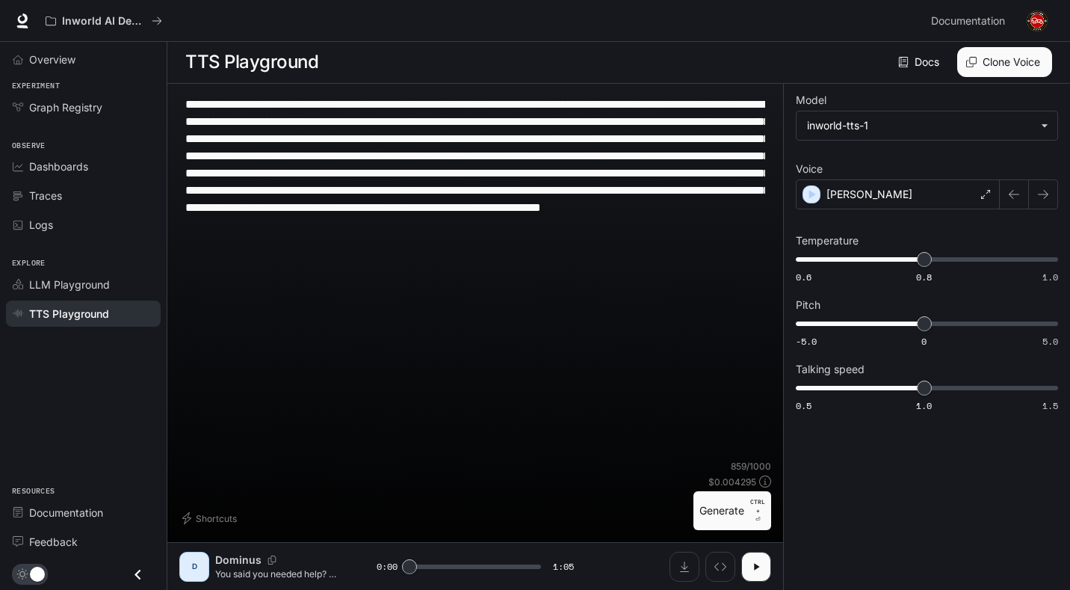
click at [888, 149] on div "**********" at bounding box center [927, 255] width 262 height 318
click at [893, 137] on body "**********" at bounding box center [535, 294] width 1070 height 590
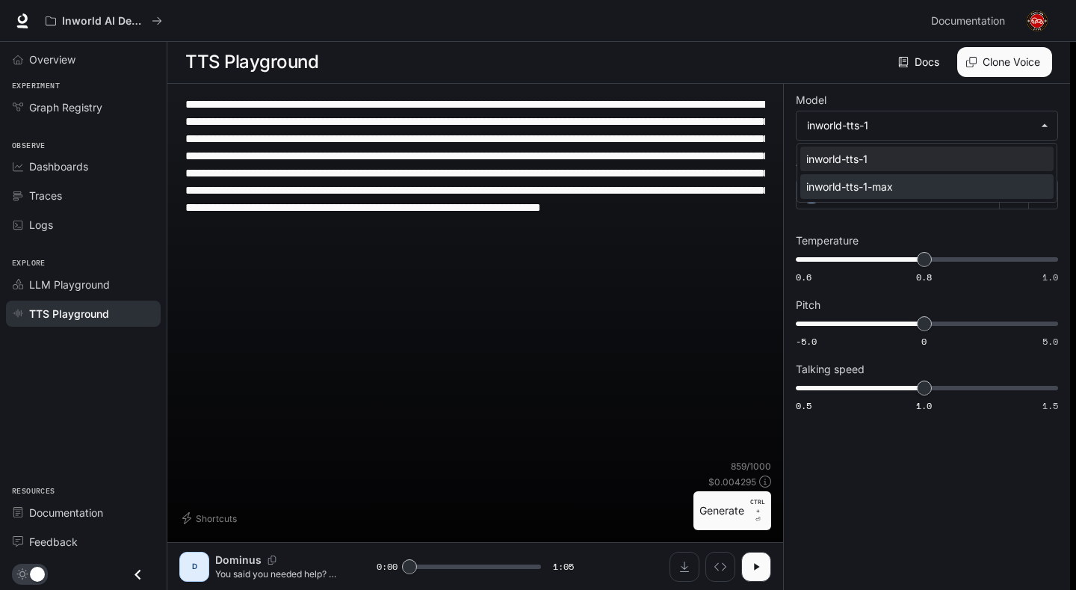
click at [868, 182] on div "inworld-tts-1-max" at bounding box center [923, 187] width 235 height 16
type input "**********"
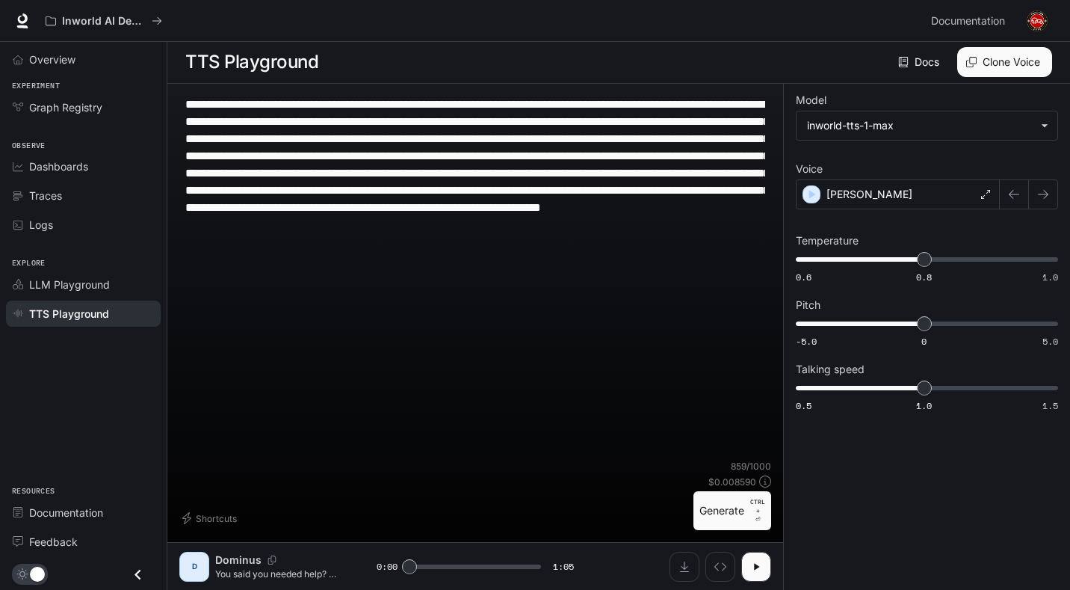
click at [132, 576] on icon "Close drawer" at bounding box center [138, 574] width 20 height 20
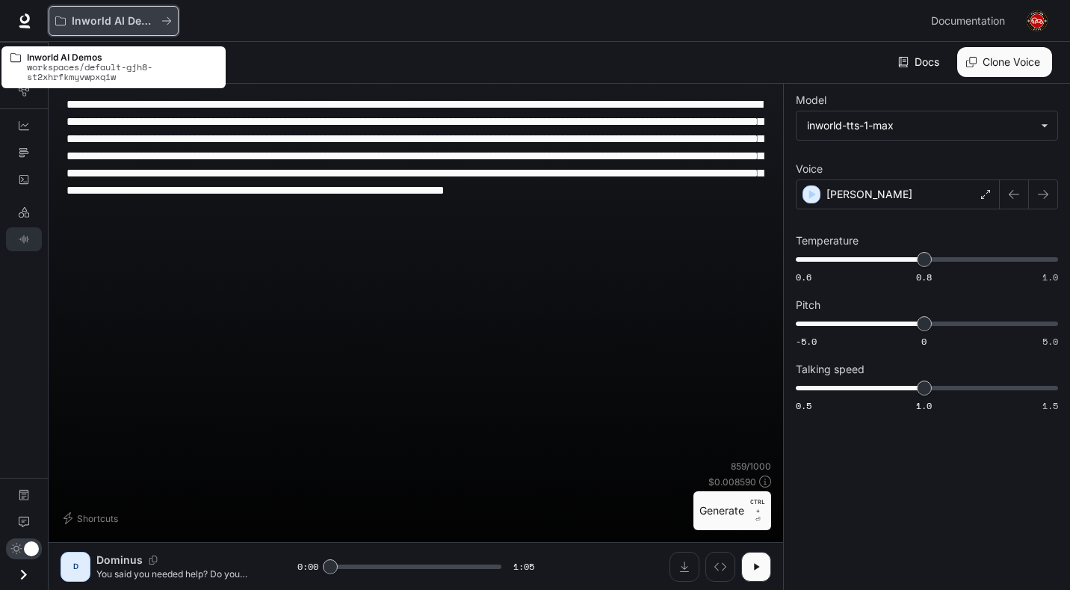
click at [97, 23] on p "Inworld AI Demos" at bounding box center [114, 21] width 84 height 13
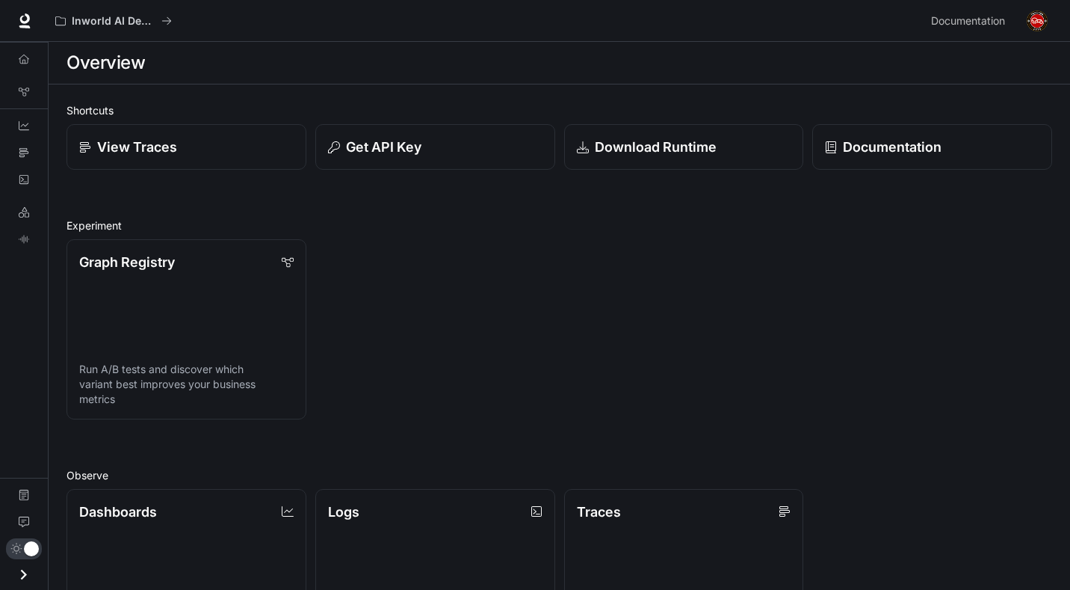
click at [21, 573] on icon "Open drawer" at bounding box center [23, 574] width 20 height 20
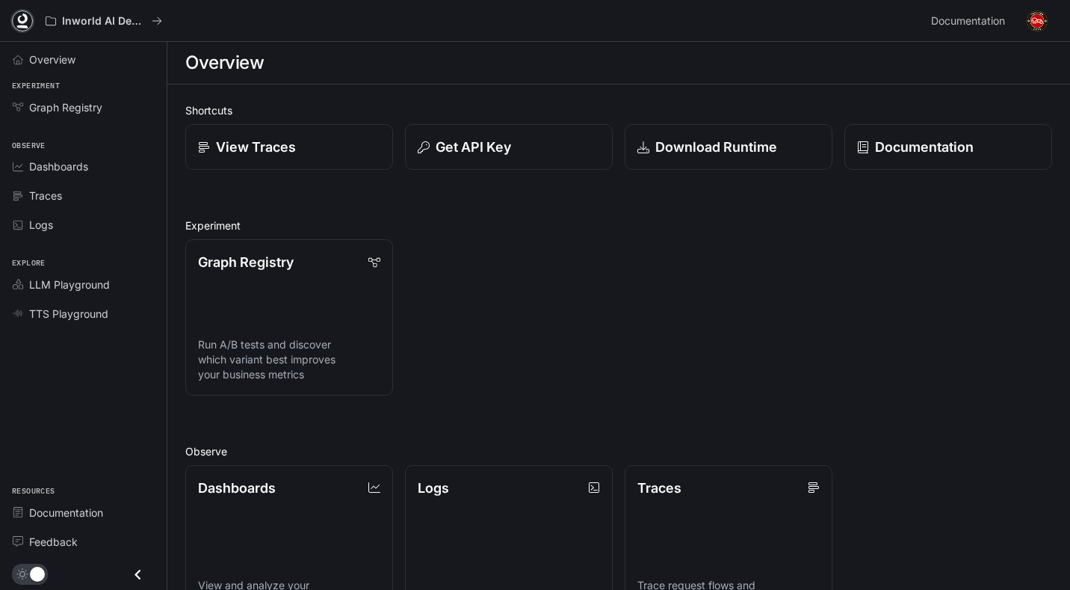
click at [17, 16] on icon at bounding box center [22, 20] width 15 height 15
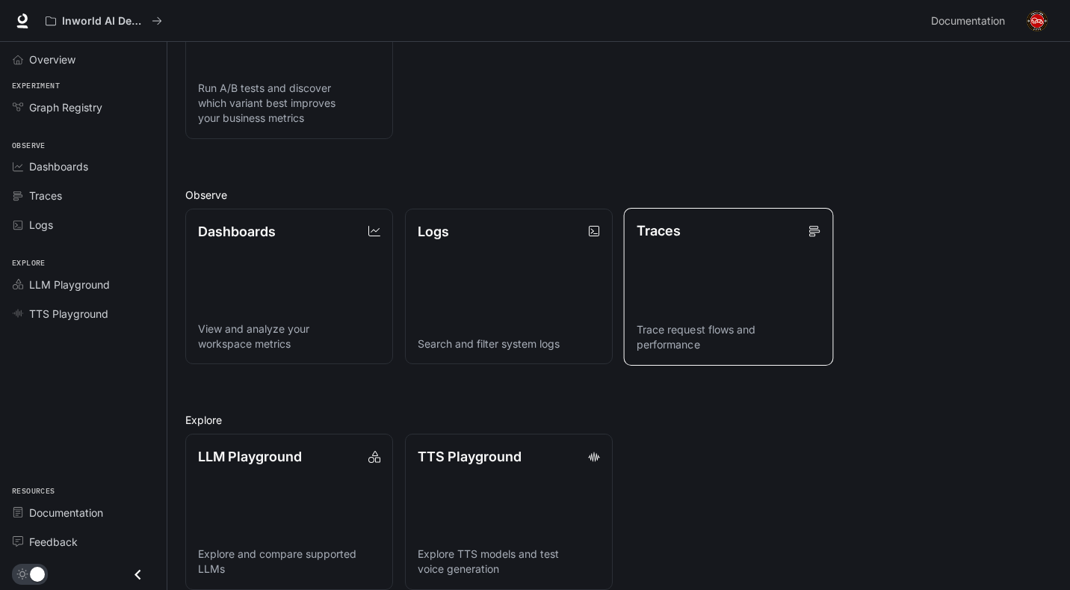
scroll to position [274, 0]
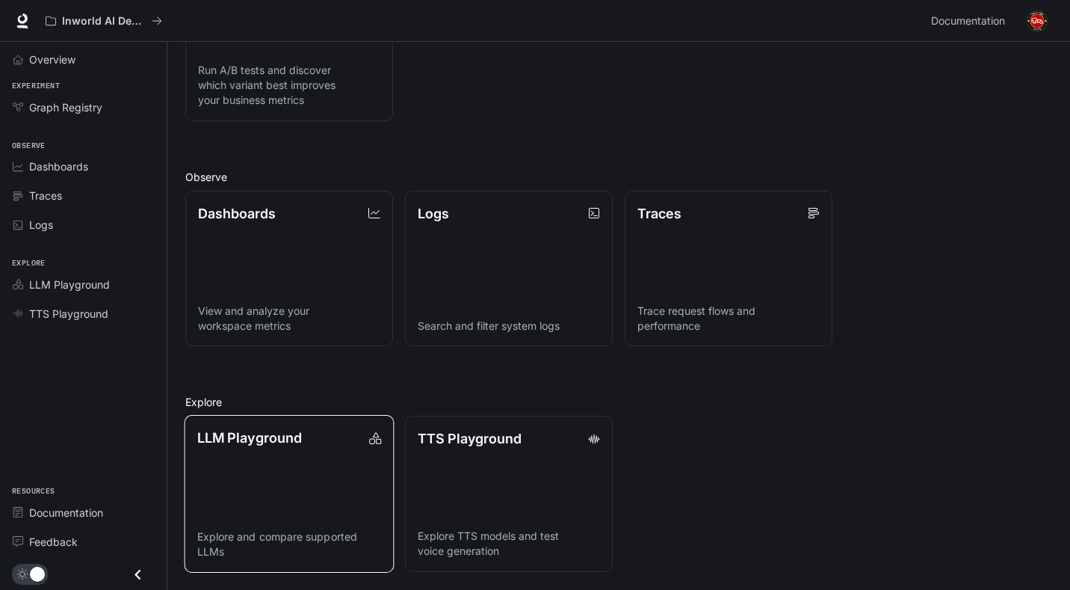
click at [335, 498] on link "LLM Playground Explore and compare supported LLMs" at bounding box center [290, 494] width 210 height 158
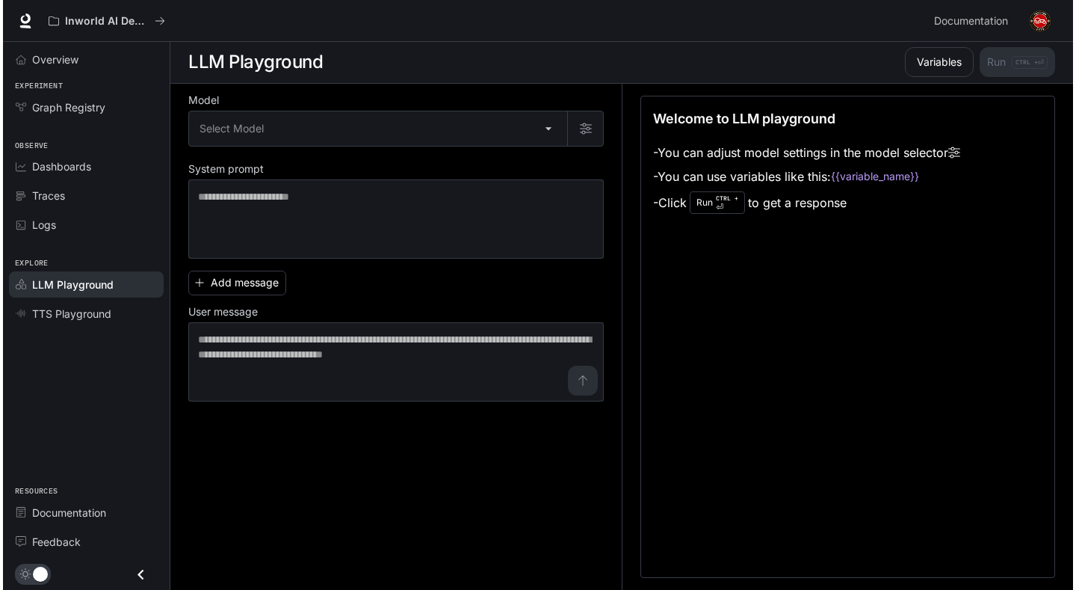
scroll to position [1, 0]
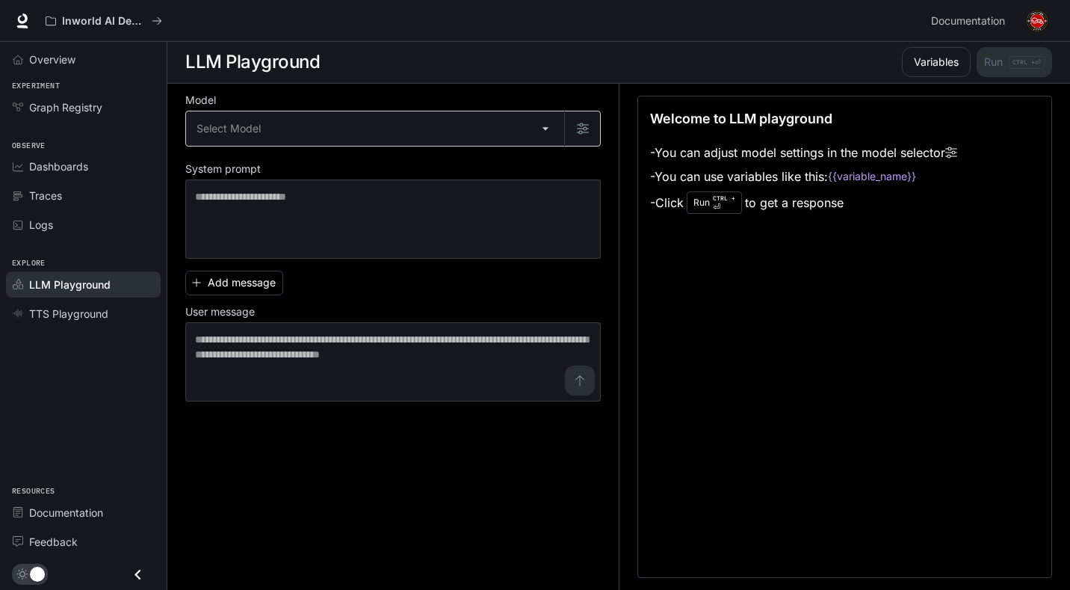
click at [504, 141] on body "Skip to main content Inworld AI Demos Documentation Documentation Portal Overvi…" at bounding box center [535, 294] width 1070 height 590
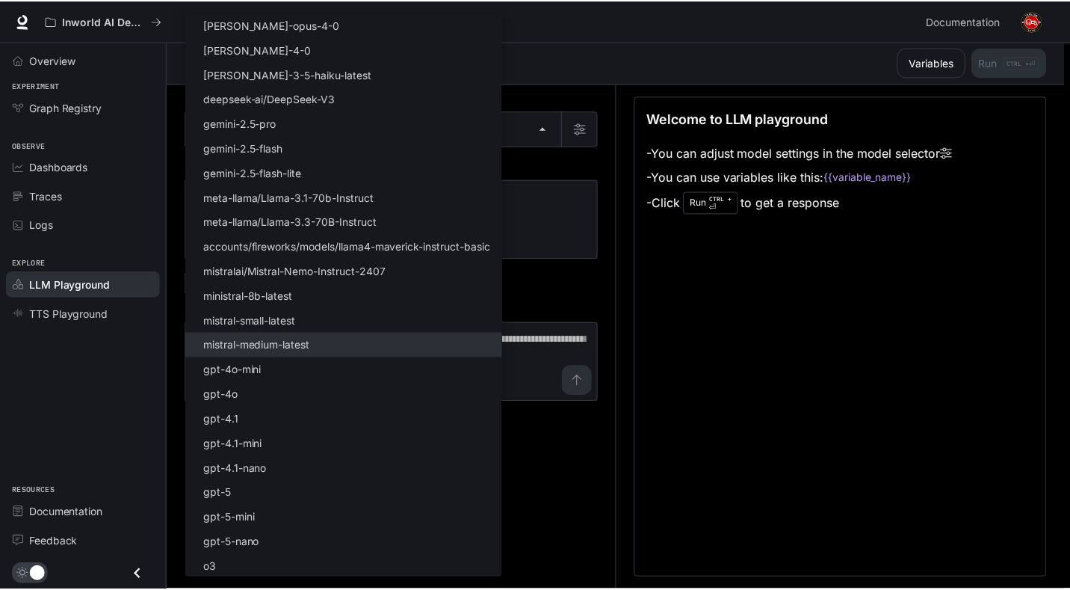
scroll to position [51, 0]
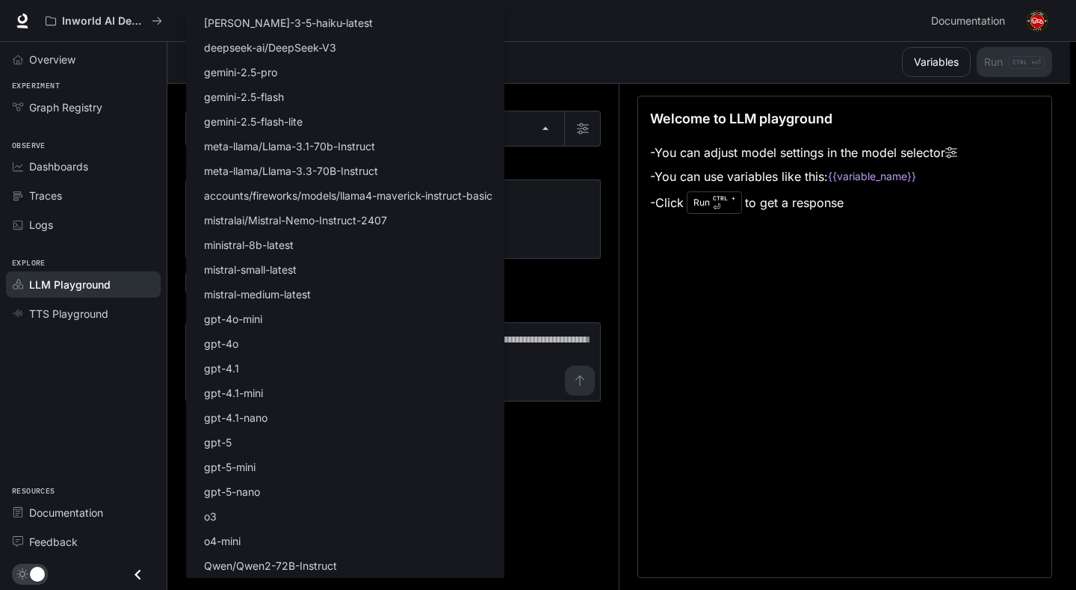
click at [618, 297] on div at bounding box center [538, 295] width 1076 height 590
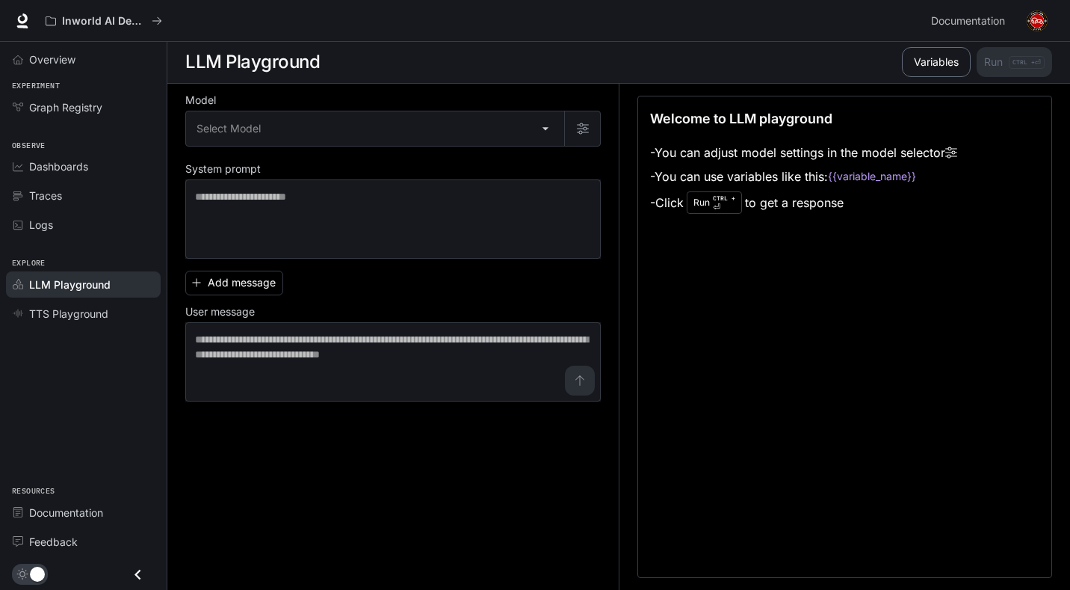
click at [936, 49] on button "Variables" at bounding box center [936, 62] width 69 height 30
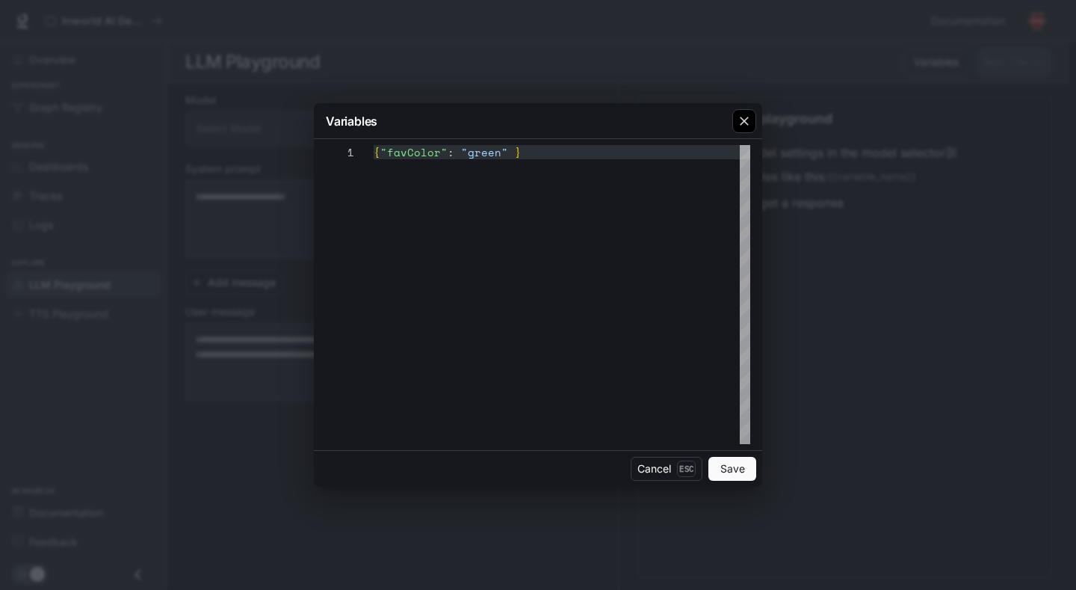
click at [746, 128] on icon "button" at bounding box center [744, 121] width 15 height 15
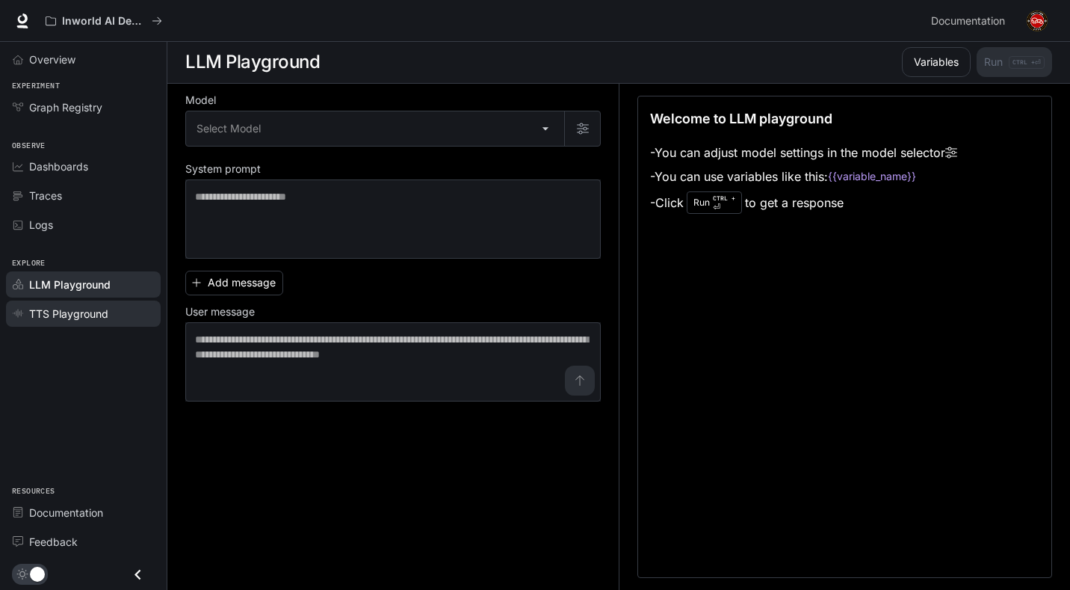
click at [87, 313] on span "TTS Playground" at bounding box center [68, 314] width 79 height 16
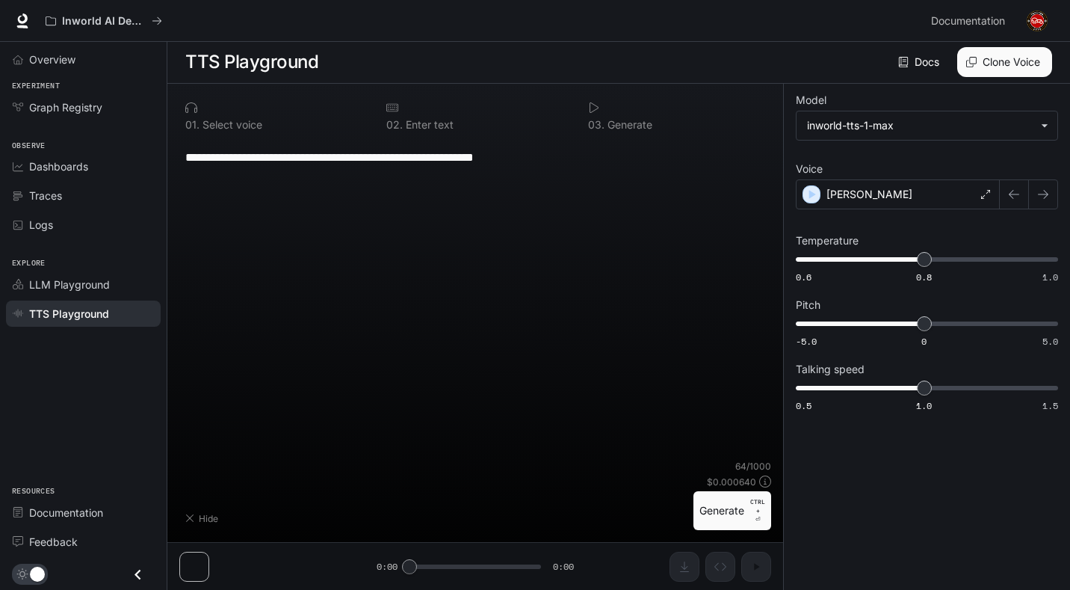
type textarea "**********"
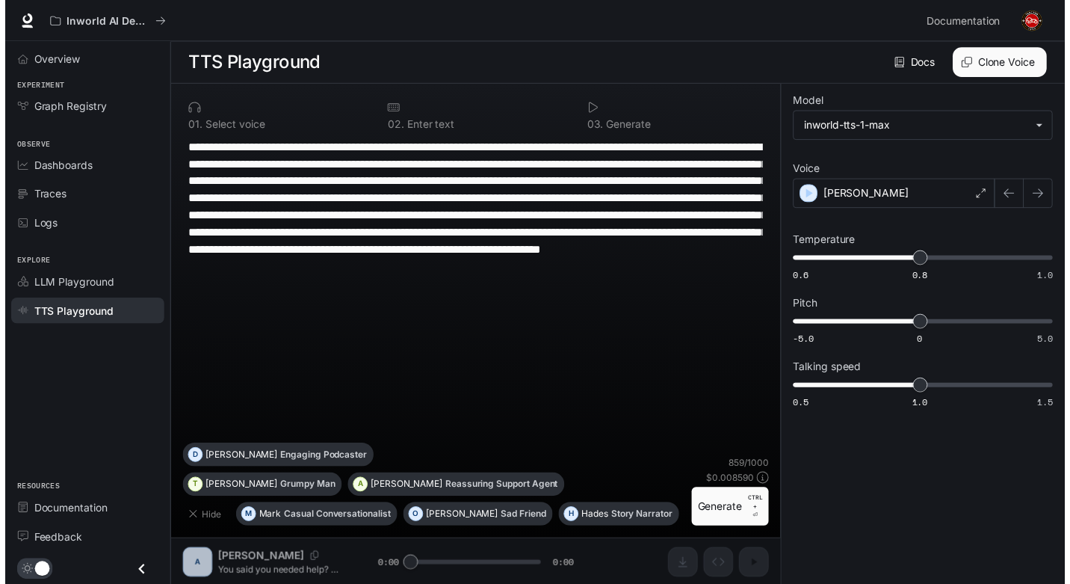
scroll to position [1, 0]
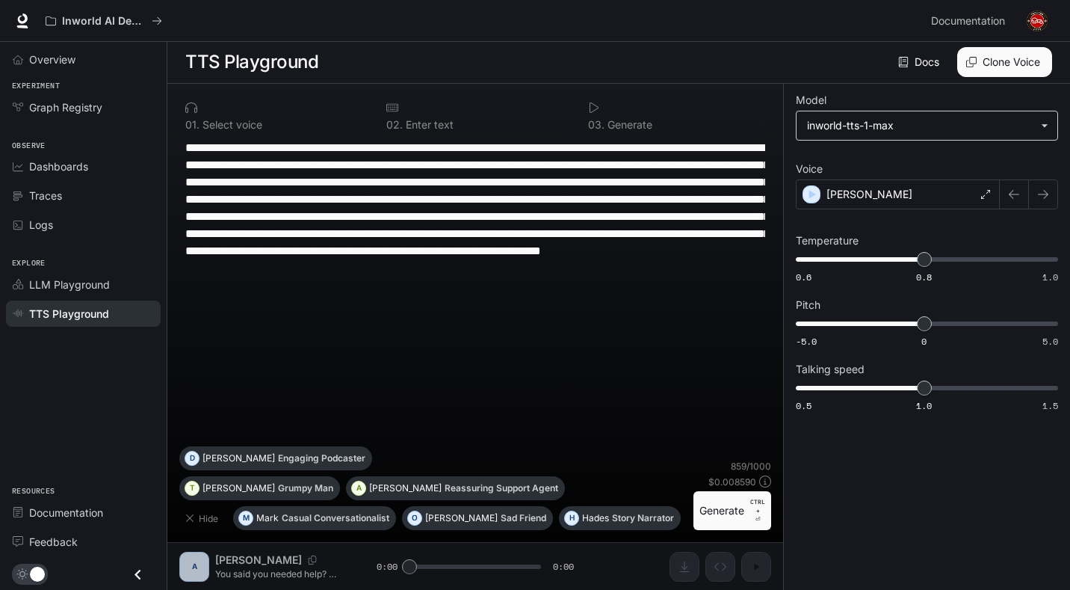
click at [886, 127] on body "**********" at bounding box center [535, 294] width 1070 height 590
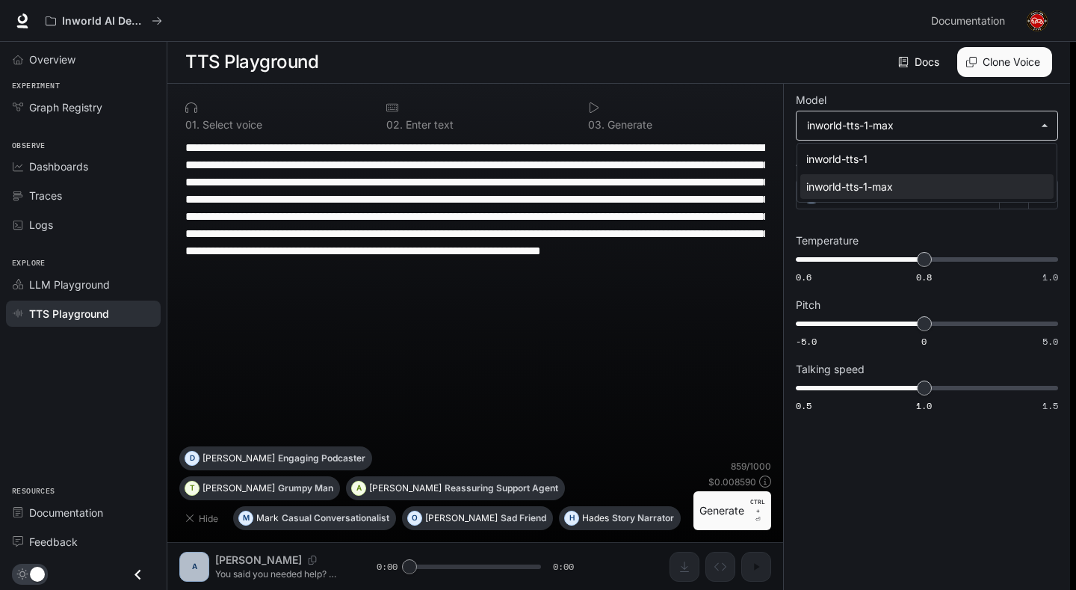
click at [886, 126] on div at bounding box center [538, 295] width 1076 height 590
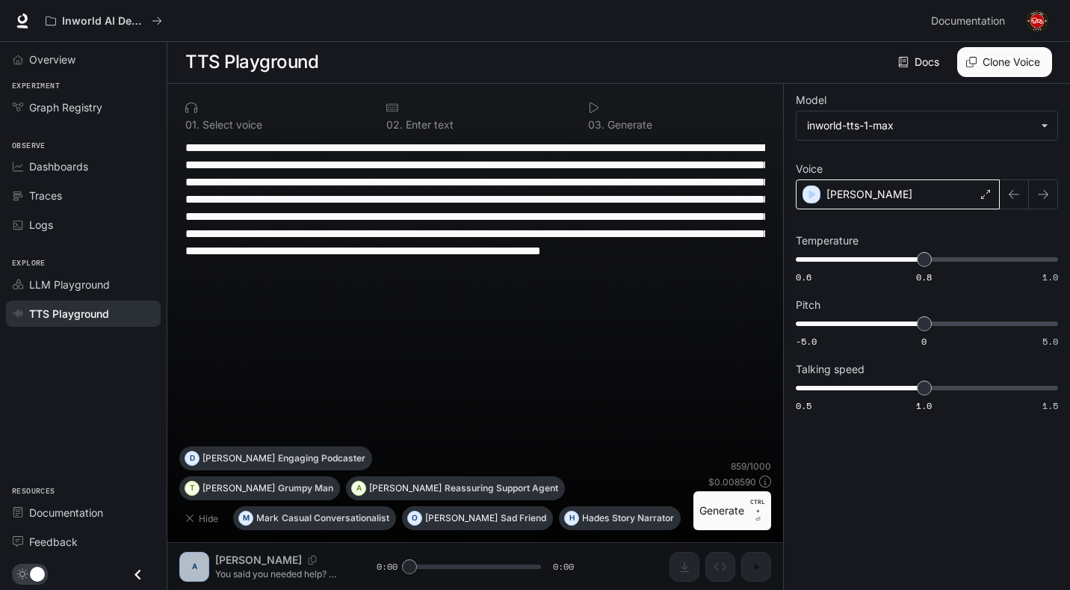
click at [879, 194] on div "[PERSON_NAME]" at bounding box center [898, 194] width 204 height 30
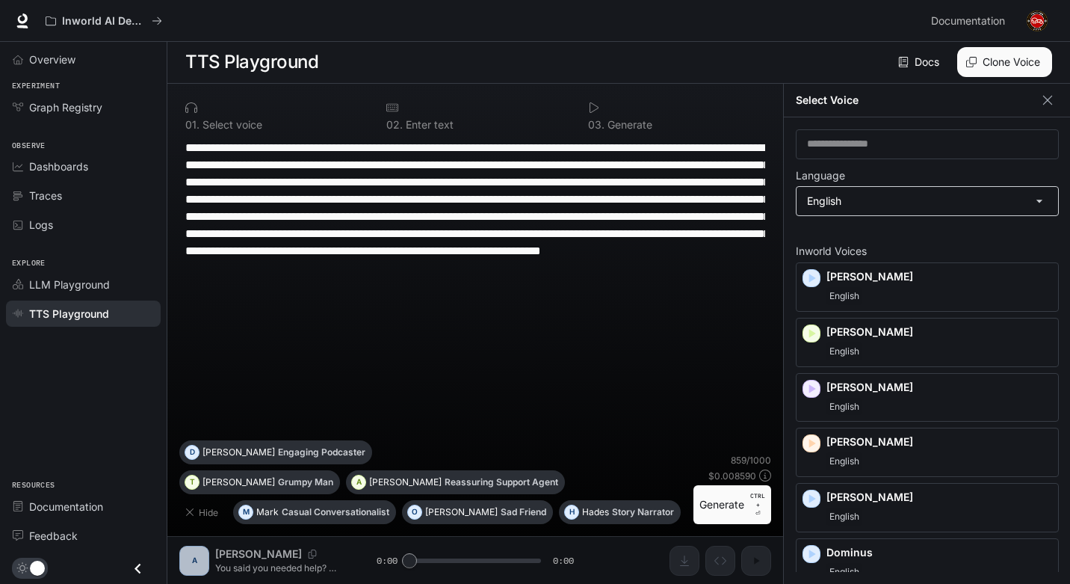
click at [973, 208] on body "**********" at bounding box center [535, 291] width 1070 height 584
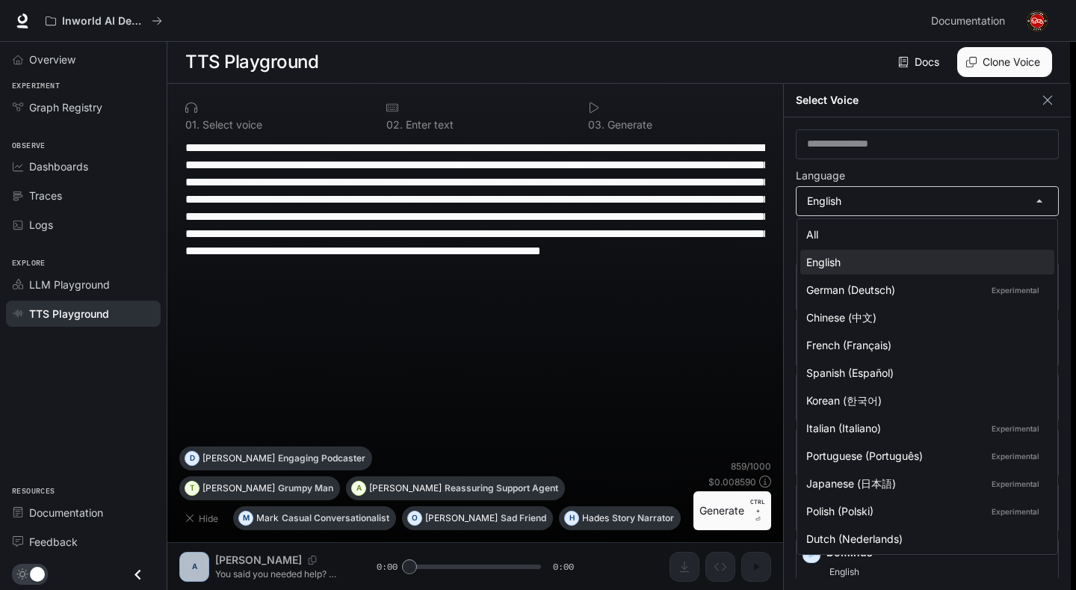
click at [973, 208] on div at bounding box center [538, 295] width 1076 height 590
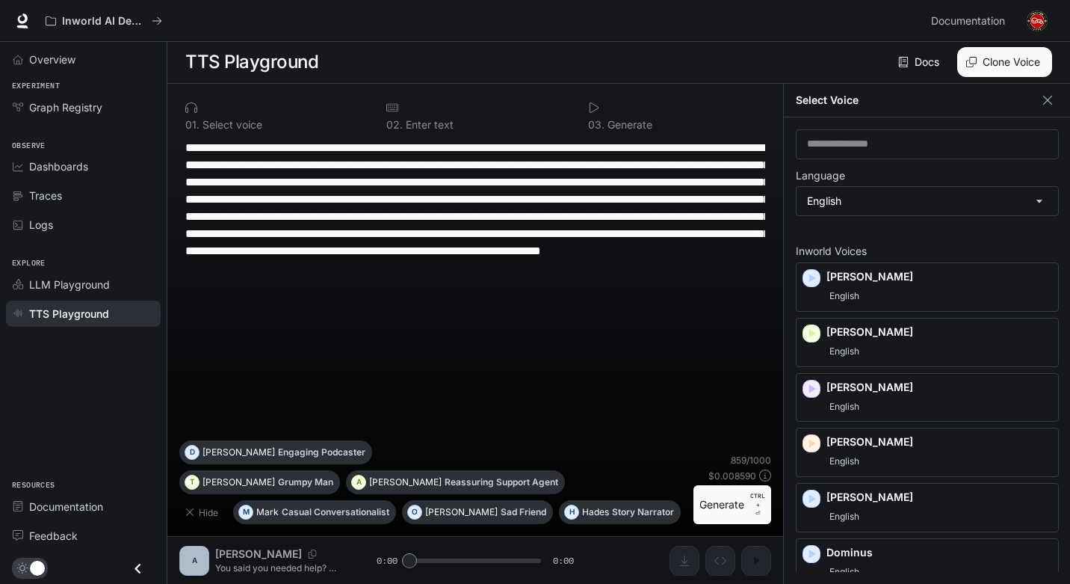
drag, startPoint x: 1061, startPoint y: 277, endPoint x: 1057, endPoint y: 286, distance: 9.7
click at [1057, 286] on div "​ Language English ***** ​ Inworld Voices Alex English Ashley English Craig Eng…" at bounding box center [927, 350] width 287 height 466
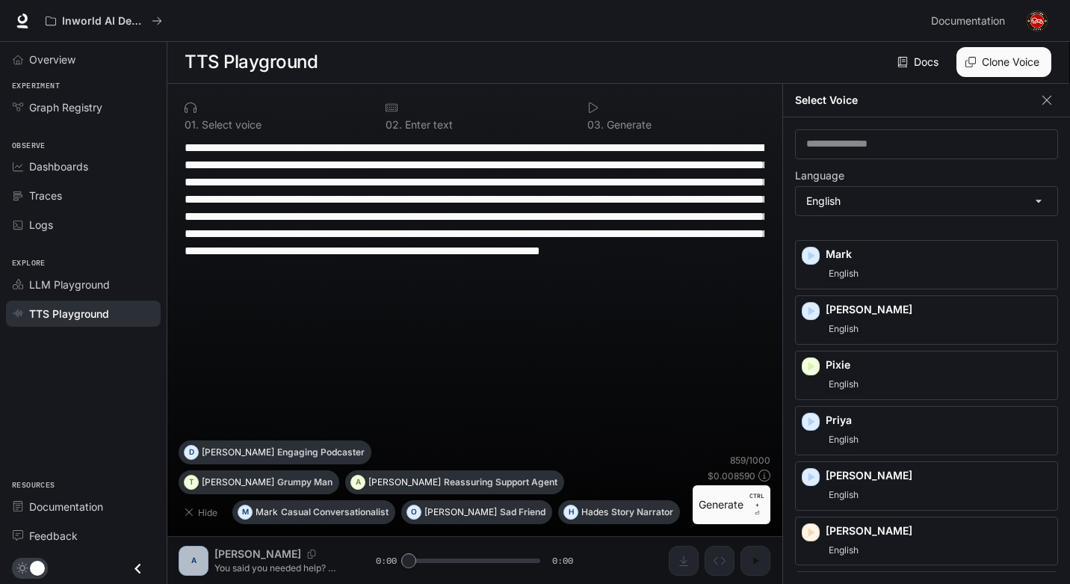
scroll to position [0, 0]
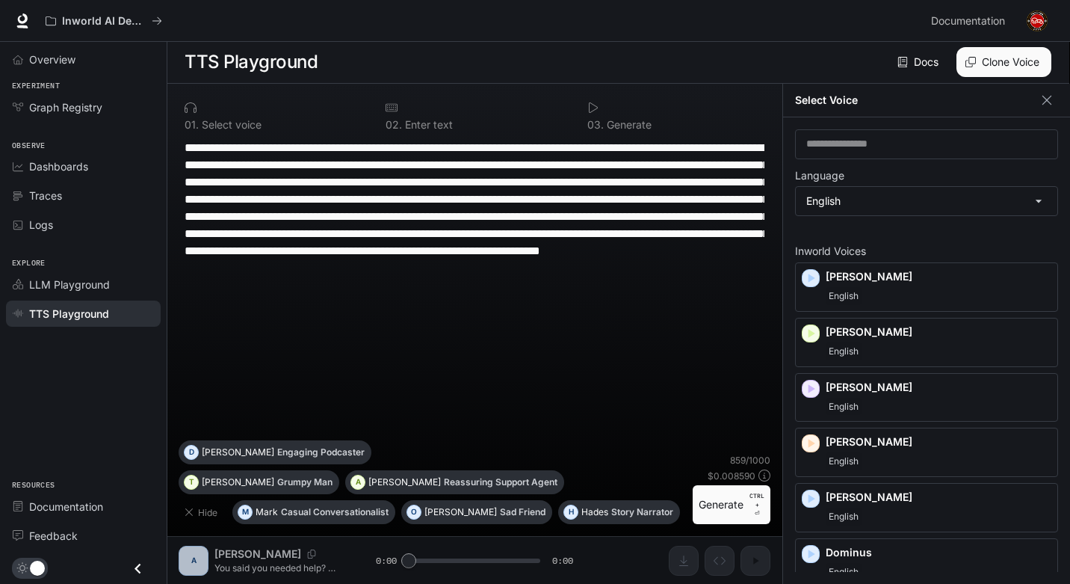
click at [637, 389] on div "**********" at bounding box center [475, 289] width 592 height 301
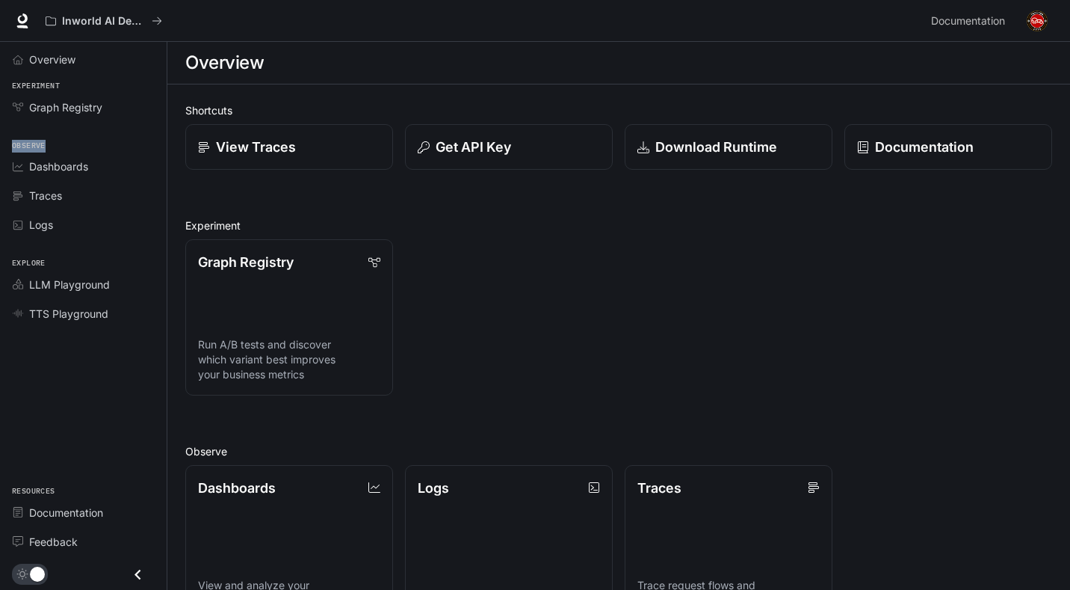
drag, startPoint x: 19, startPoint y: 143, endPoint x: 61, endPoint y: 143, distance: 41.1
click at [61, 143] on span "Observe" at bounding box center [83, 146] width 167 height 13
copy span "Observe"
click at [0, 211] on li "Logs" at bounding box center [83, 224] width 167 height 29
click at [586, 264] on div "Graph Registry Run A/B tests and discover which variant best improves your busi…" at bounding box center [612, 311] width 879 height 168
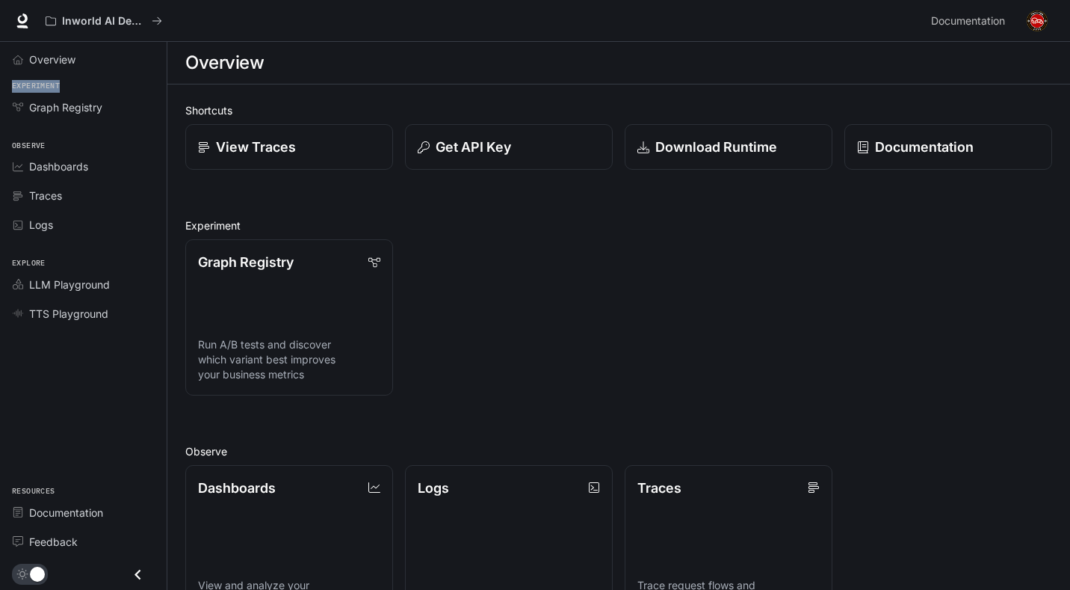
drag, startPoint x: 10, startPoint y: 86, endPoint x: 72, endPoint y: 80, distance: 63.1
click at [72, 80] on span "Experiment" at bounding box center [83, 86] width 167 height 13
copy span "Experiment"
click at [89, 160] on div "Dashboards" at bounding box center [91, 166] width 125 height 16
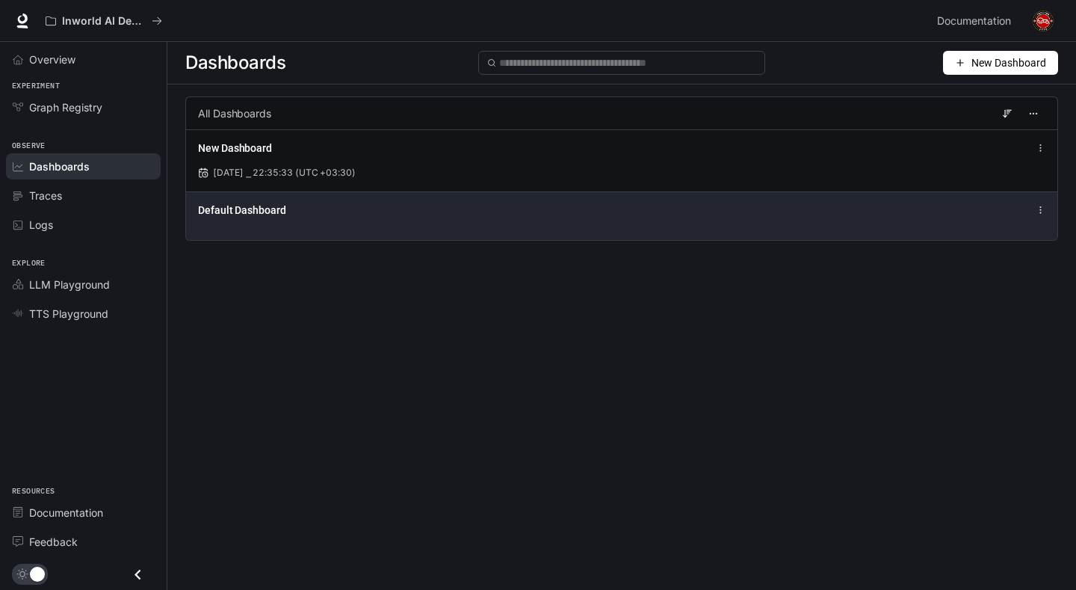
click at [516, 205] on div "Default Dashboard" at bounding box center [442, 209] width 488 height 15
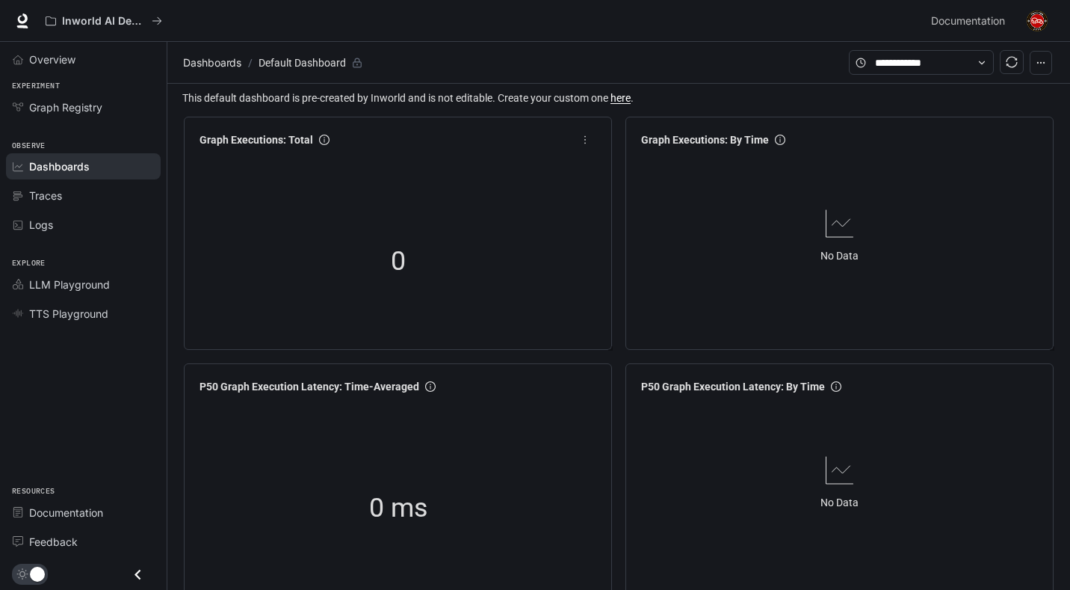
click at [451, 260] on div "0" at bounding box center [398, 261] width 149 height 96
click at [1047, 56] on button "button" at bounding box center [1041, 63] width 22 height 24
click at [977, 130] on button "Export JSON" at bounding box center [980, 119] width 141 height 27
click at [391, 283] on div "0" at bounding box center [396, 261] width 149 height 96
click at [400, 273] on span "0" at bounding box center [396, 261] width 15 height 42
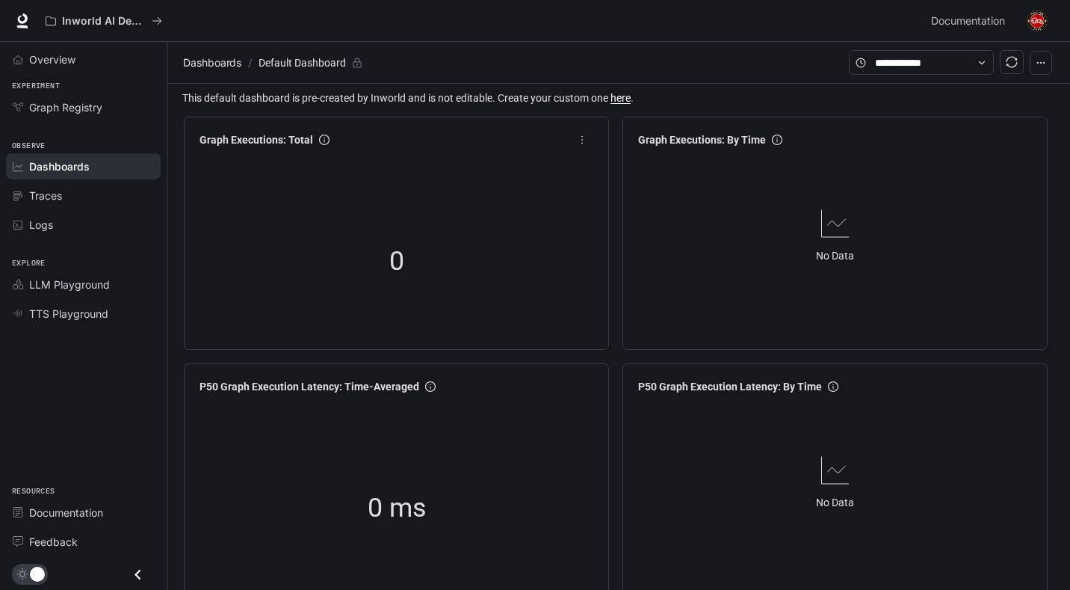
click at [400, 273] on span "0" at bounding box center [396, 261] width 15 height 42
drag, startPoint x: 398, startPoint y: 271, endPoint x: 364, endPoint y: 257, distance: 36.5
click at [365, 258] on div "0" at bounding box center [396, 261] width 149 height 96
click at [238, 58] on span "Dashboards" at bounding box center [212, 63] width 58 height 18
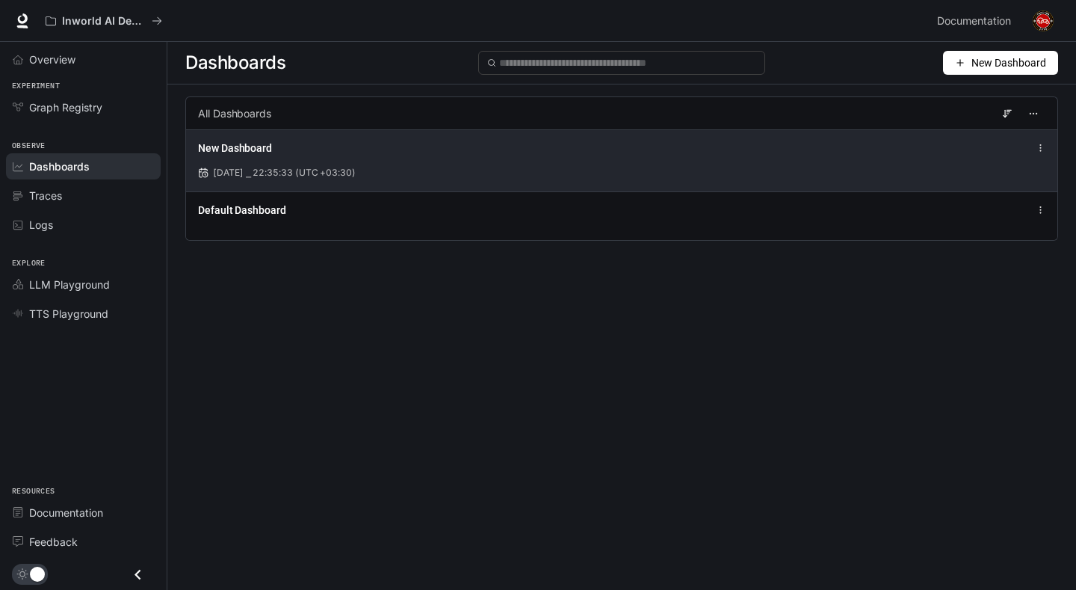
click at [398, 182] on div "New Dashboard [DATE] ⎯ 22:35:33 (UTC +03:30)" at bounding box center [621, 160] width 871 height 62
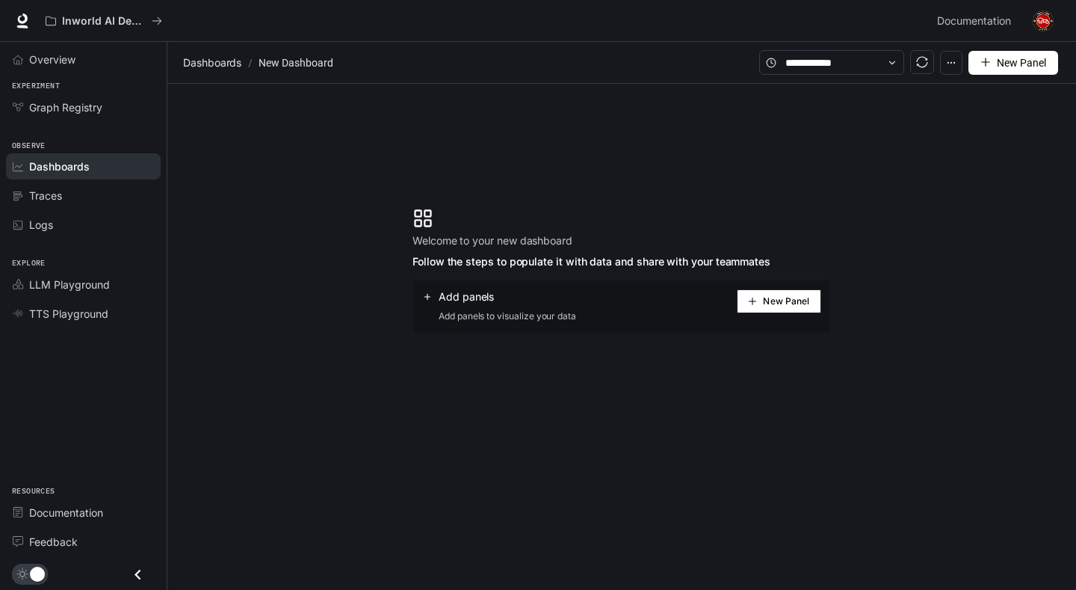
click at [741, 306] on button "New Panel" at bounding box center [779, 301] width 84 height 24
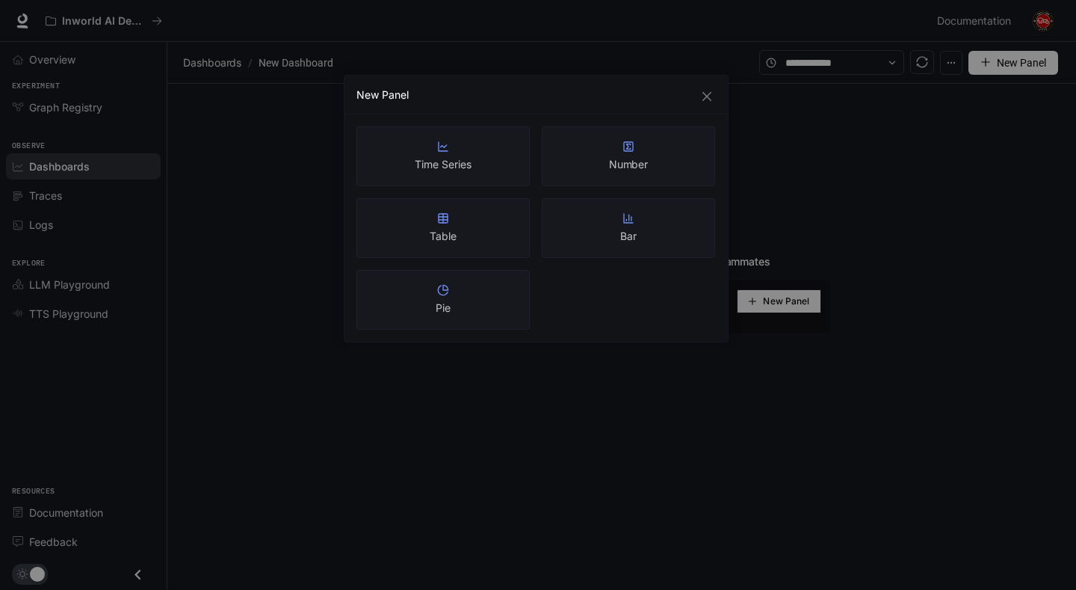
click at [736, 411] on div "New Panel Time Series Number Table Bar Pie" at bounding box center [538, 295] width 1076 height 590
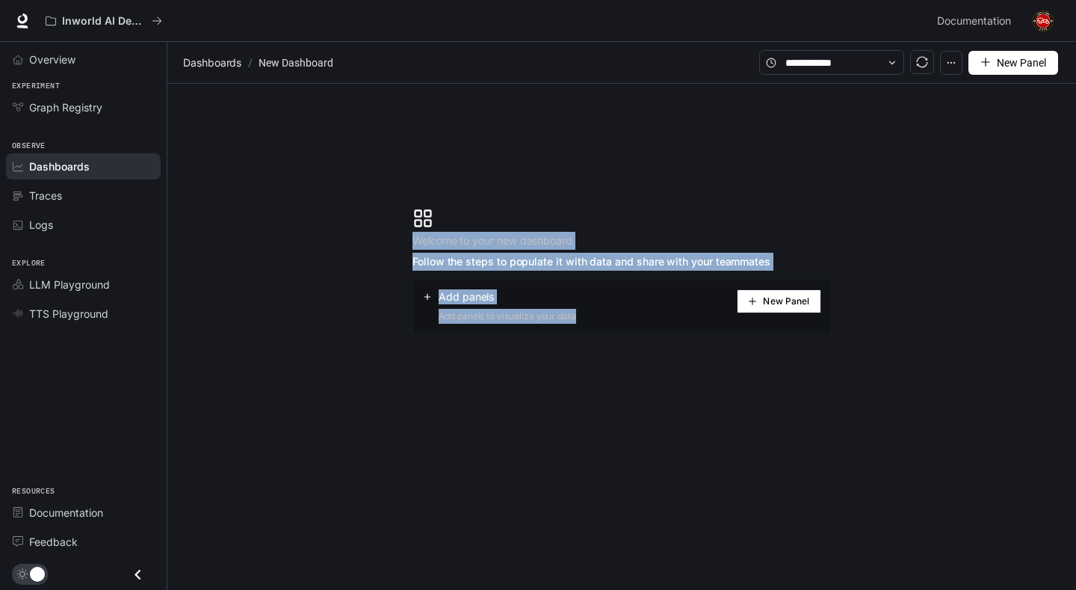
drag, startPoint x: 422, startPoint y: 231, endPoint x: 852, endPoint y: 375, distance: 453.2
click at [852, 375] on section "Welcome to your new dashboard Follow the steps to populate it with data and sha…" at bounding box center [621, 271] width 909 height 374
copy div "Welcome to your new dashboard Follow the steps to populate it with data and sha…"
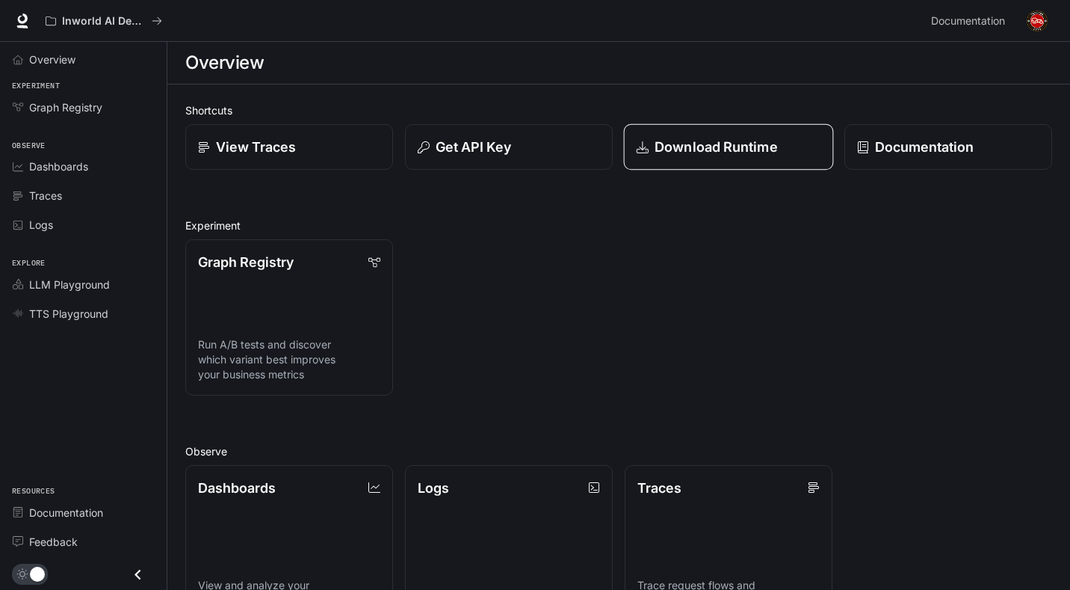
click at [682, 151] on p "Download Runtime" at bounding box center [716, 147] width 123 height 20
click at [504, 156] on p "Get API Key" at bounding box center [473, 147] width 76 height 20
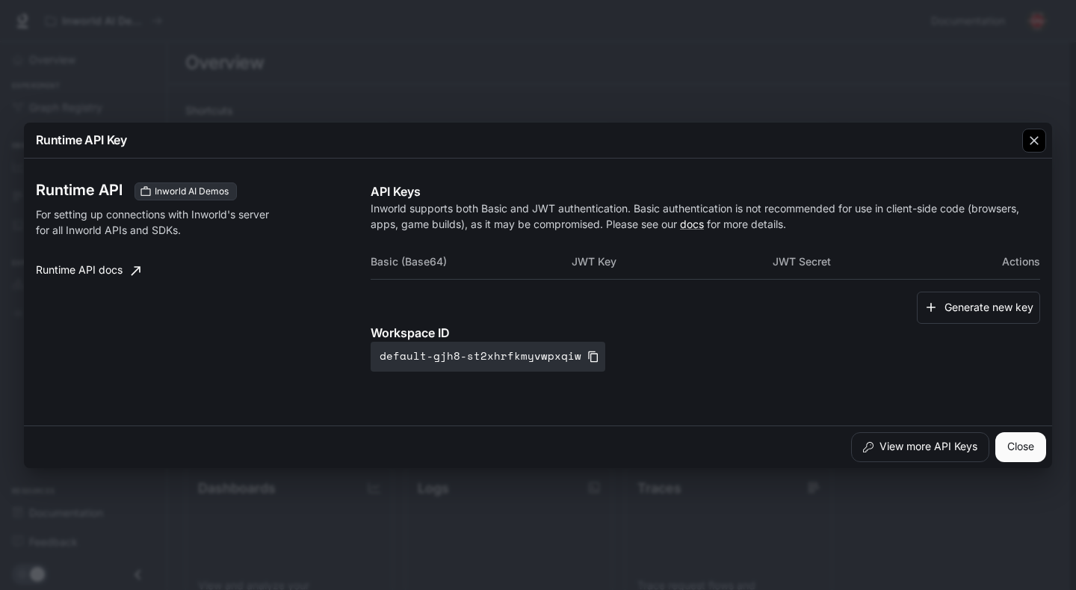
click at [1039, 137] on icon "button" at bounding box center [1034, 140] width 15 height 15
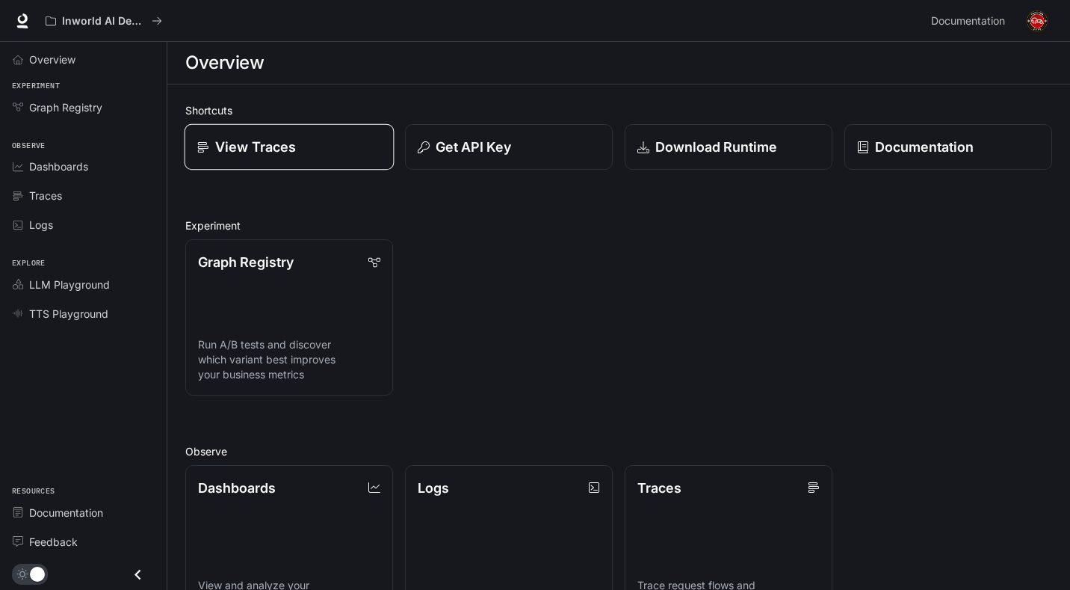
click at [289, 143] on p "View Traces" at bounding box center [255, 147] width 81 height 20
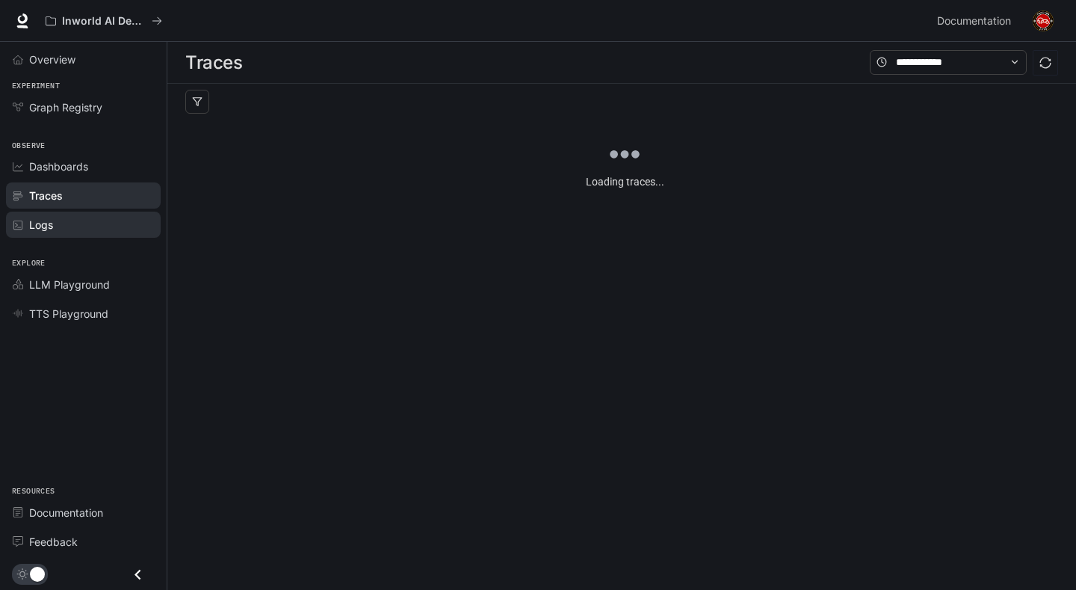
click at [90, 229] on div "Logs" at bounding box center [91, 225] width 125 height 16
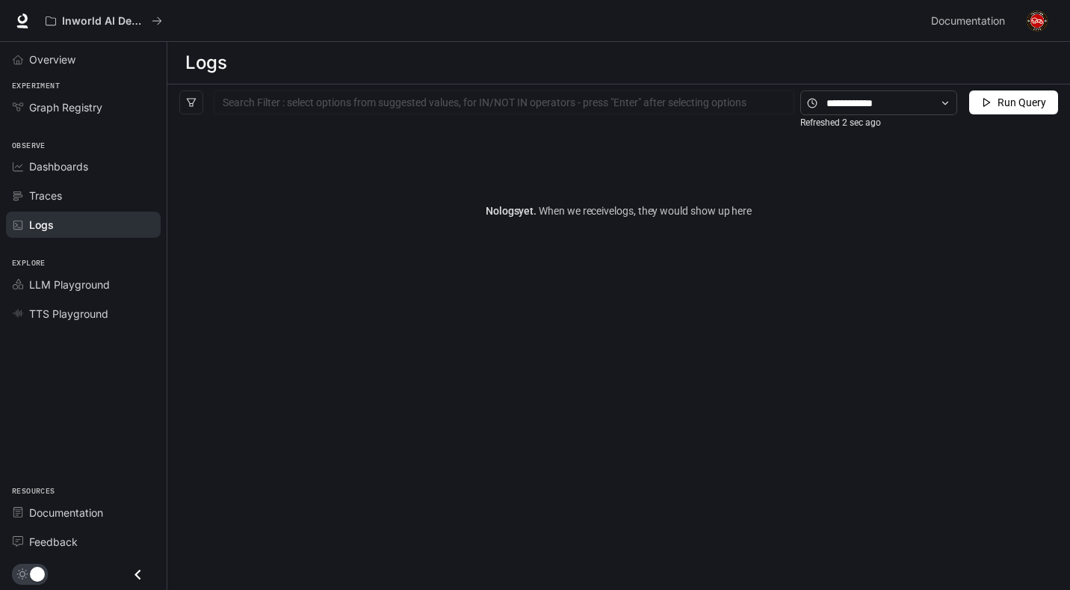
click at [989, 105] on icon "button" at bounding box center [986, 102] width 10 height 10
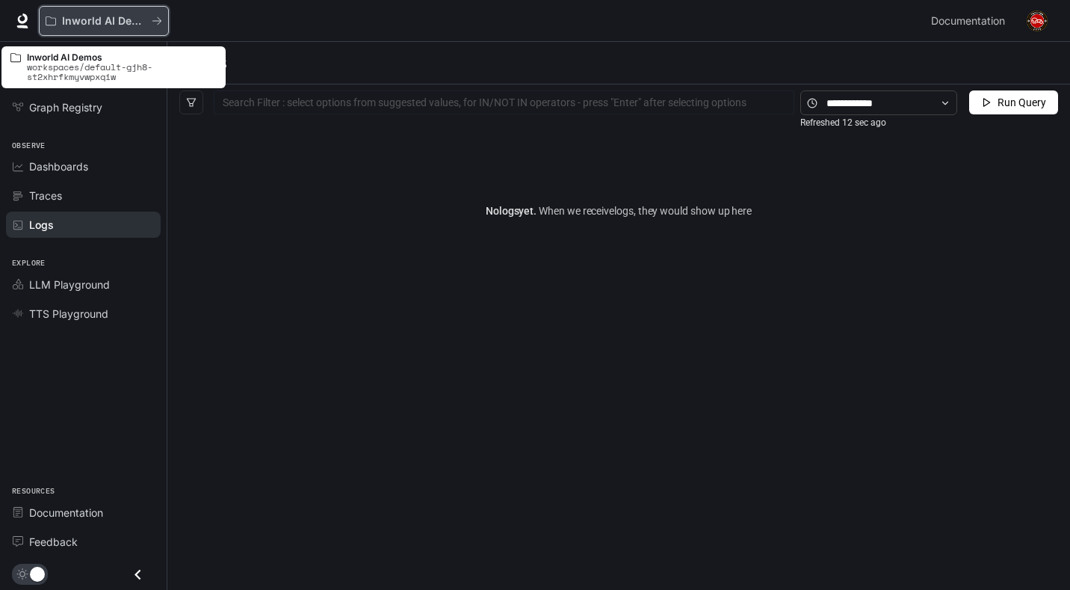
click at [133, 18] on p "Inworld AI Demos" at bounding box center [104, 21] width 84 height 13
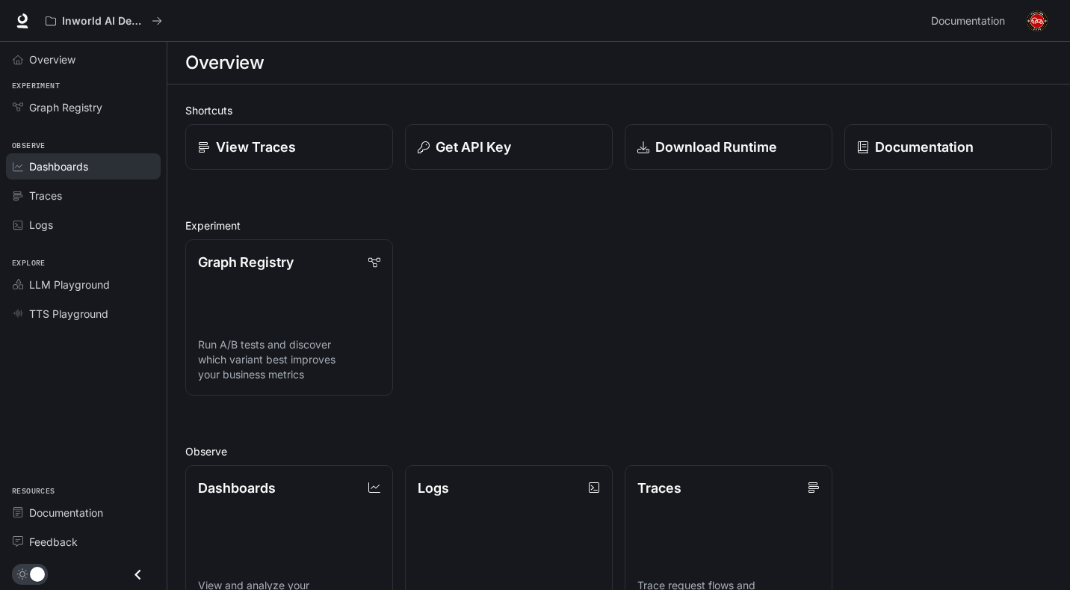
click at [80, 170] on span "Dashboards" at bounding box center [58, 166] width 59 height 16
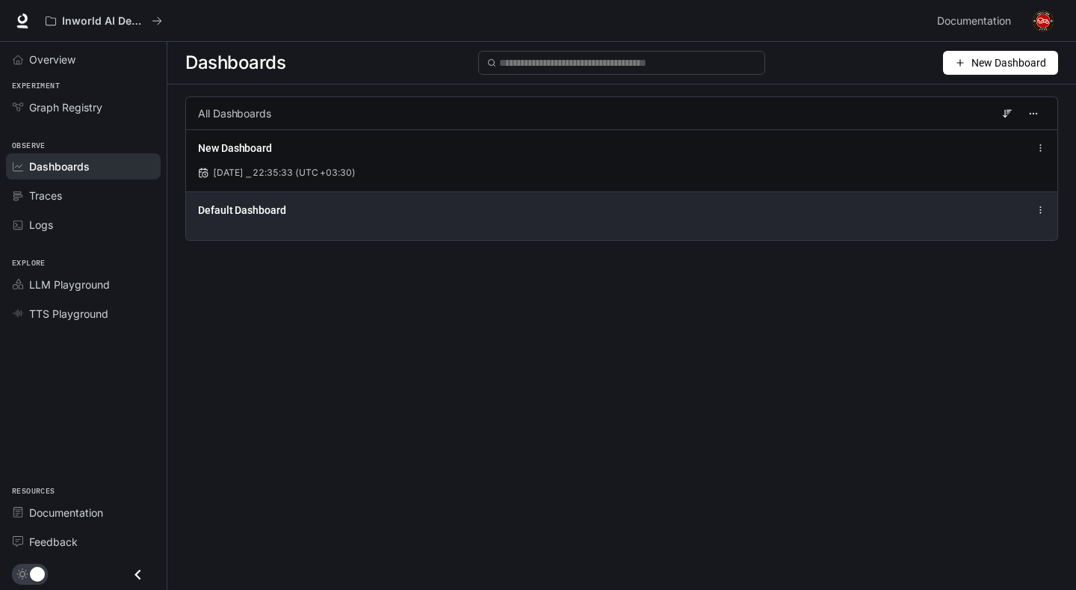
click at [389, 208] on div "Default Dashboard" at bounding box center [442, 209] width 488 height 15
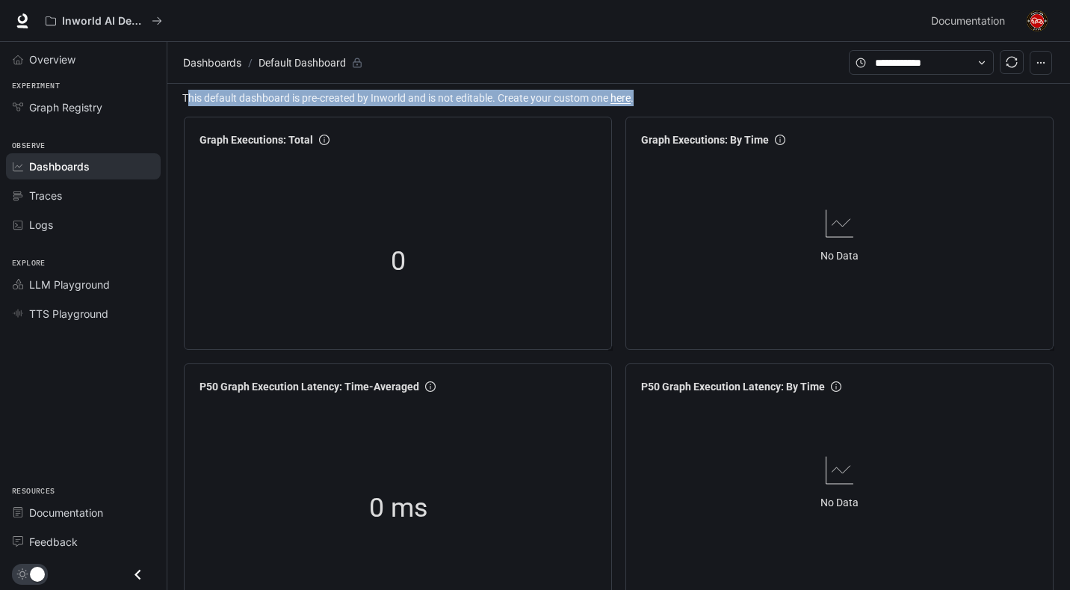
drag, startPoint x: 186, startPoint y: 96, endPoint x: 675, endPoint y: 88, distance: 488.7
copy span "his default dashboard is pre-created by Inworld and is not editable. Create you…"
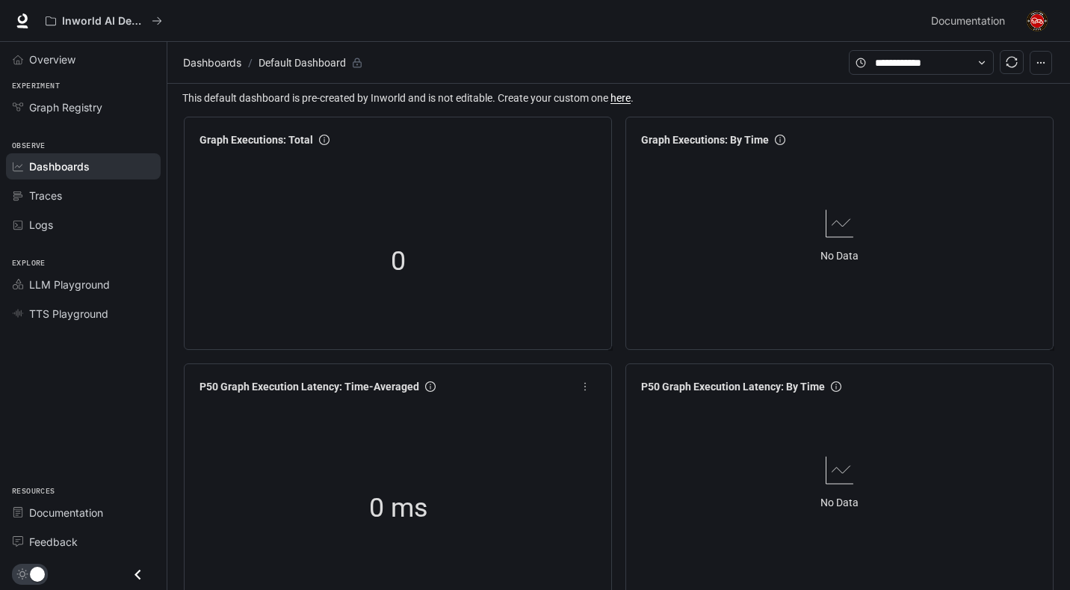
click at [211, 584] on div "0 ms" at bounding box center [398, 507] width 409 height 191
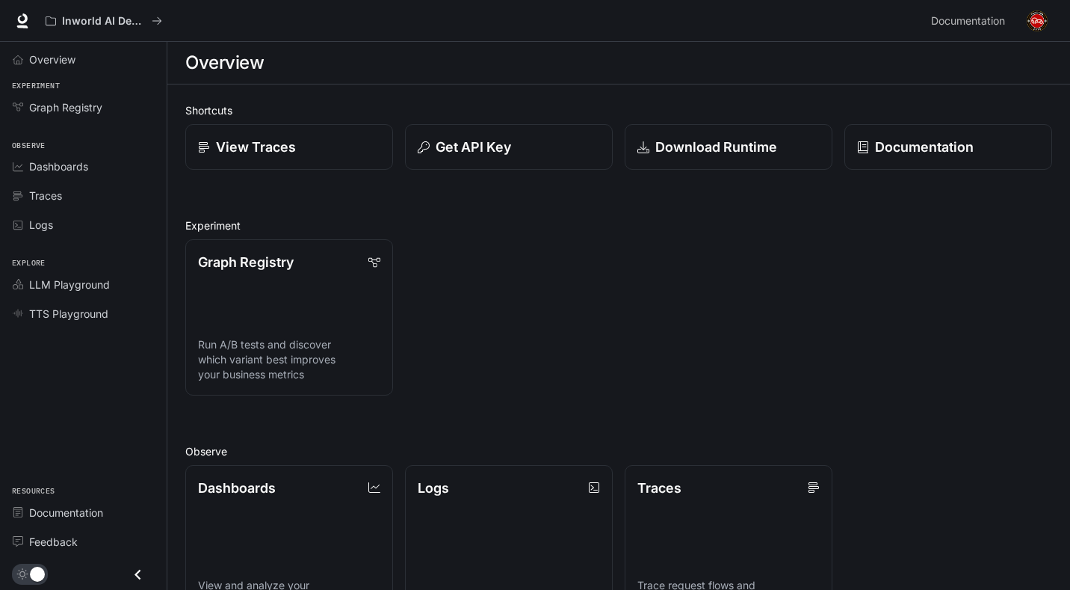
click at [1029, 19] on img "button" at bounding box center [1037, 20] width 21 height 21
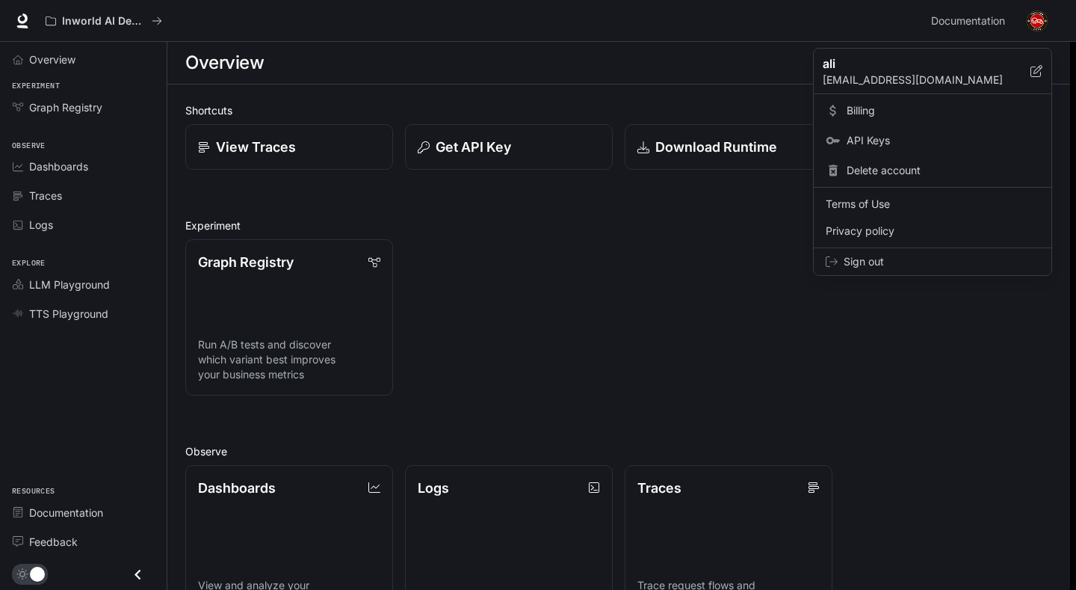
click at [917, 270] on div "Sign out" at bounding box center [933, 261] width 238 height 27
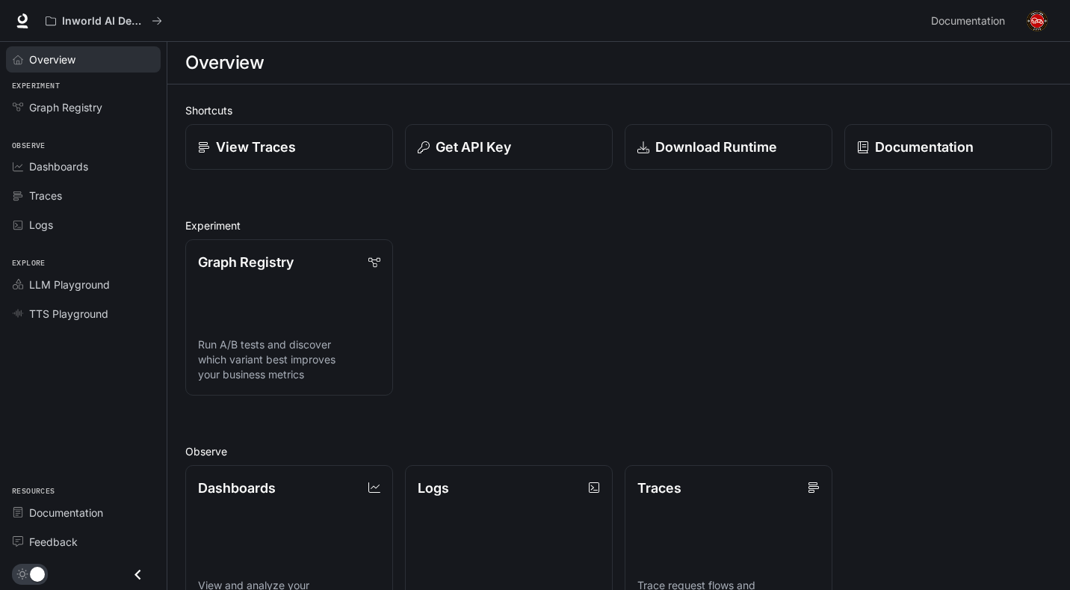
click at [55, 58] on span "Overview" at bounding box center [52, 60] width 46 height 16
click at [86, 54] on div "Overview" at bounding box center [91, 60] width 125 height 16
drag, startPoint x: 111, startPoint y: 60, endPoint x: 91, endPoint y: 60, distance: 19.4
click at [91, 60] on div "Overview" at bounding box center [91, 60] width 125 height 16
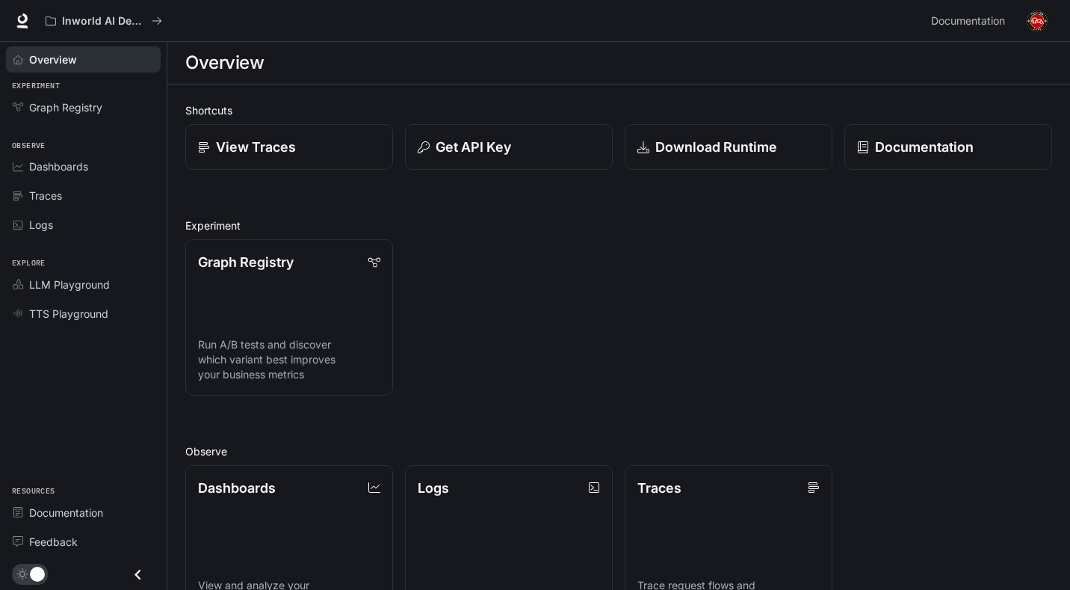
click at [91, 60] on div "Overview" at bounding box center [91, 60] width 125 height 16
click at [122, 61] on div "Overview" at bounding box center [91, 60] width 125 height 16
click at [495, 302] on div "Graph Registry Run A/B tests and discover which variant best improves your busi…" at bounding box center [612, 311] width 879 height 168
drag, startPoint x: 926, startPoint y: 22, endPoint x: 1001, endPoint y: 12, distance: 75.4
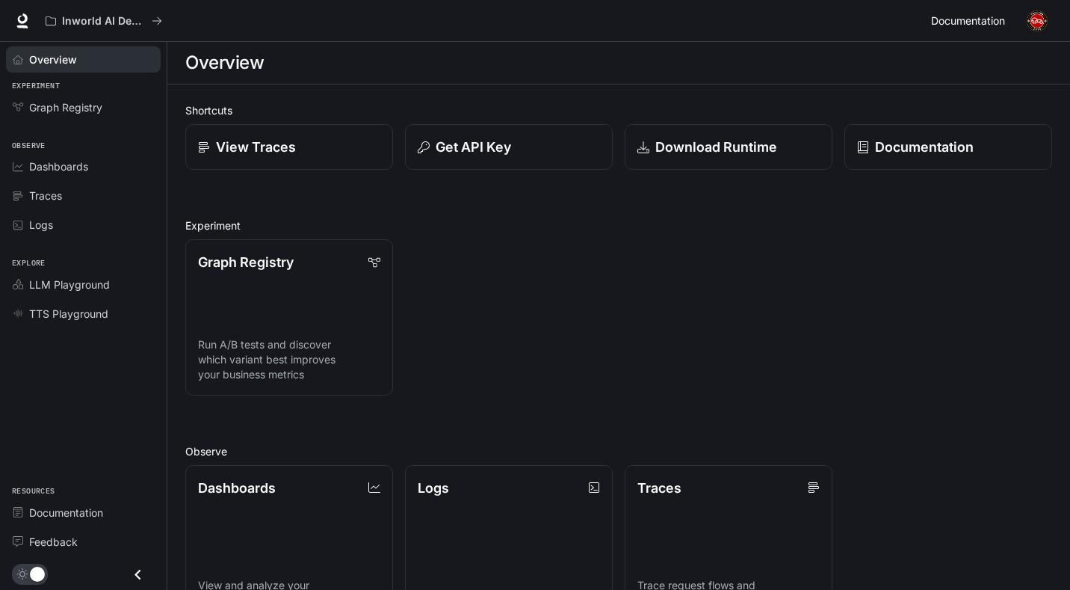
click at [1001, 12] on div "Inworld AI Demos Documentation Documentation" at bounding box center [535, 21] width 1070 height 42
click at [63, 512] on span "Documentation" at bounding box center [66, 512] width 74 height 16
click at [862, 134] on link "Documentation" at bounding box center [949, 147] width 210 height 46
